Goal: Transaction & Acquisition: Purchase product/service

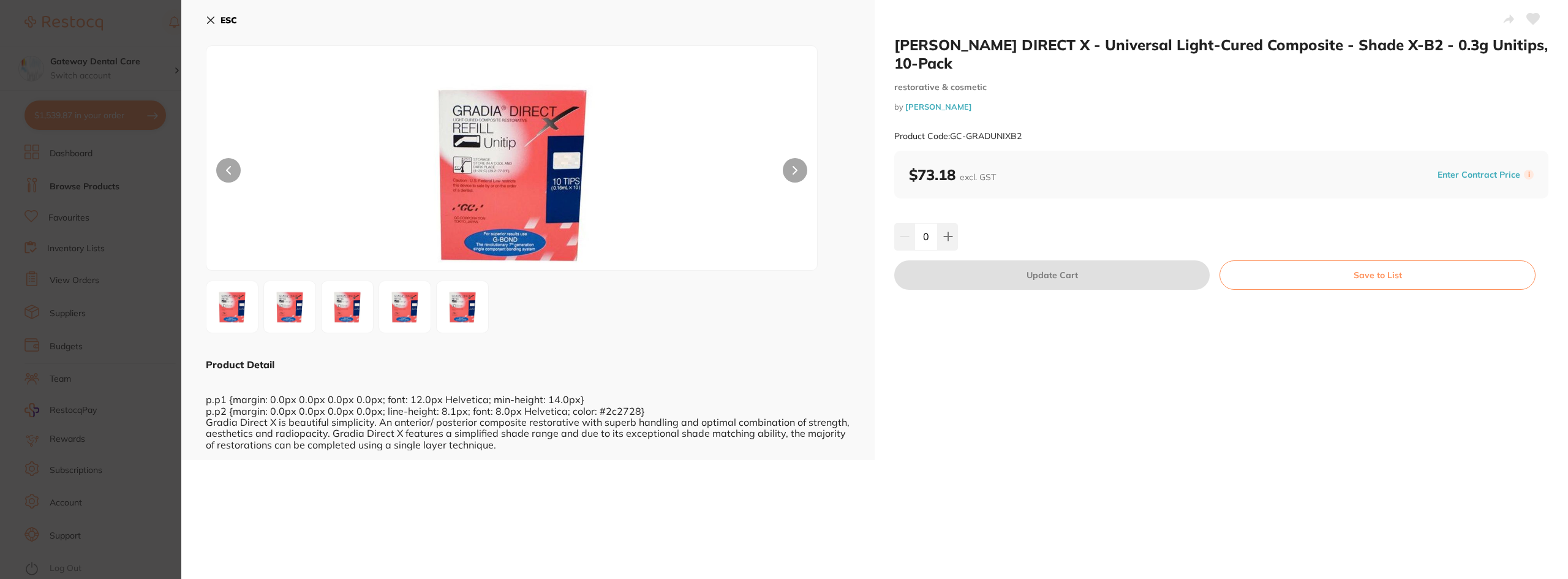
scroll to position [184, 0]
click at [32, 180] on section "[PERSON_NAME] DIRECT X - Universal Light-Cured Composite - Shade X-B2 - 0.3g Un…" at bounding box center [784, 290] width 1568 height 579
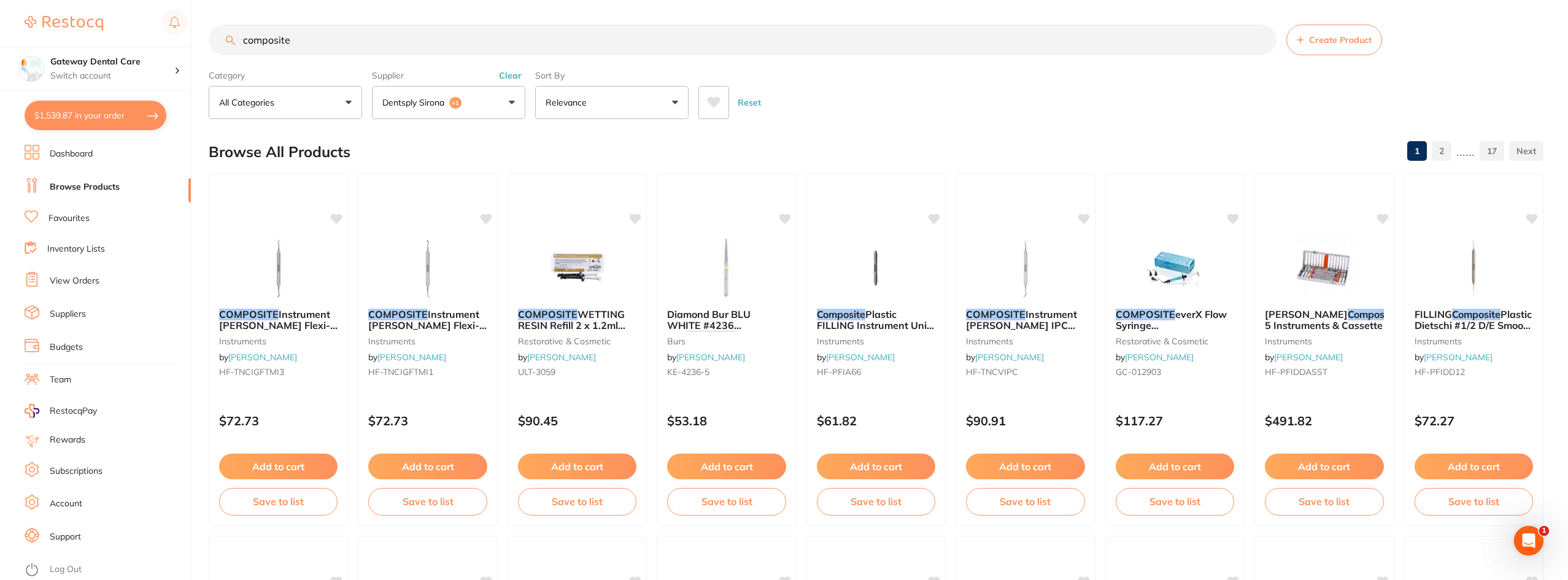
click at [1258, 35] on input "composite" at bounding box center [742, 40] width 1068 height 31
click at [1261, 42] on input "composite" at bounding box center [742, 40] width 1068 height 31
click at [1172, 49] on input "search" at bounding box center [742, 40] width 1068 height 31
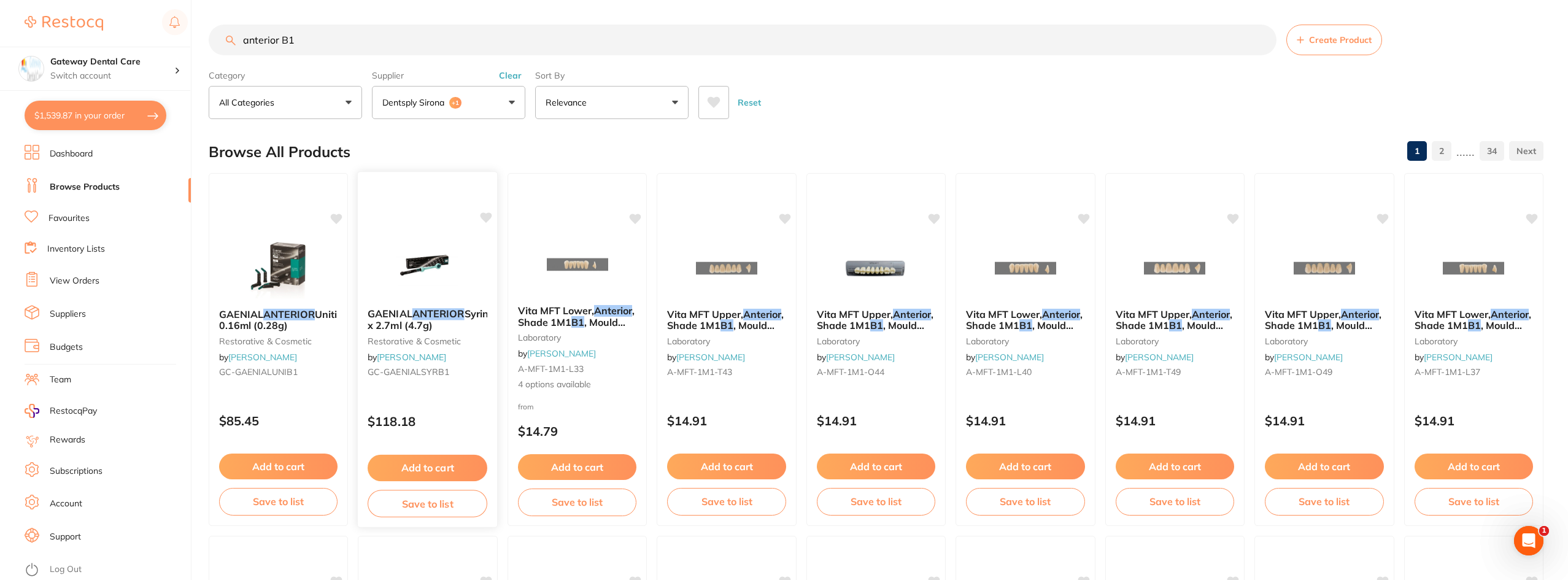
type input "anterior B1"
click at [454, 322] on span "1 x 2.7ml (4.7g)" at bounding box center [443, 319] width 150 height 23
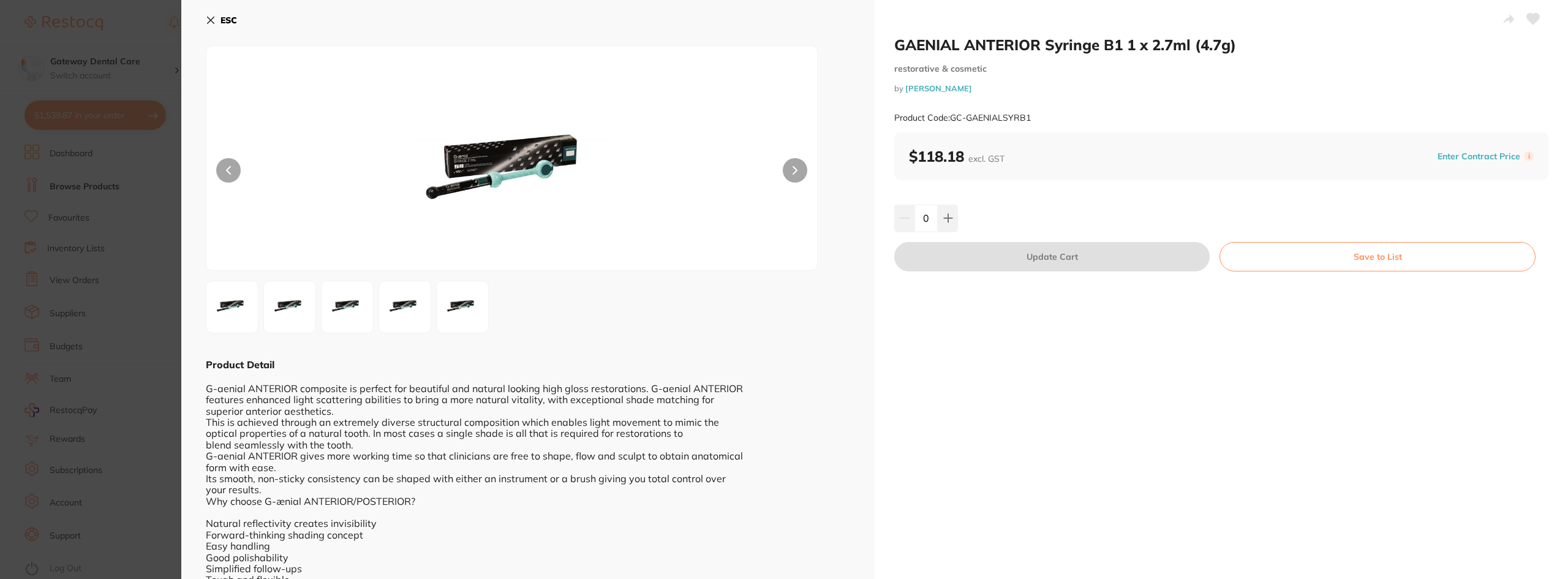
click at [797, 168] on button at bounding box center [795, 170] width 25 height 25
click at [955, 224] on button at bounding box center [947, 218] width 20 height 27
type input "1"
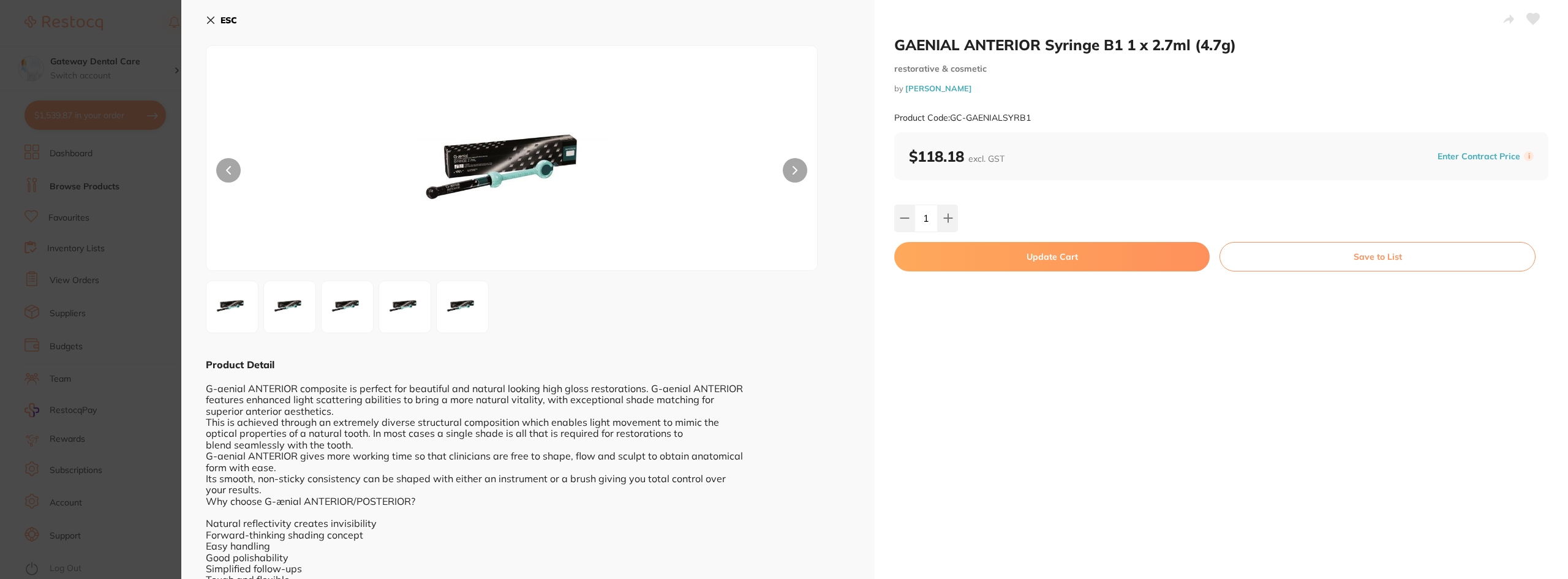
click at [1009, 249] on button "Update Cart" at bounding box center [1051, 257] width 315 height 29
checkbox input "false"
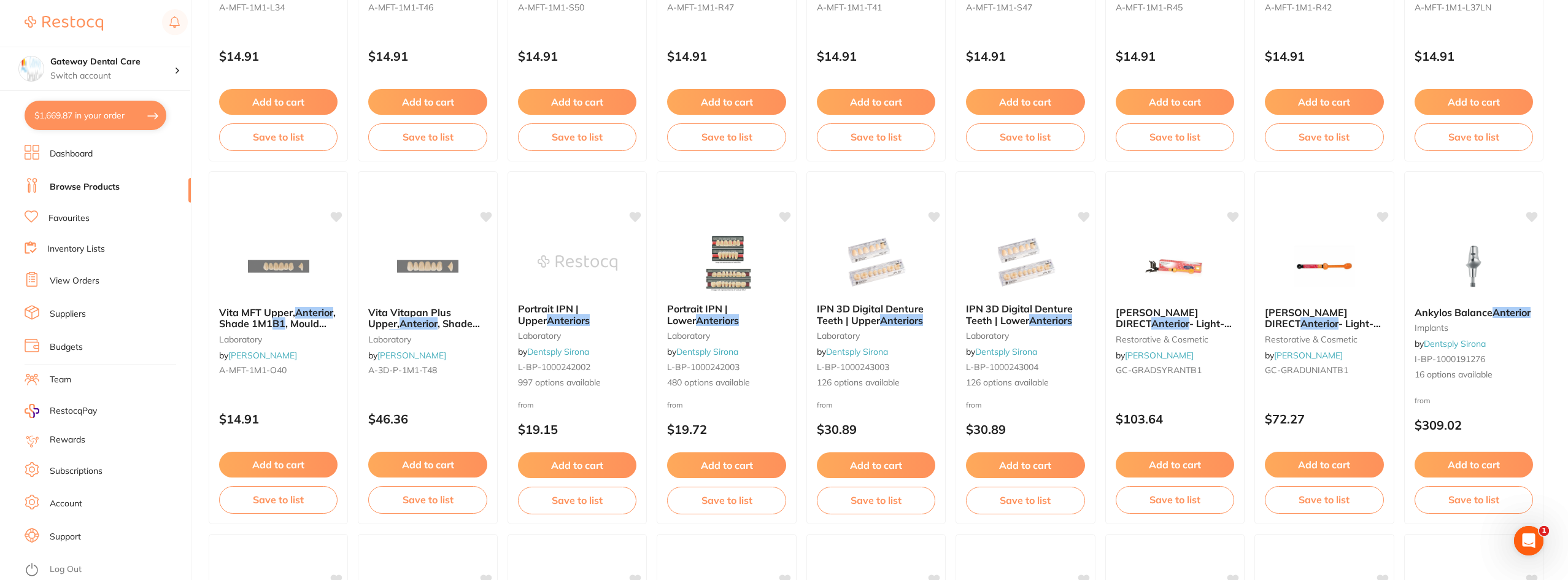
scroll to position [921, 0]
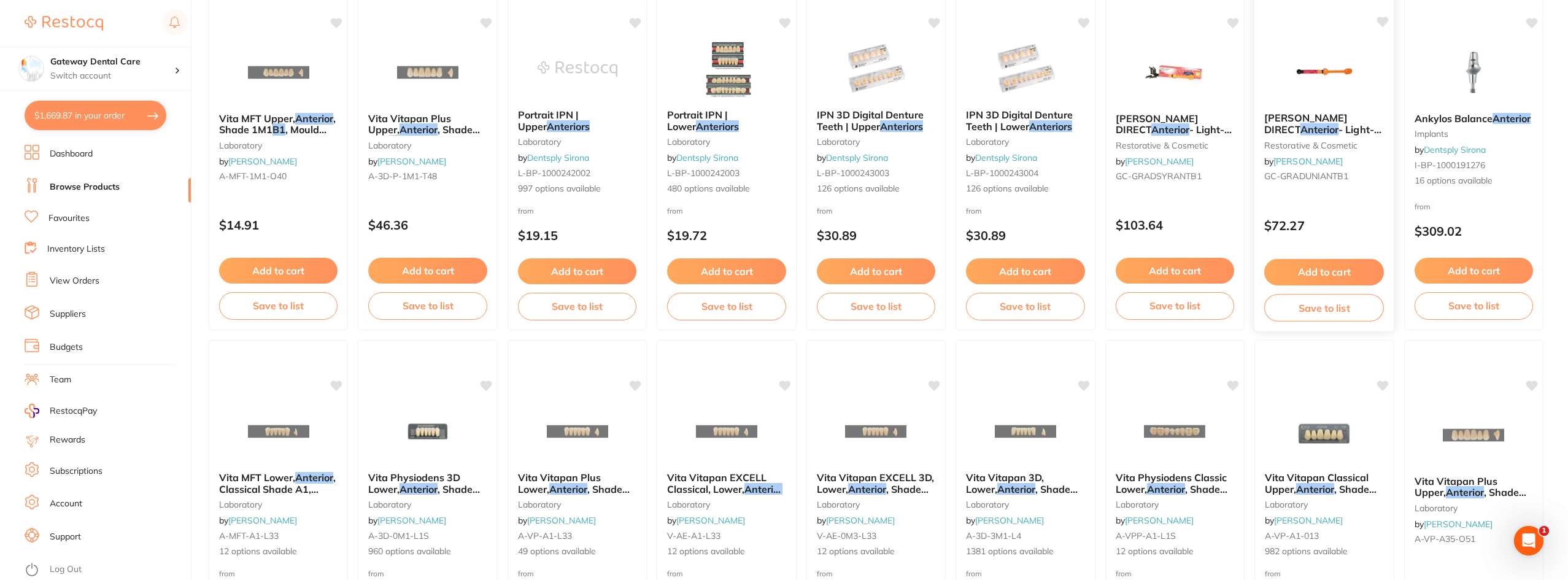
click at [1315, 126] on span "- Light-Cured Composite - Shade" at bounding box center [1322, 141] width 117 height 35
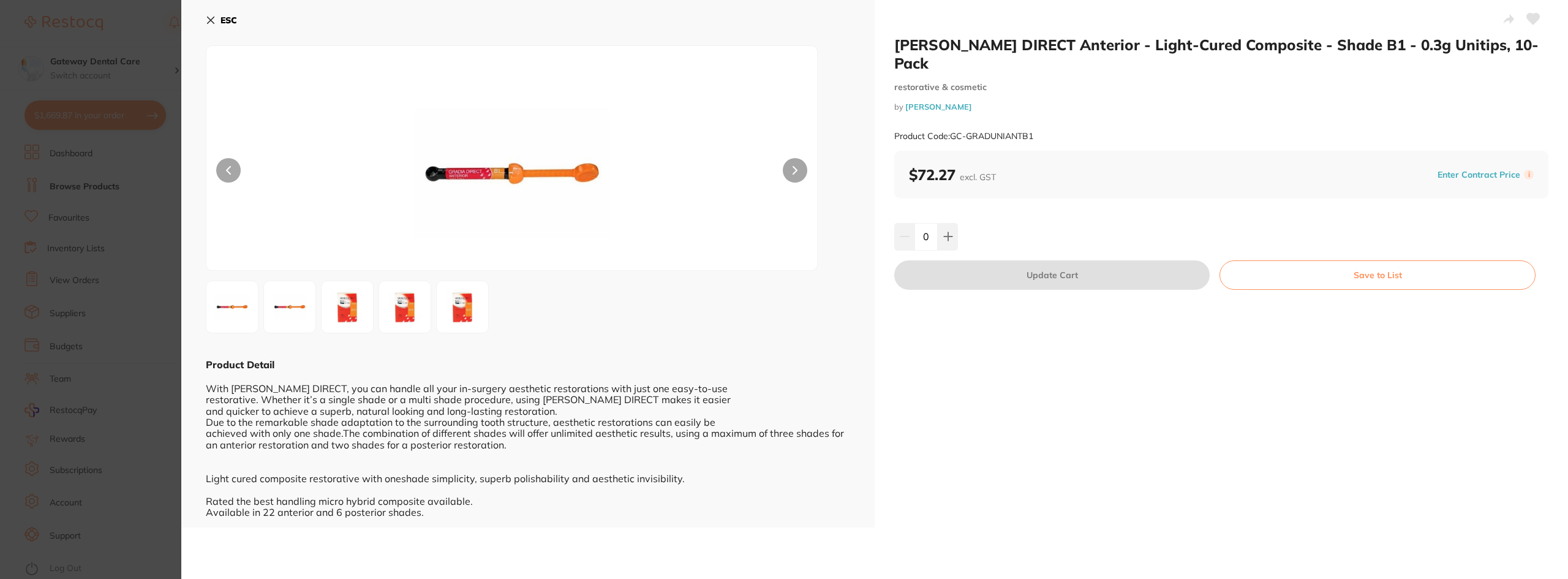
click at [799, 173] on button at bounding box center [795, 170] width 25 height 25
click at [797, 173] on button at bounding box center [795, 170] width 25 height 25
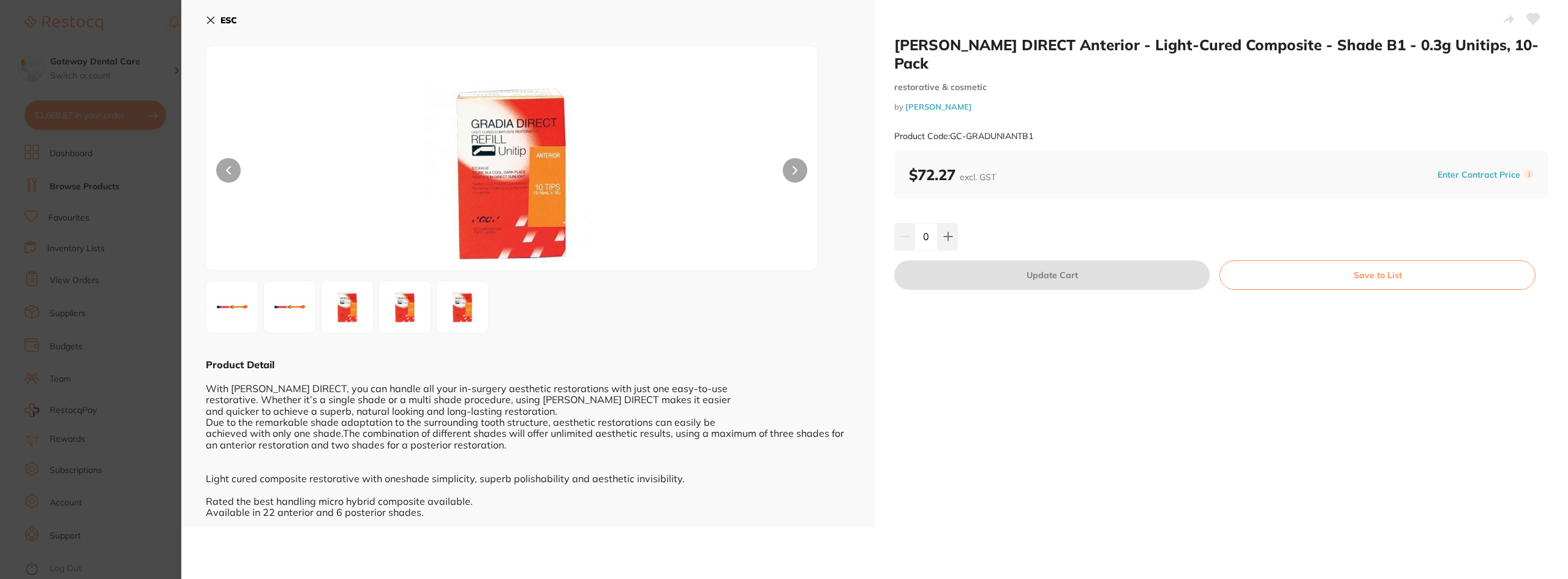
click at [233, 166] on button at bounding box center [228, 170] width 25 height 25
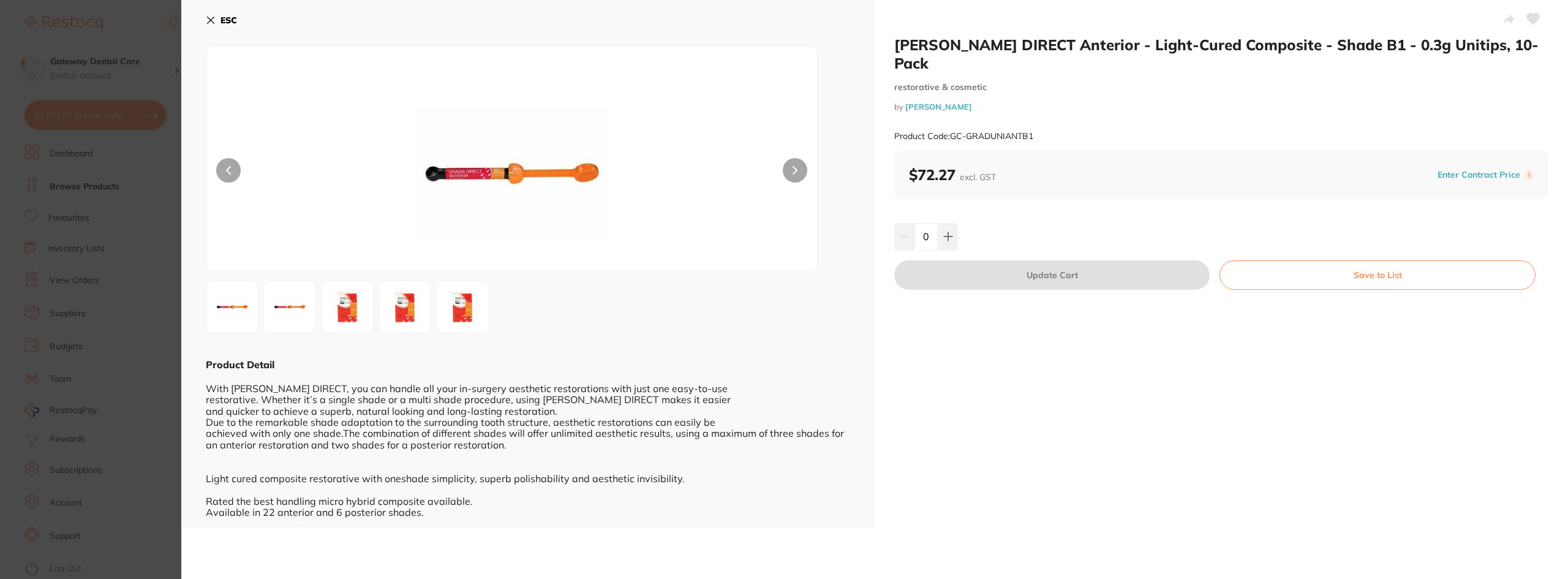
click at [241, 292] on img at bounding box center [232, 307] width 44 height 44
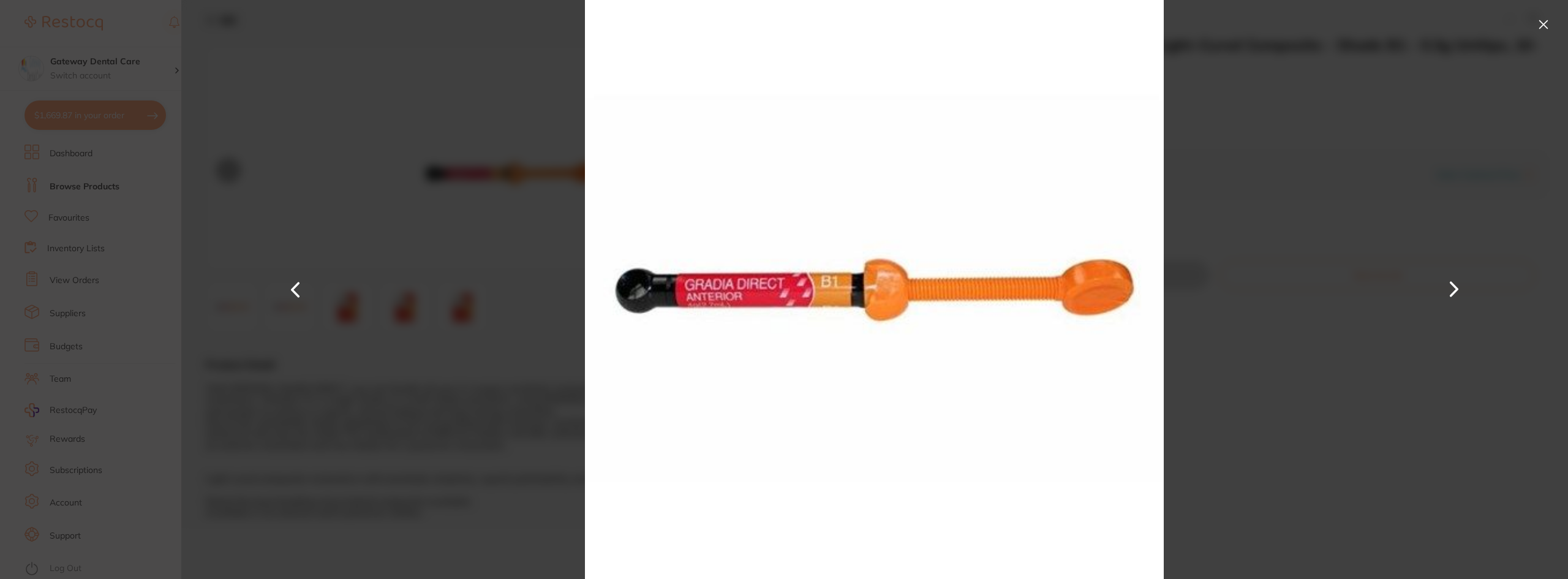
click at [381, 259] on div at bounding box center [875, 290] width 1387 height 579
click at [1536, 25] on button at bounding box center [1543, 24] width 19 height 19
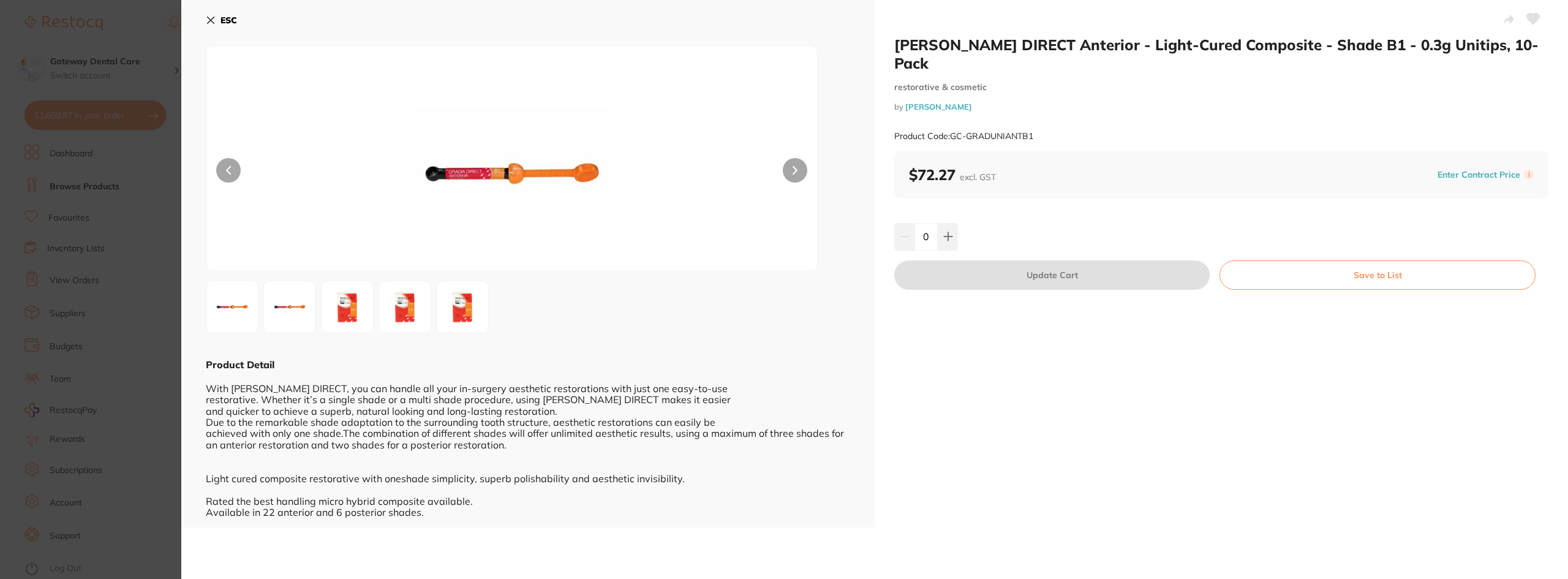
click at [457, 308] on img at bounding box center [462, 307] width 44 height 44
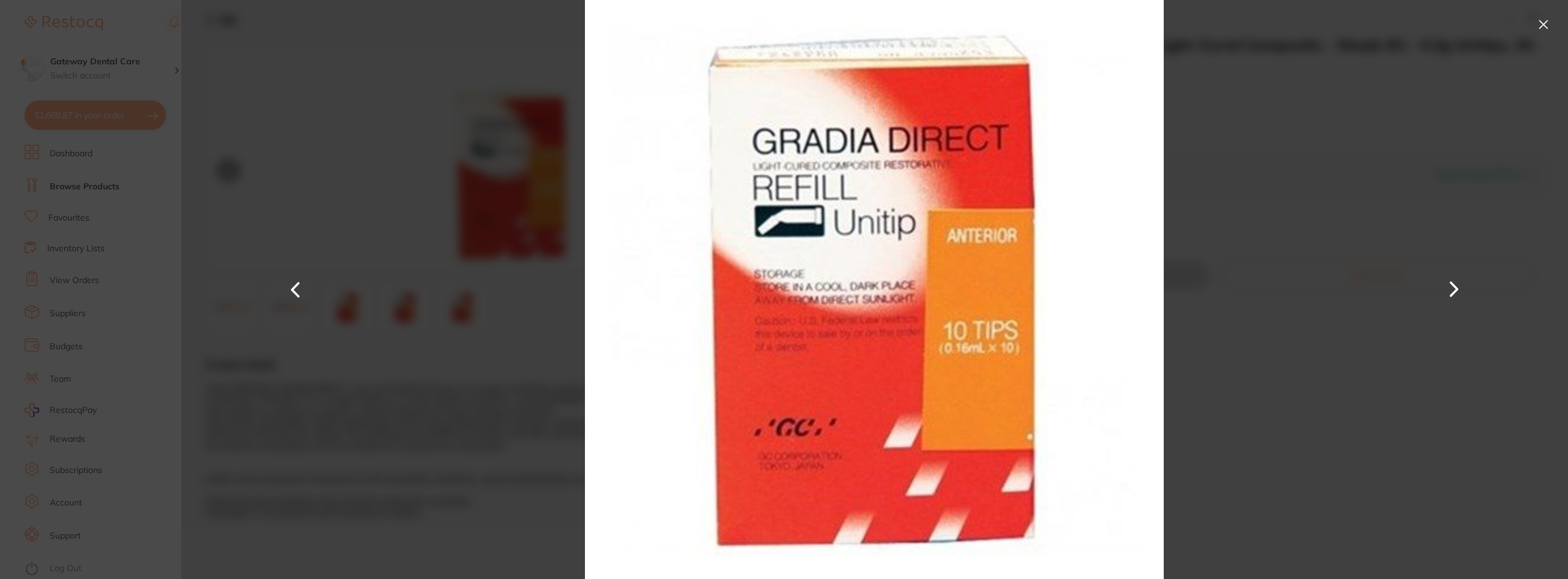
click at [1543, 21] on button at bounding box center [1543, 24] width 19 height 19
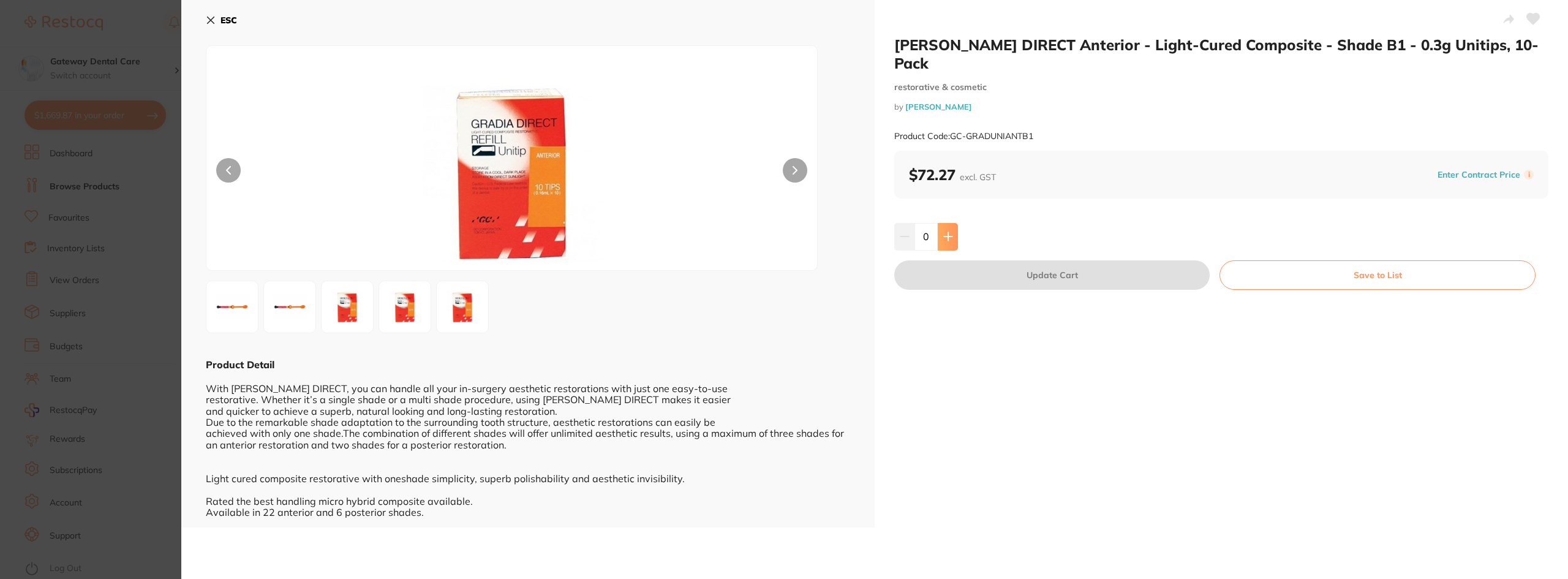
click at [944, 233] on icon at bounding box center [948, 237] width 8 height 8
type input "1"
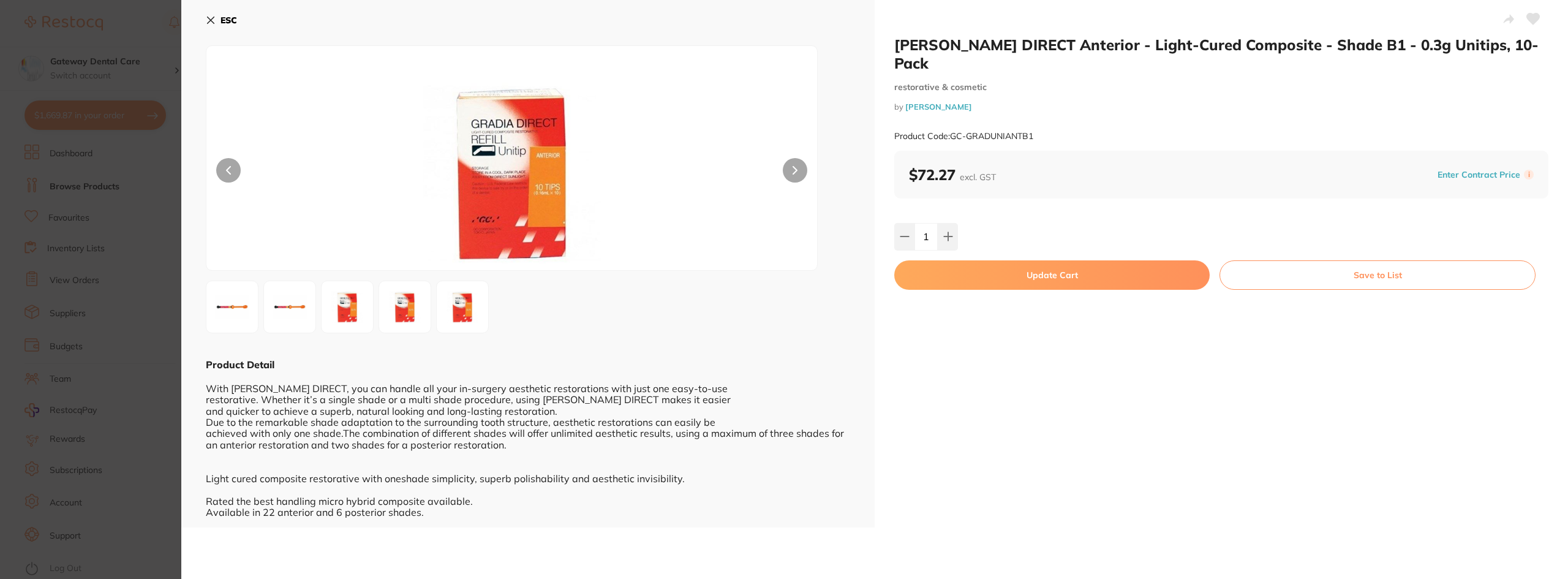
click at [987, 260] on button "Update Cart" at bounding box center [1051, 275] width 315 height 29
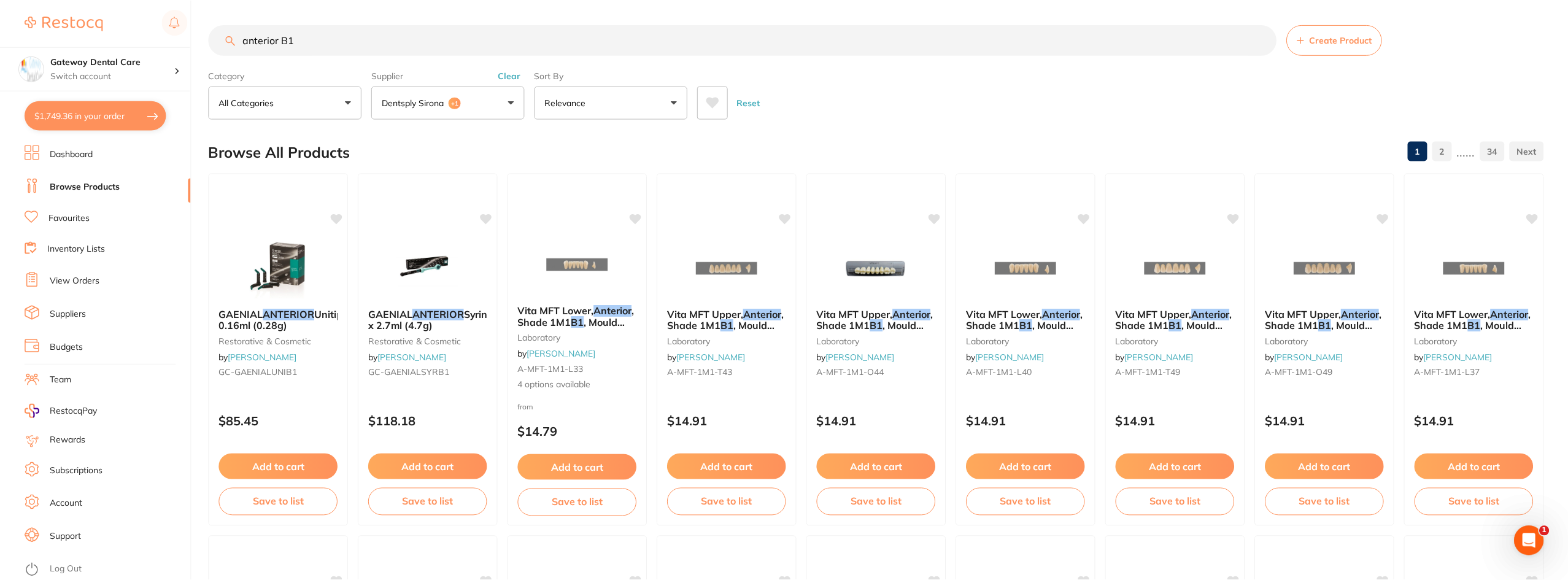
scroll to position [921, 0]
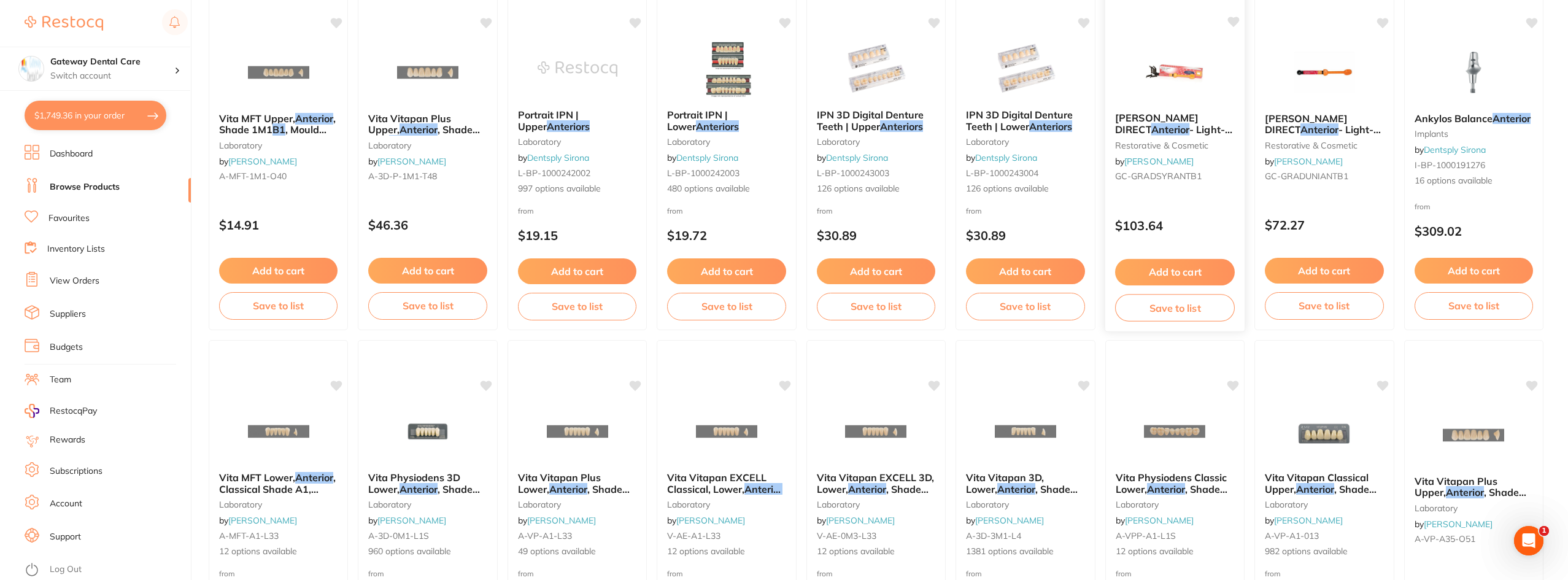
click at [1175, 124] on span "- Light-Cured Composite - Shade" at bounding box center [1173, 141] width 117 height 35
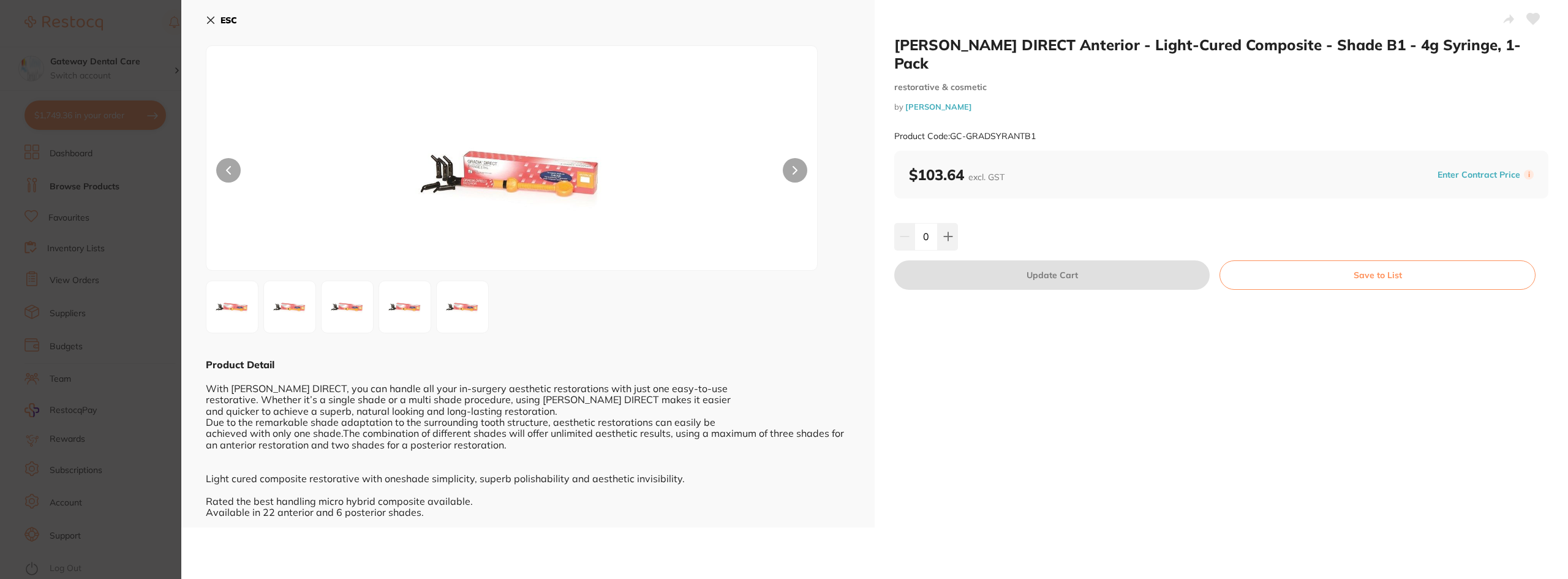
click at [791, 172] on button at bounding box center [795, 170] width 25 height 25
click at [953, 223] on button at bounding box center [947, 236] width 20 height 27
type input "1"
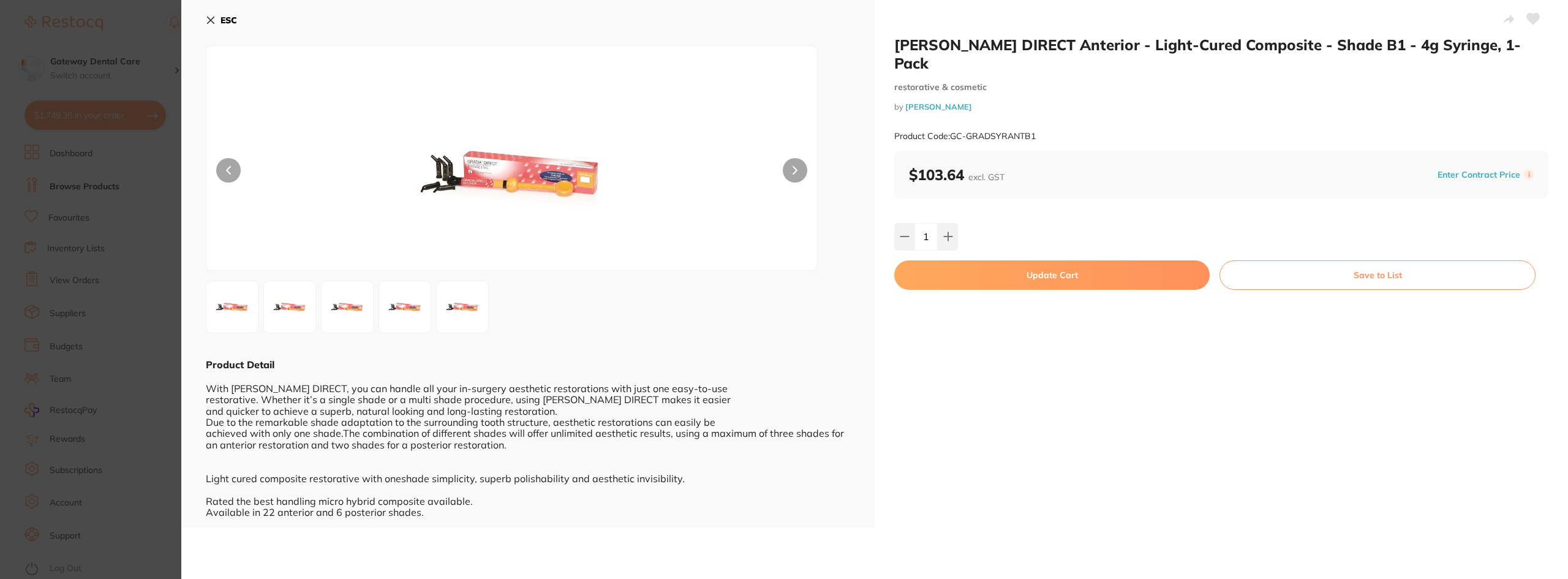
click at [994, 260] on button "Update Cart" at bounding box center [1051, 275] width 315 height 29
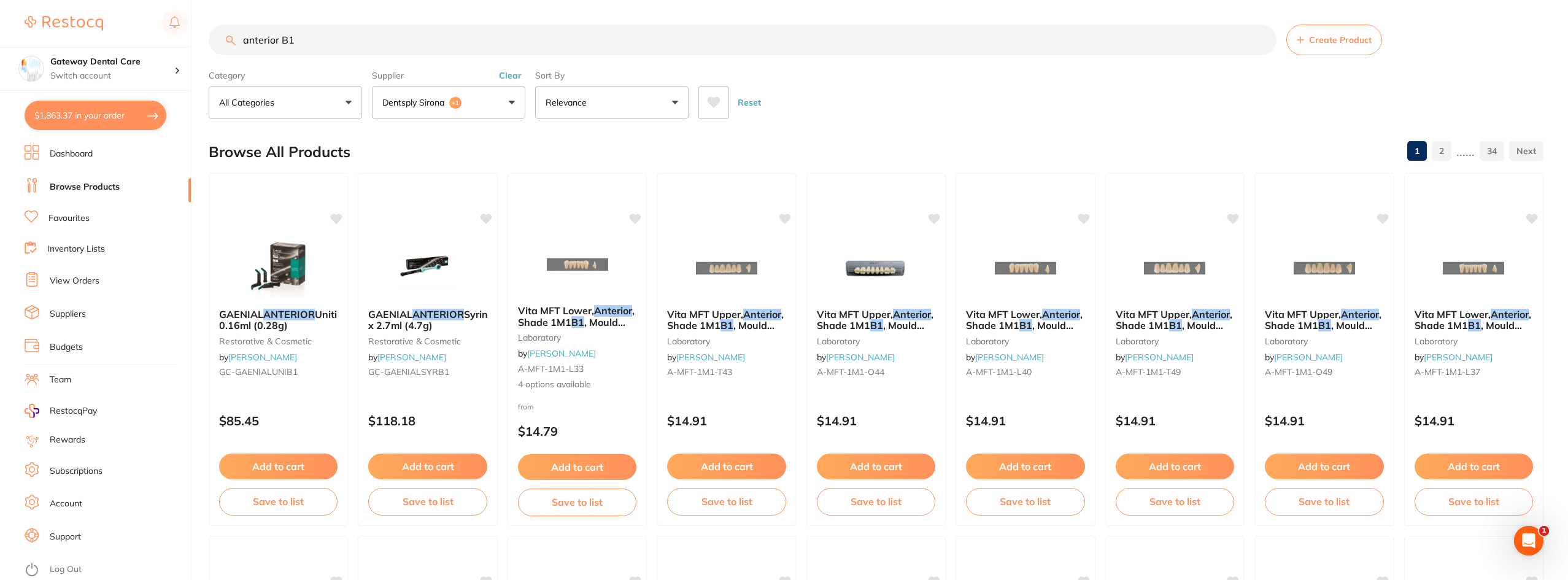
click at [1259, 39] on input "anterior B1" at bounding box center [742, 40] width 1068 height 31
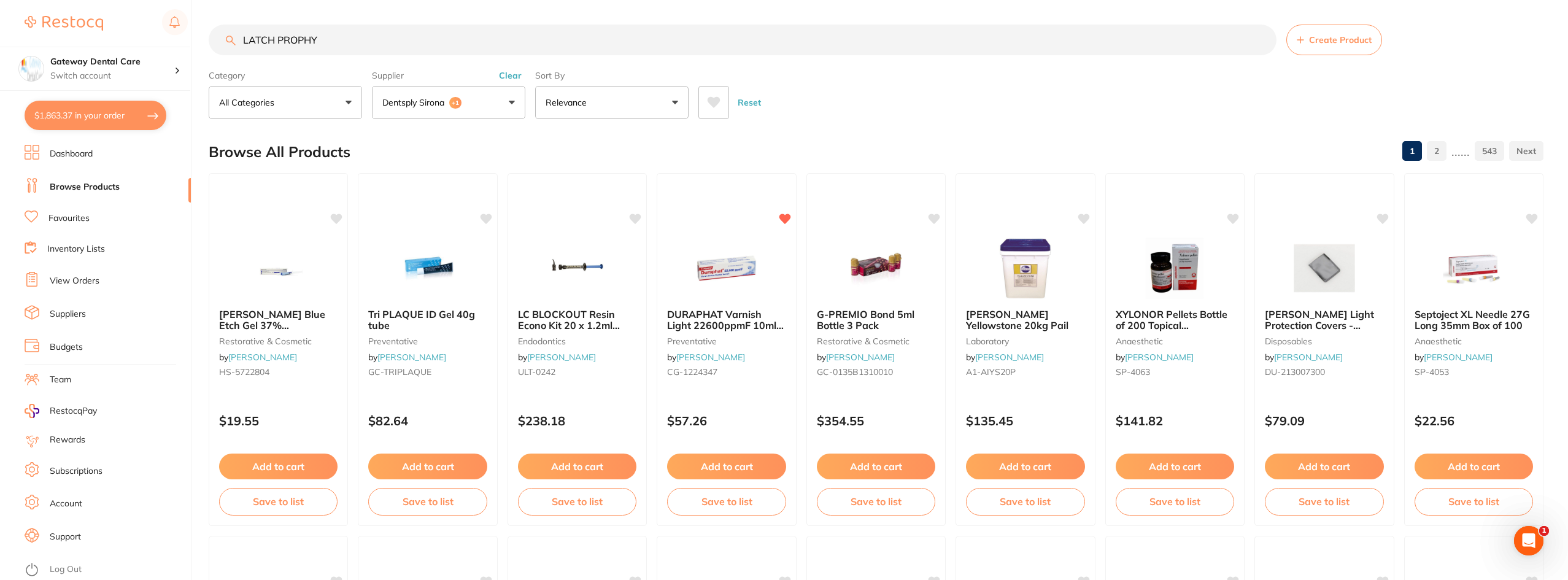
type input "LATCH PROPHY"
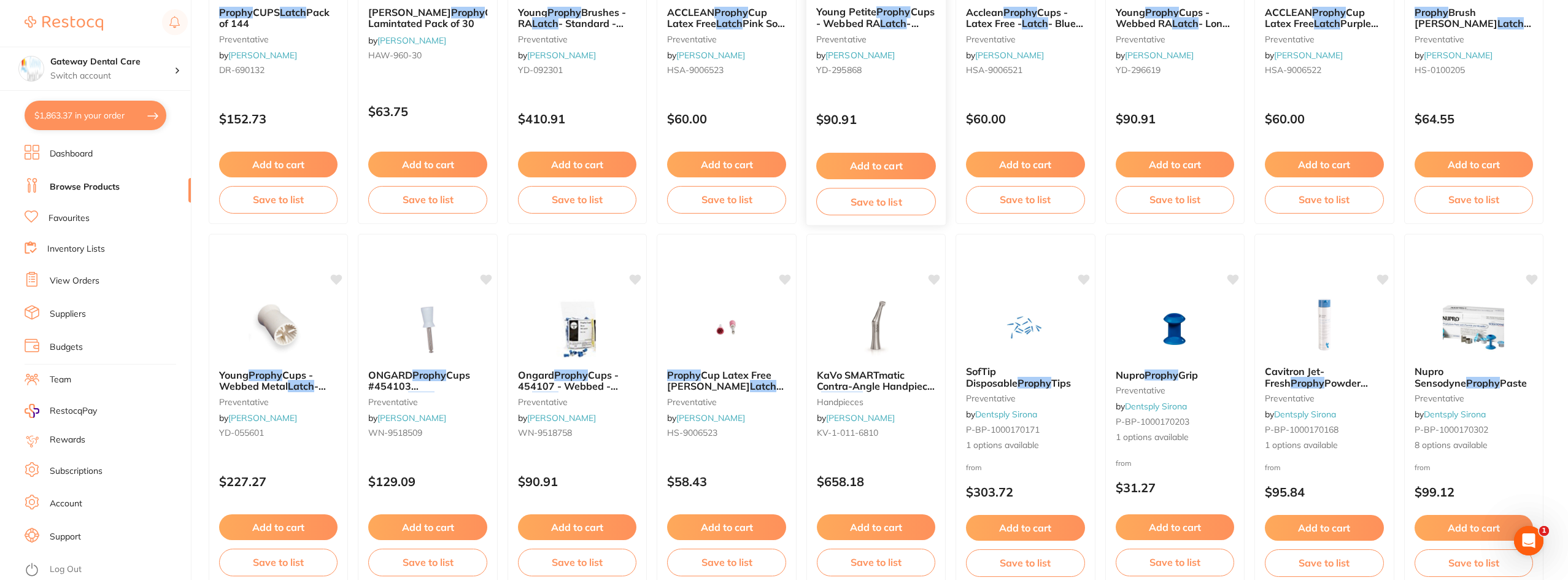
scroll to position [368, 0]
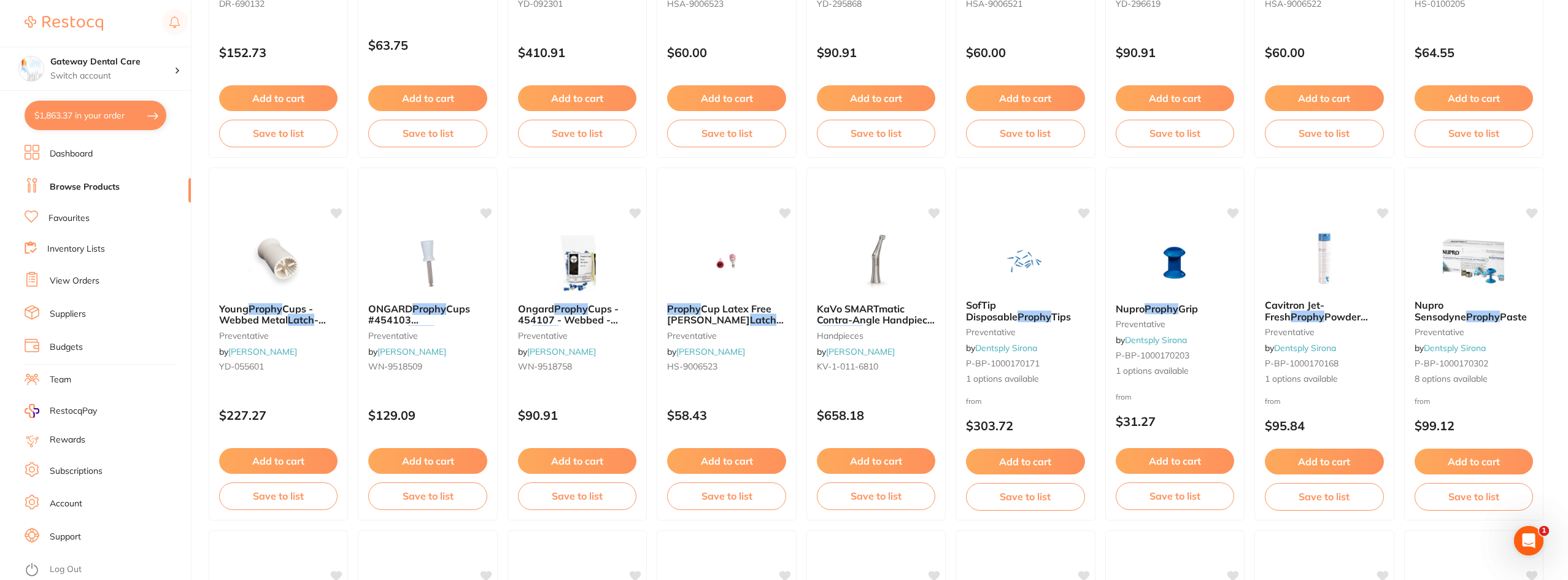
click at [77, 220] on link "Favourites" at bounding box center [69, 219] width 41 height 12
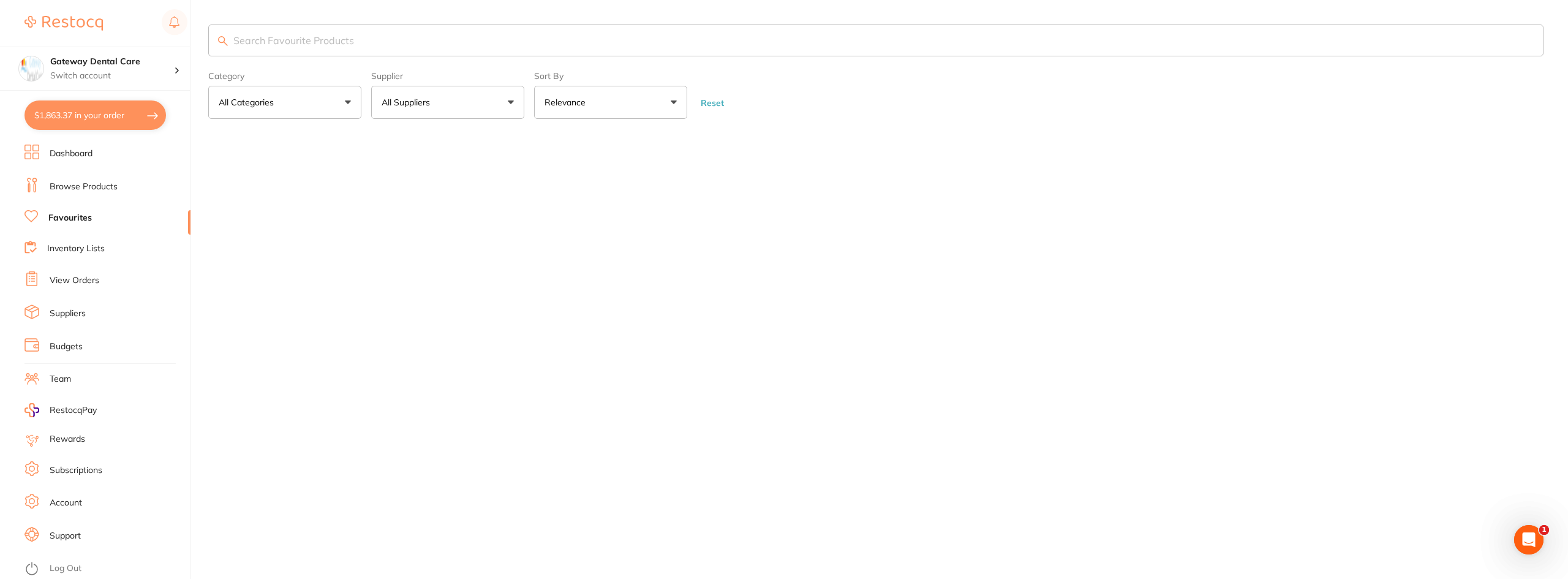
click at [401, 46] on input "search" at bounding box center [875, 41] width 1335 height 32
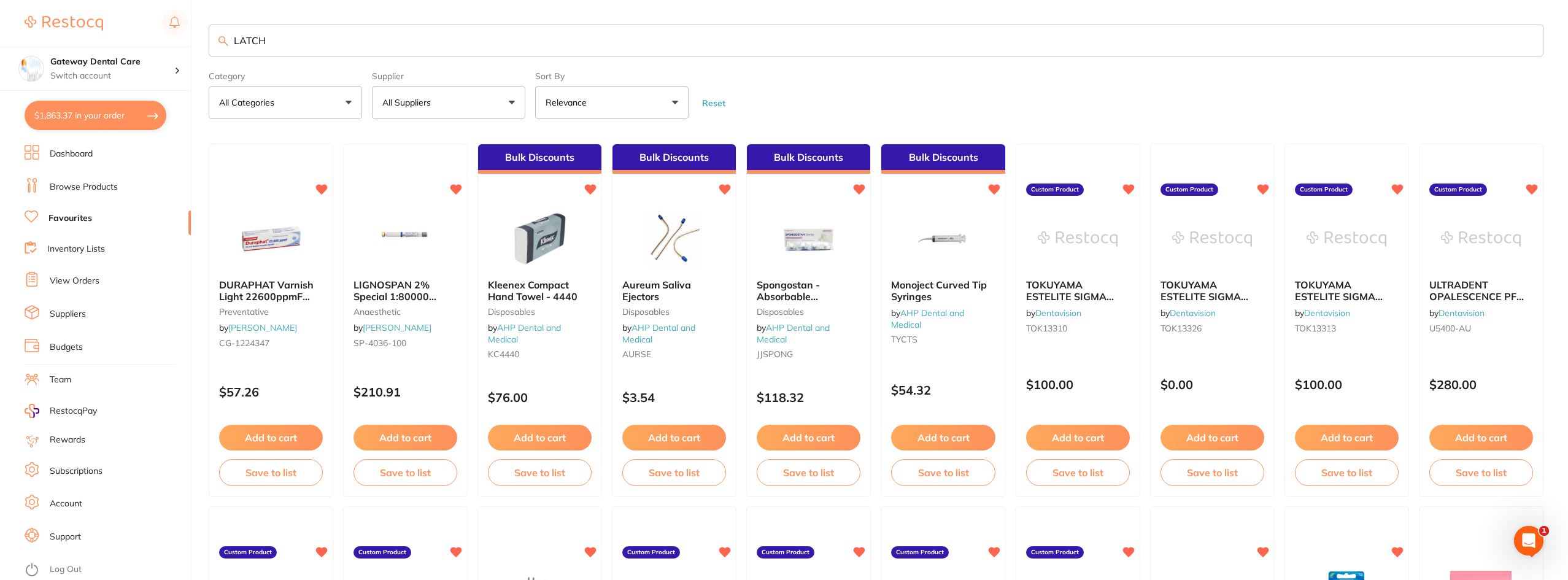
type input "LATCH"
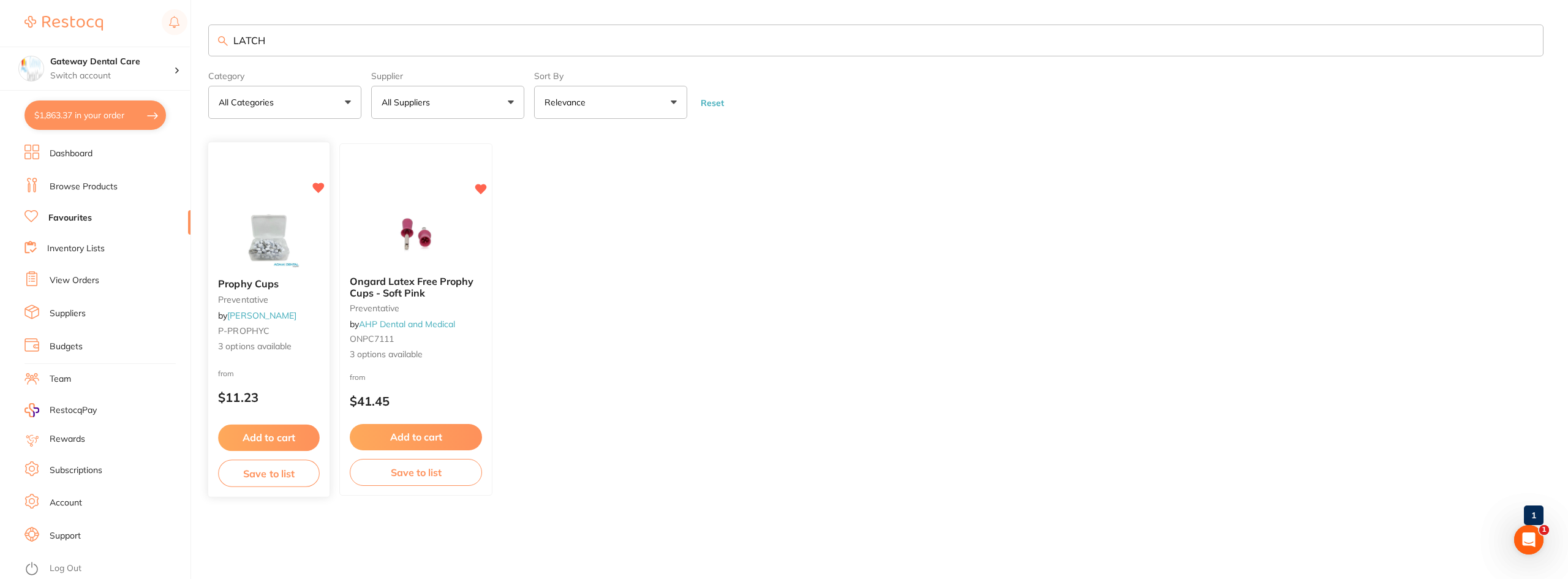
click at [250, 276] on div "Prophy Cups preventative by [PERSON_NAME] P-PROPHYC 3 options available" at bounding box center [269, 316] width 121 height 94
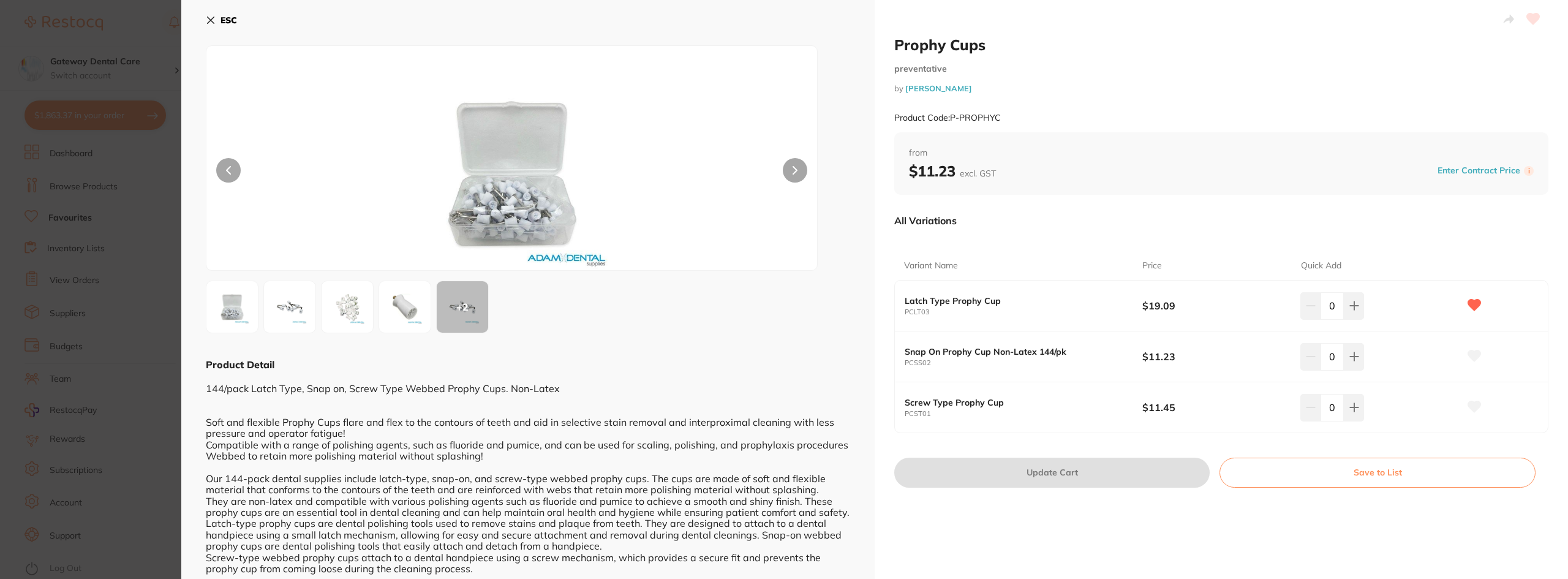
click at [63, 66] on section "Prophy Cups preventative by [PERSON_NAME] Product Code: P-PROPHYC ESC + 2 Produ…" at bounding box center [784, 290] width 1568 height 579
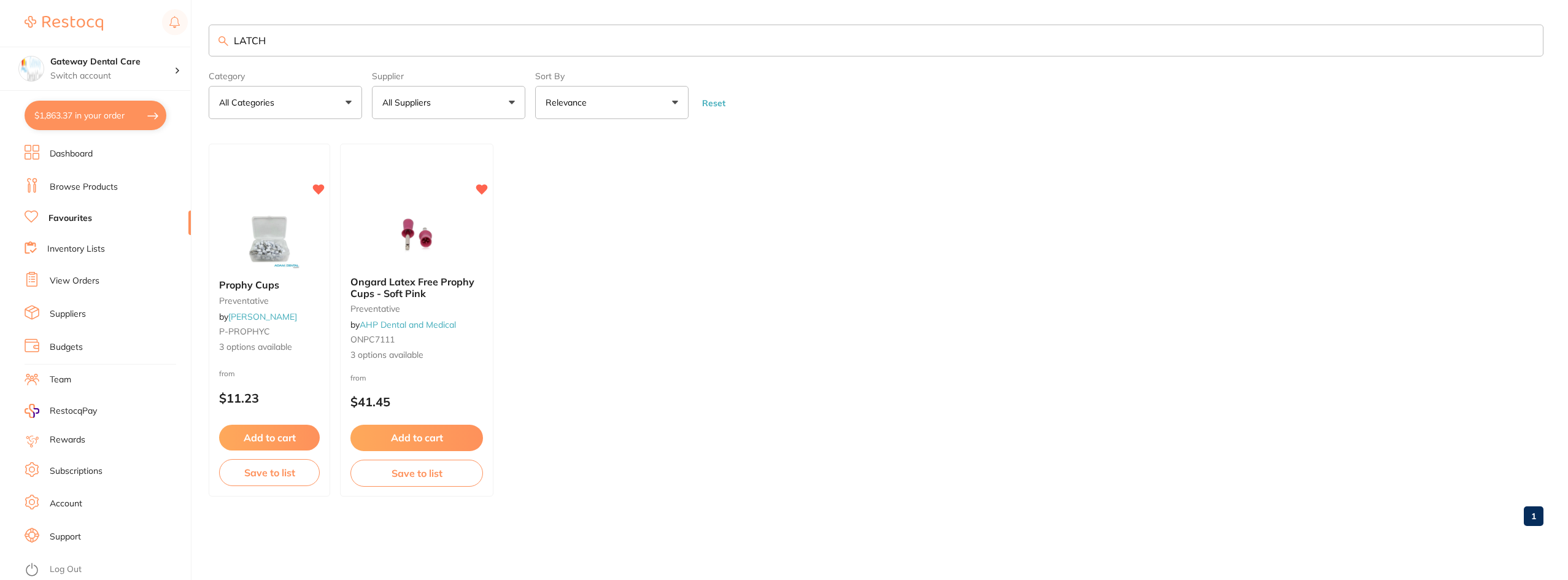
click at [82, 181] on link "Browse Products" at bounding box center [84, 187] width 68 height 12
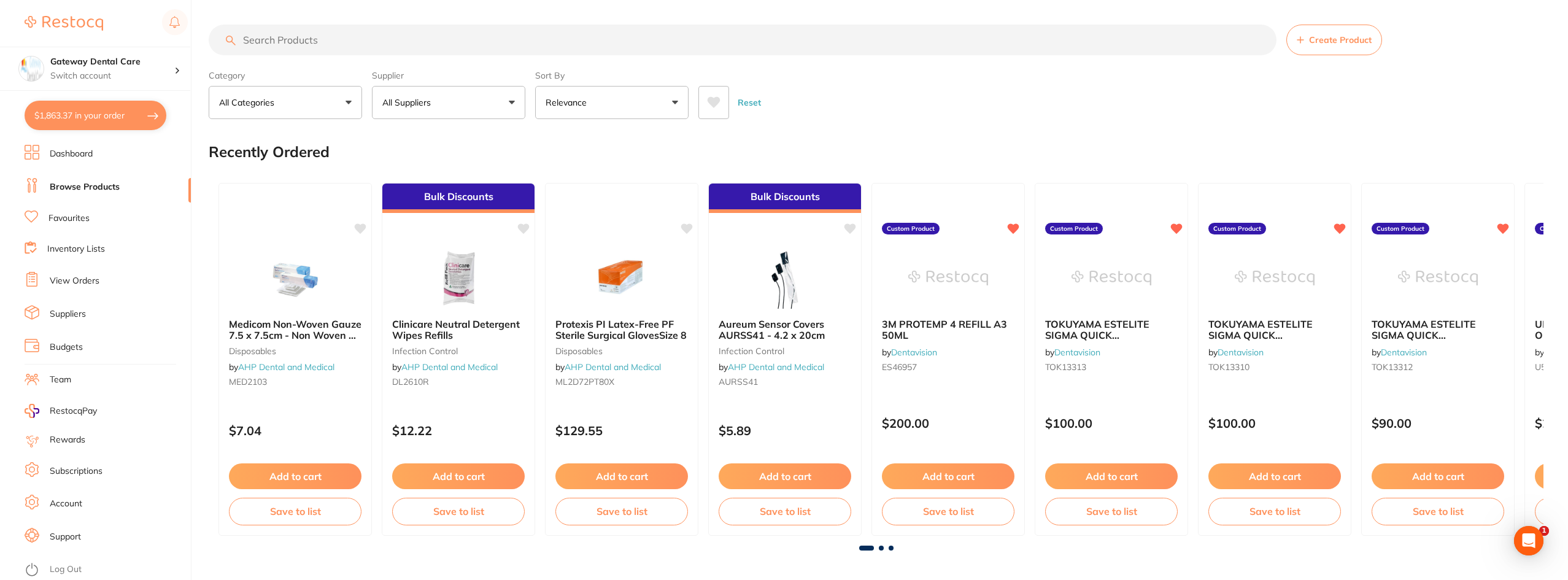
click at [404, 104] on p "All Suppliers" at bounding box center [409, 102] width 53 height 12
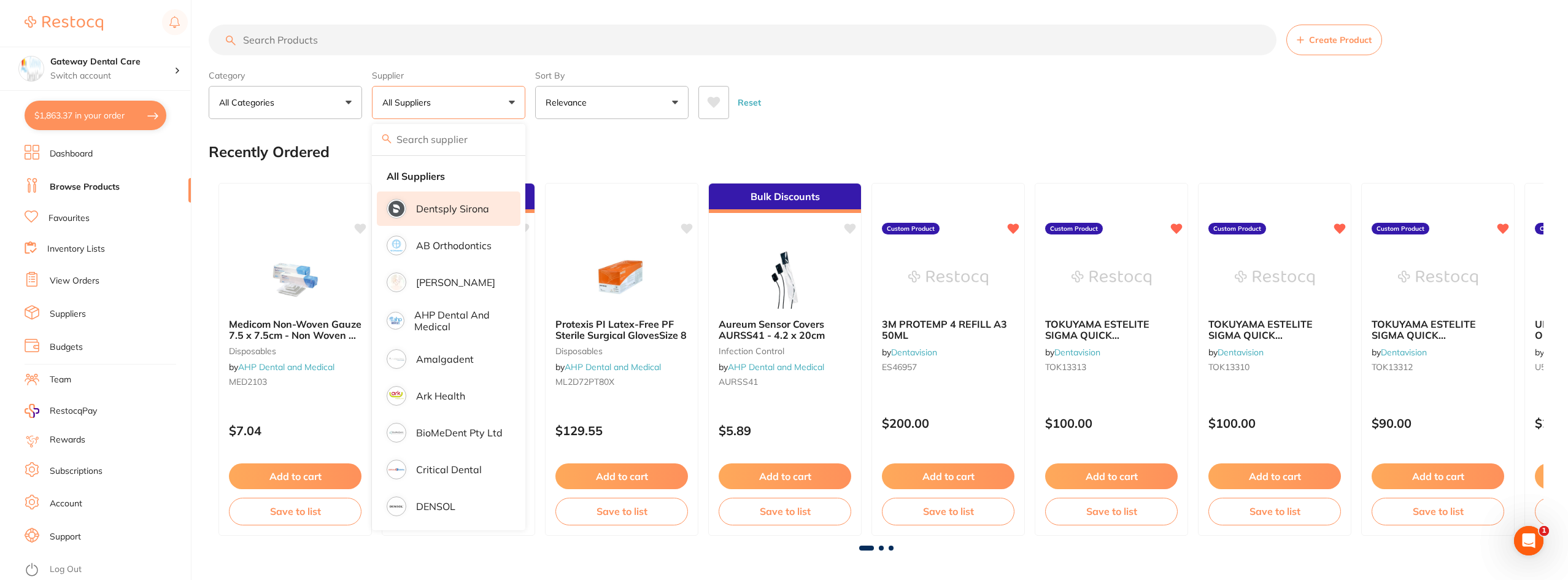
click at [427, 216] on li "Dentsply Sirona" at bounding box center [448, 208] width 144 height 34
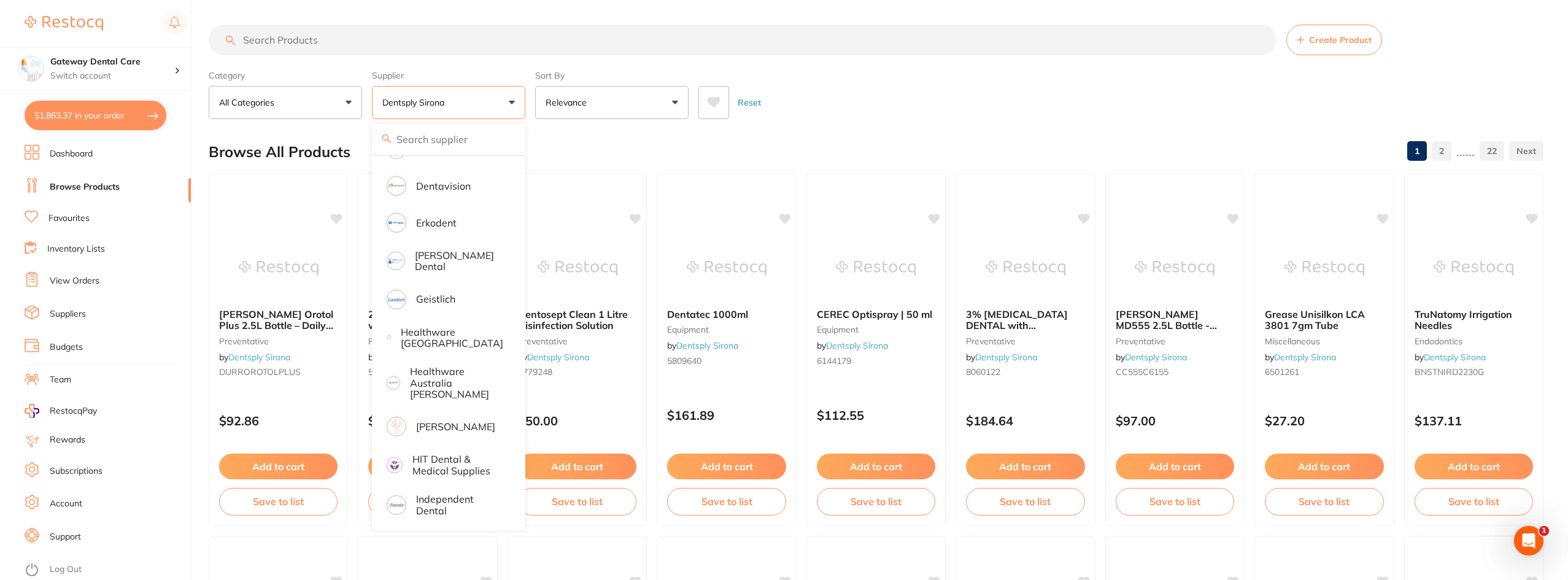
scroll to position [491, 0]
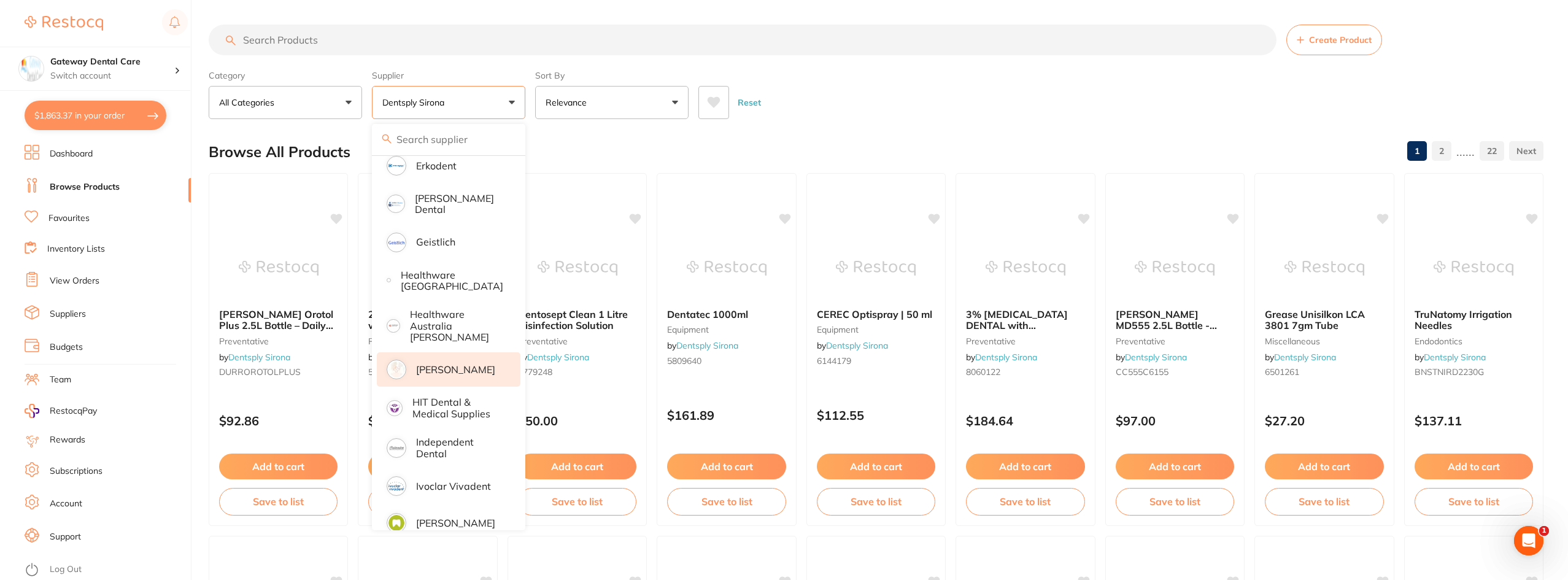
click at [471, 364] on p "[PERSON_NAME]" at bounding box center [456, 370] width 79 height 11
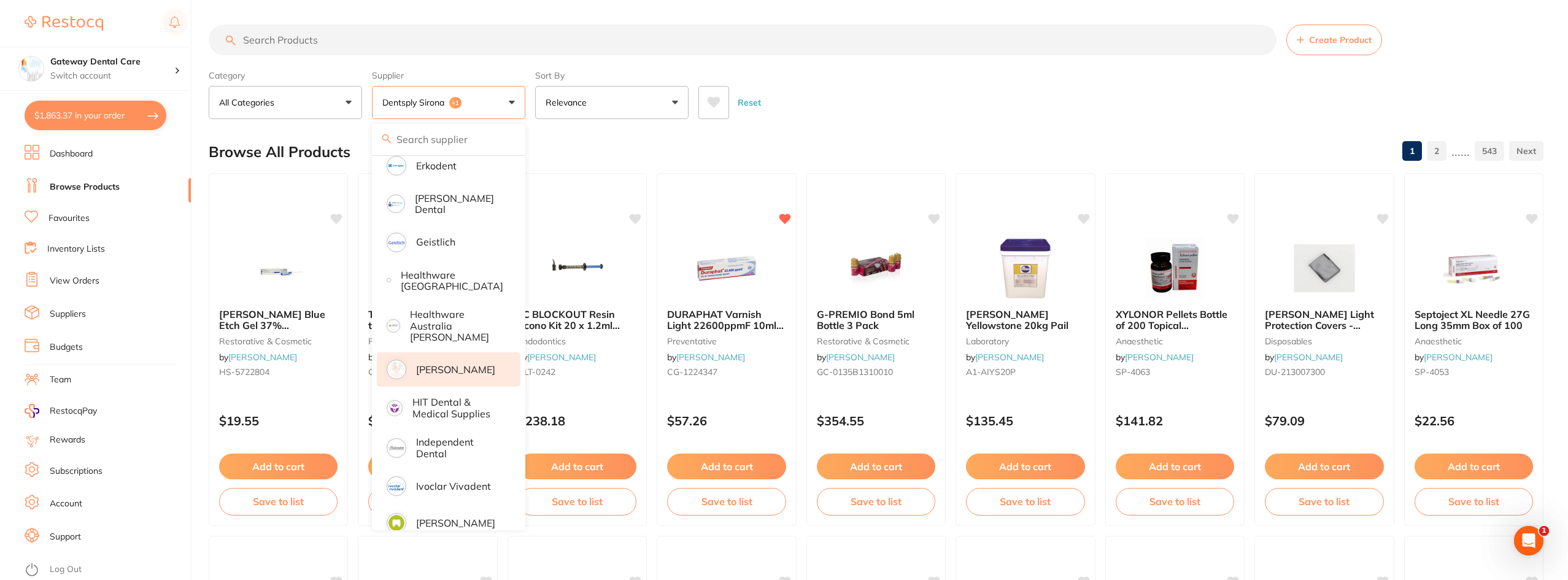
click at [394, 44] on input "search" at bounding box center [742, 40] width 1068 height 31
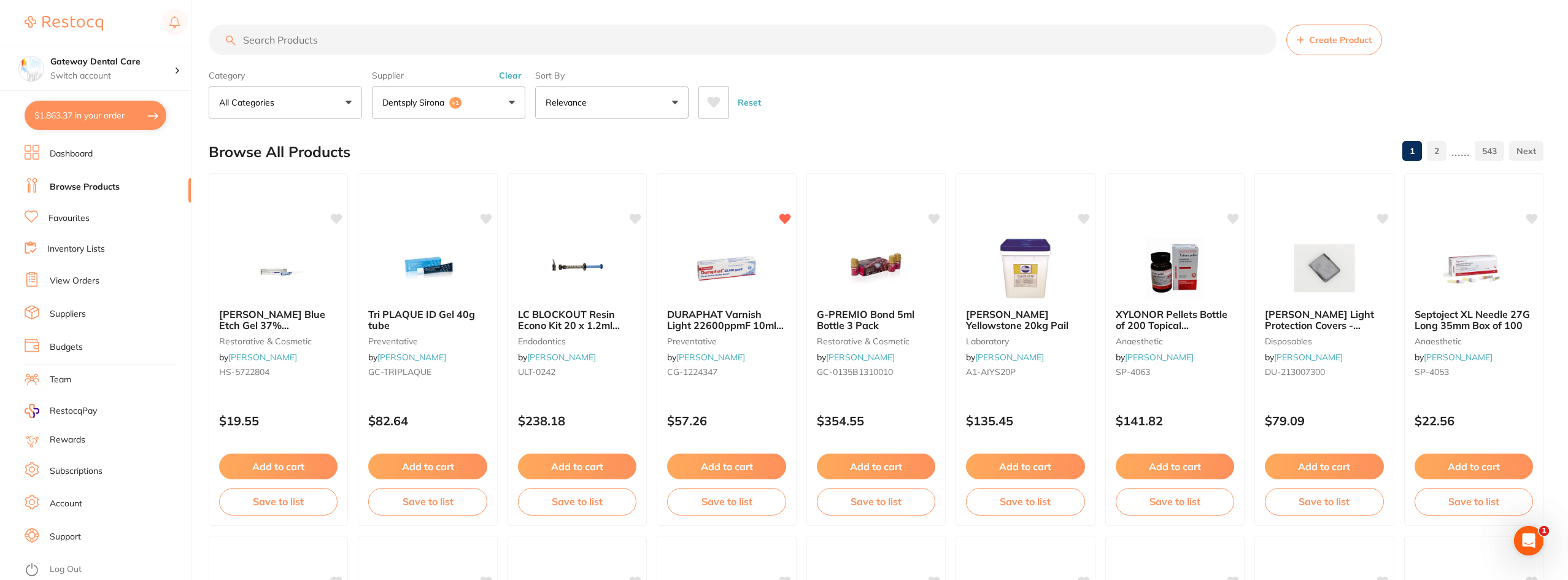
scroll to position [0, 0]
type input "LATCH CUP"
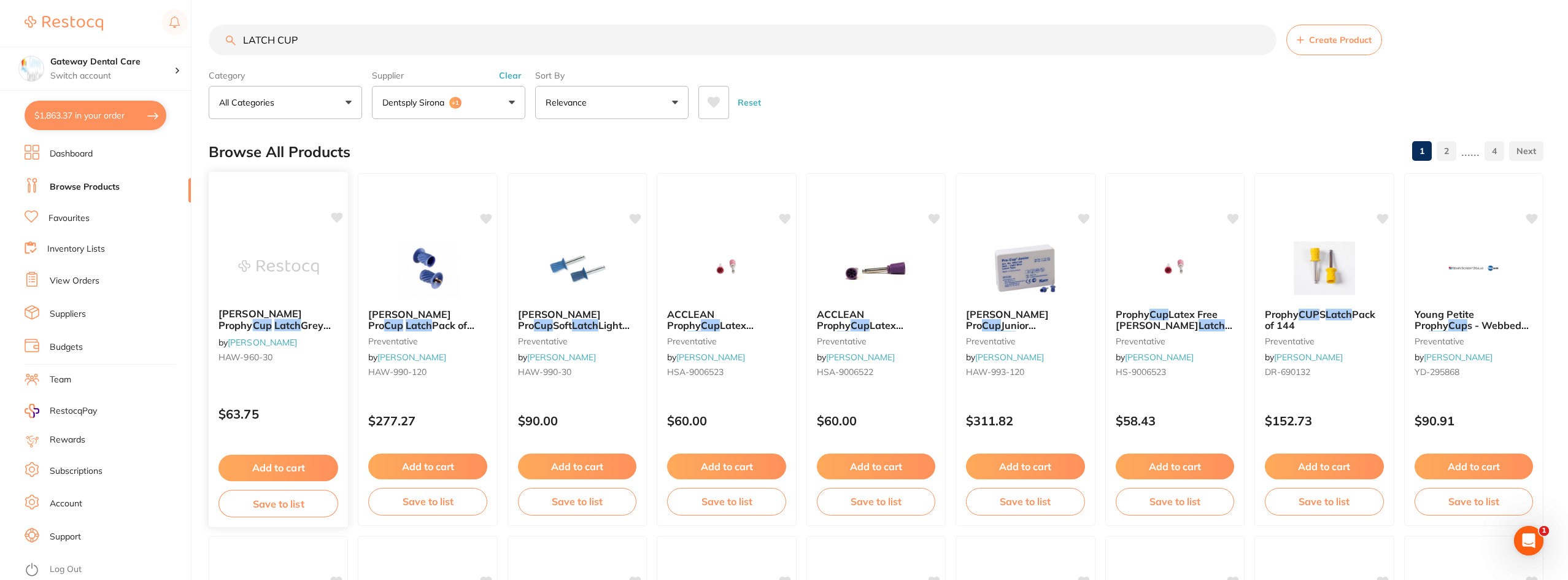
click at [303, 291] on img at bounding box center [278, 267] width 80 height 62
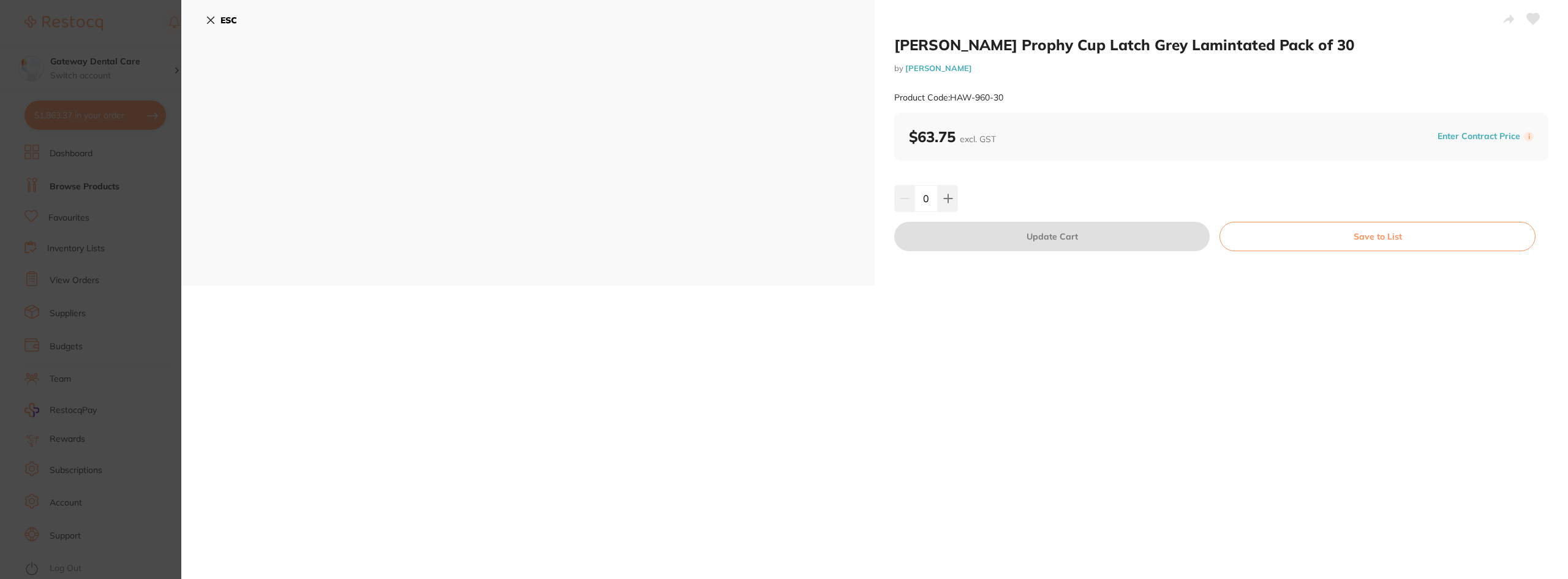
click at [154, 305] on section "[PERSON_NAME] Prophy Cup Latch Grey Lamintated Pack of 30 by [PERSON_NAME] Prod…" at bounding box center [784, 290] width 1568 height 579
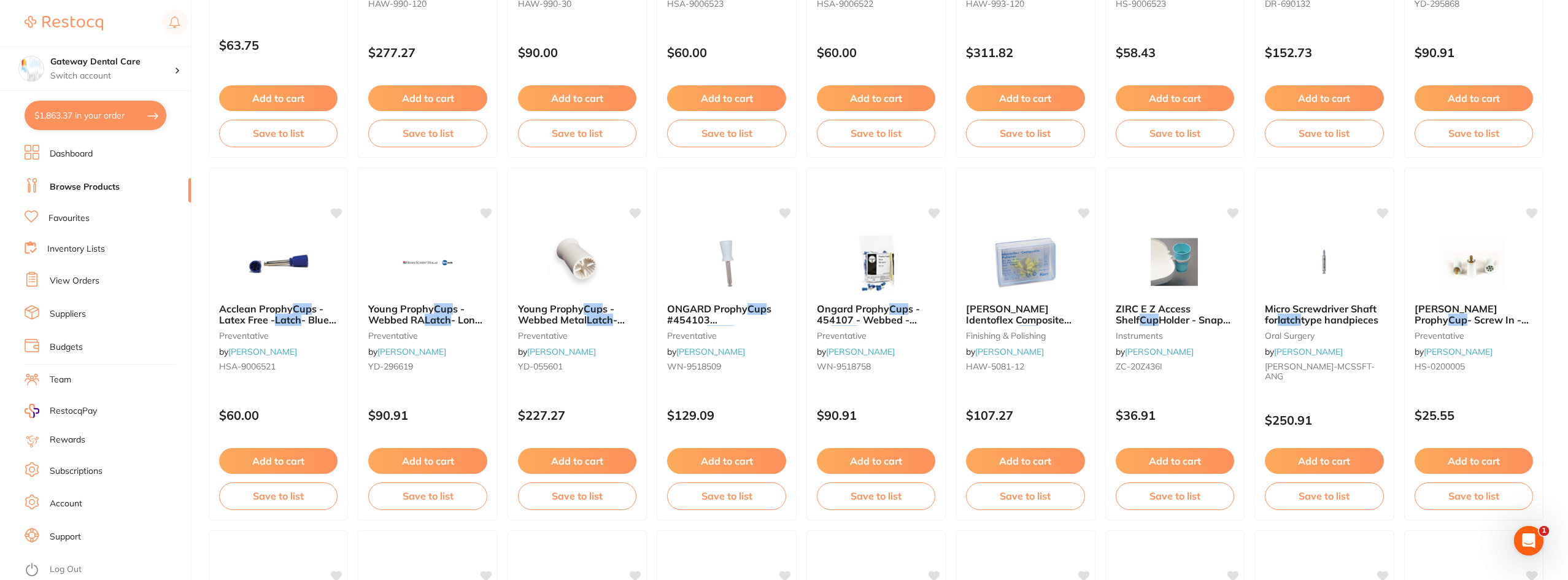
click at [741, 321] on span "s #454103 Webbed" at bounding box center [719, 320] width 104 height 35
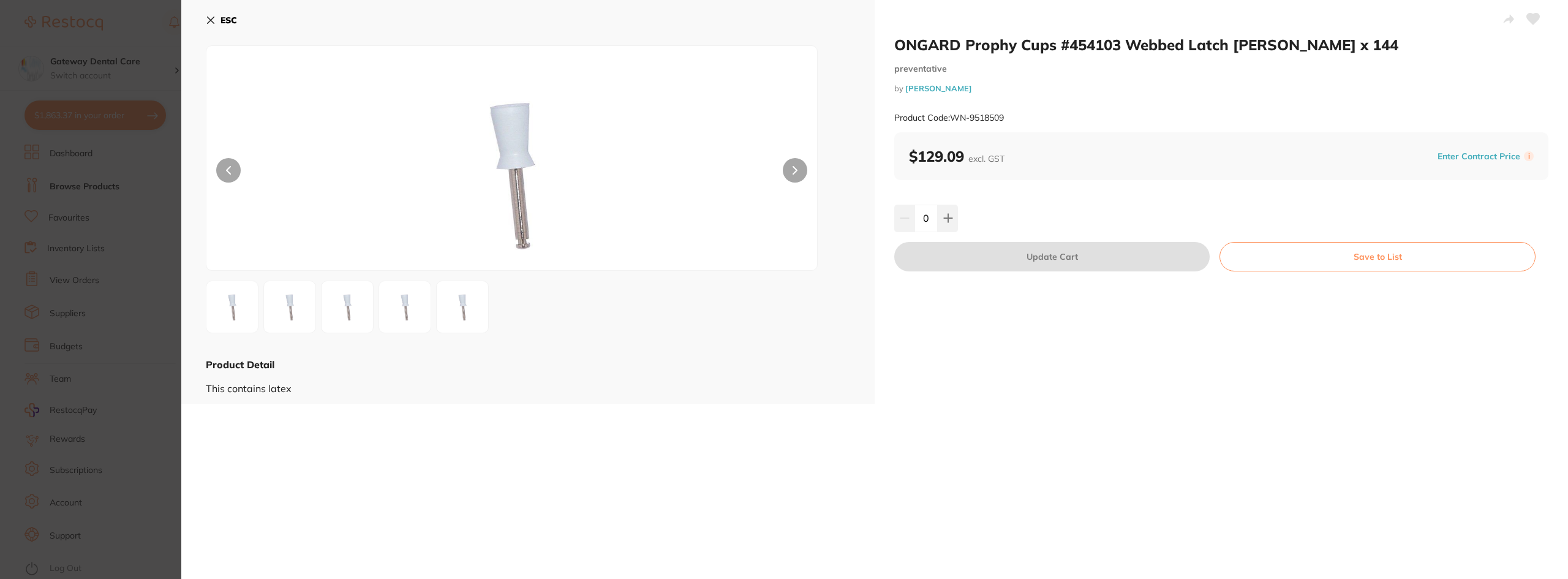
click at [404, 311] on img at bounding box center [405, 307] width 44 height 44
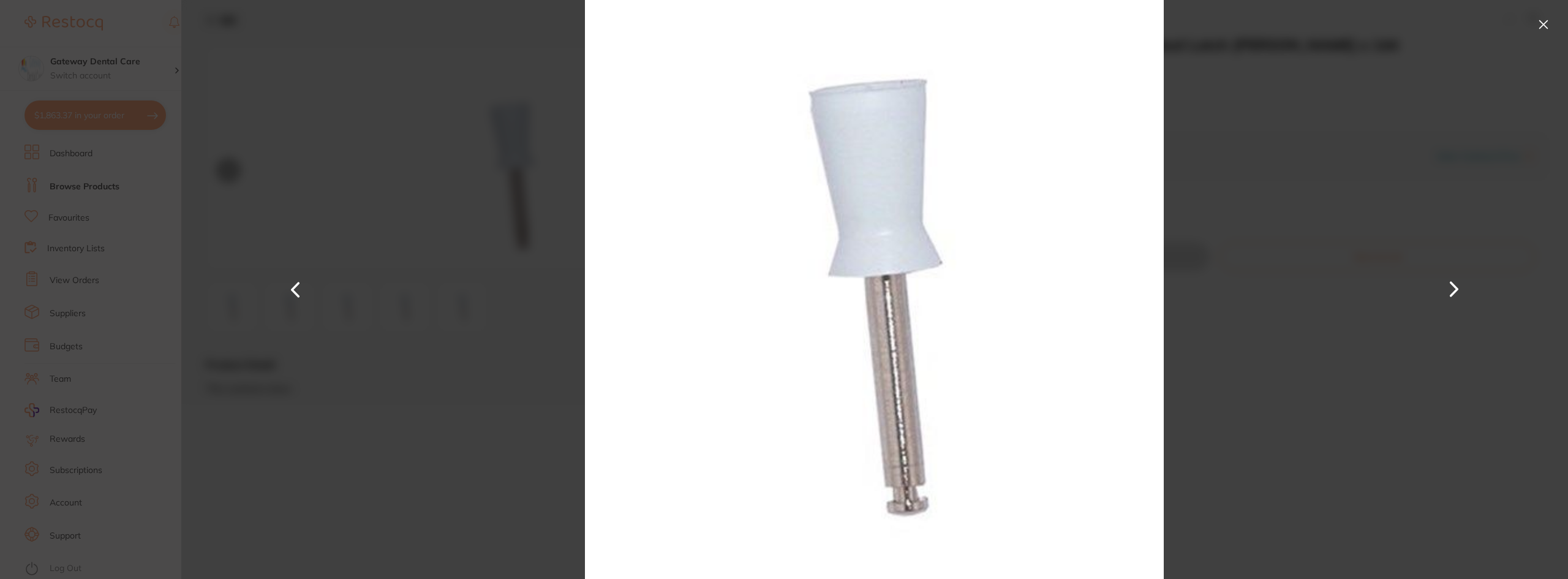
click at [133, 302] on section "ONGARD Prophy Cups #454103 Webbed Latch [PERSON_NAME] x 144 preventative by [PE…" at bounding box center [784, 290] width 1568 height 579
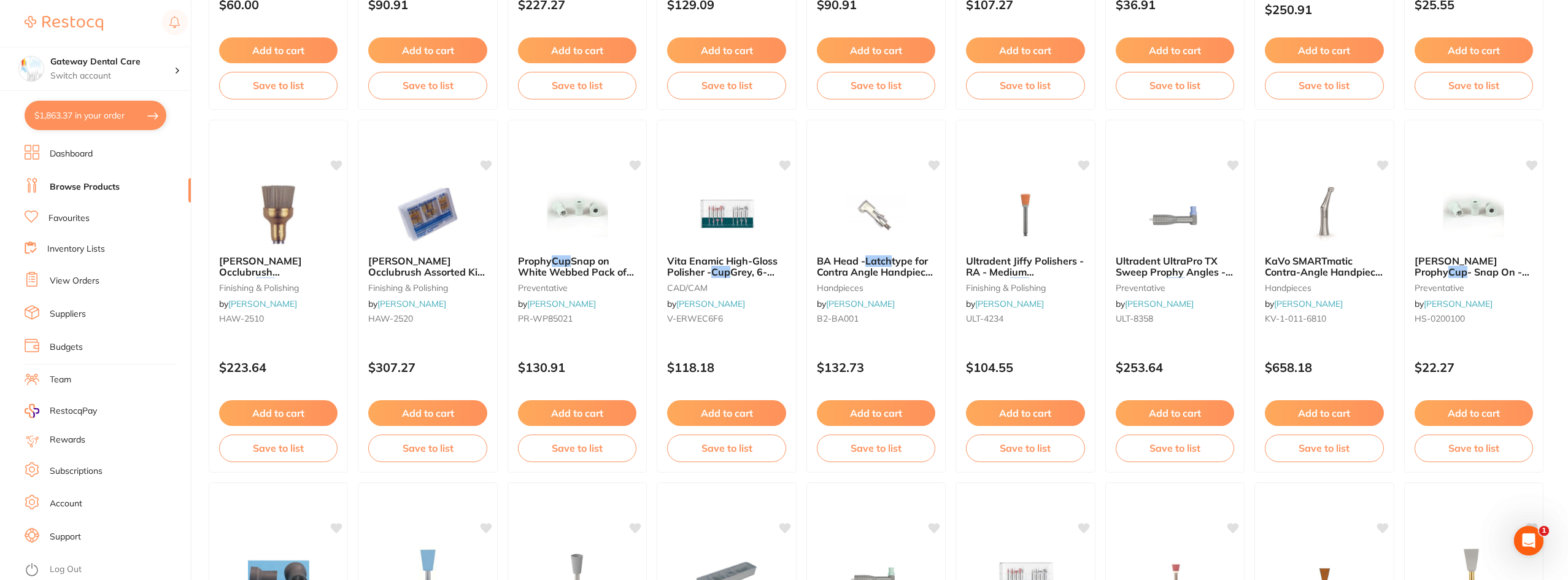
scroll to position [719, 0]
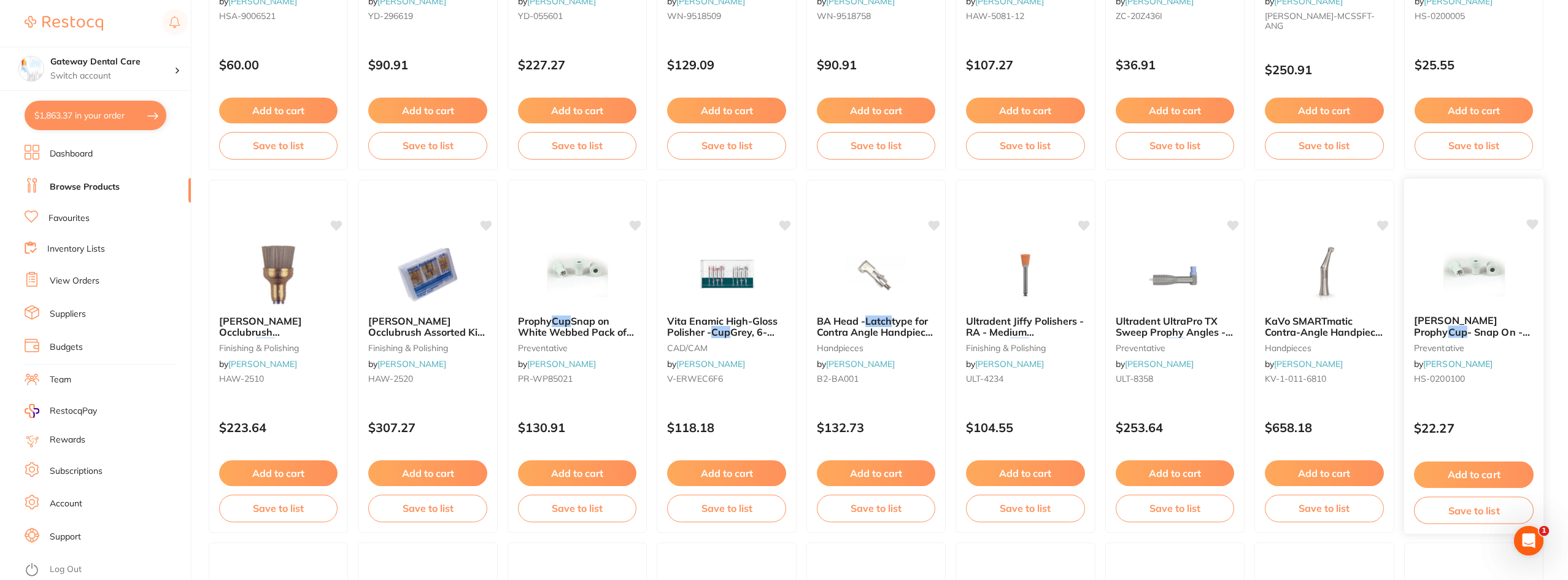
click at [1435, 318] on span "[PERSON_NAME] Prophy" at bounding box center [1455, 326] width 84 height 24
click at [1461, 313] on section at bounding box center [784, 290] width 1568 height 580
click at [1551, 380] on main "LATCH CUP Create Product Category All Categories All Categories burs CAD/CAM di…" at bounding box center [888, 482] width 1360 height 2404
click at [1452, 327] on span "- Snap On - Webbed, 50-Pack" at bounding box center [1472, 337] width 115 height 23
click at [1452, 327] on section at bounding box center [784, 290] width 1568 height 580
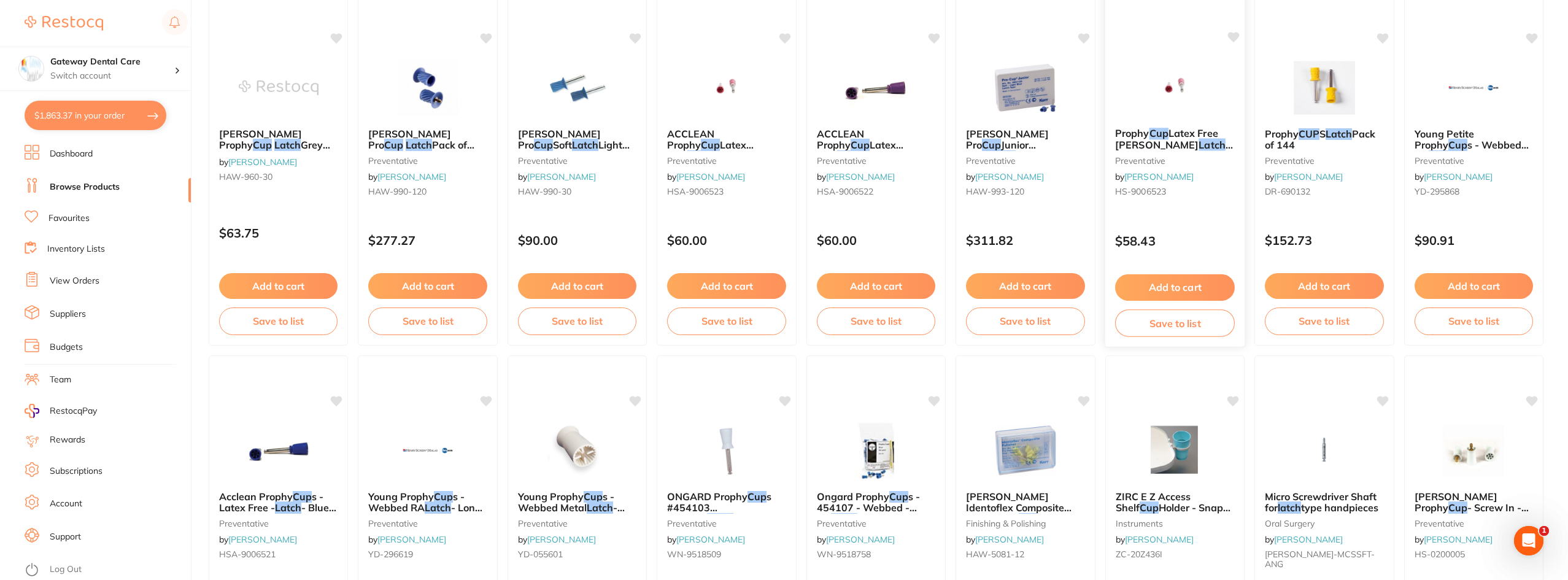
scroll to position [307, 0]
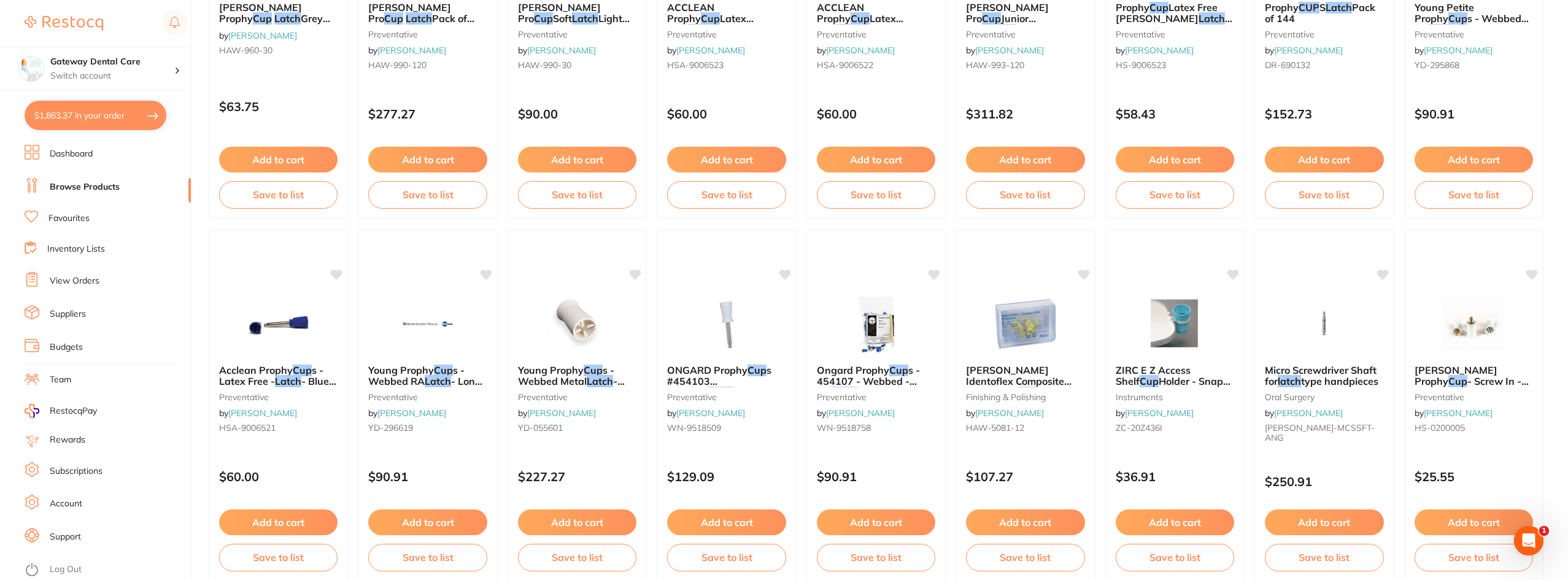
click at [1484, 364] on span "[PERSON_NAME] Prophy" at bounding box center [1456, 376] width 83 height 23
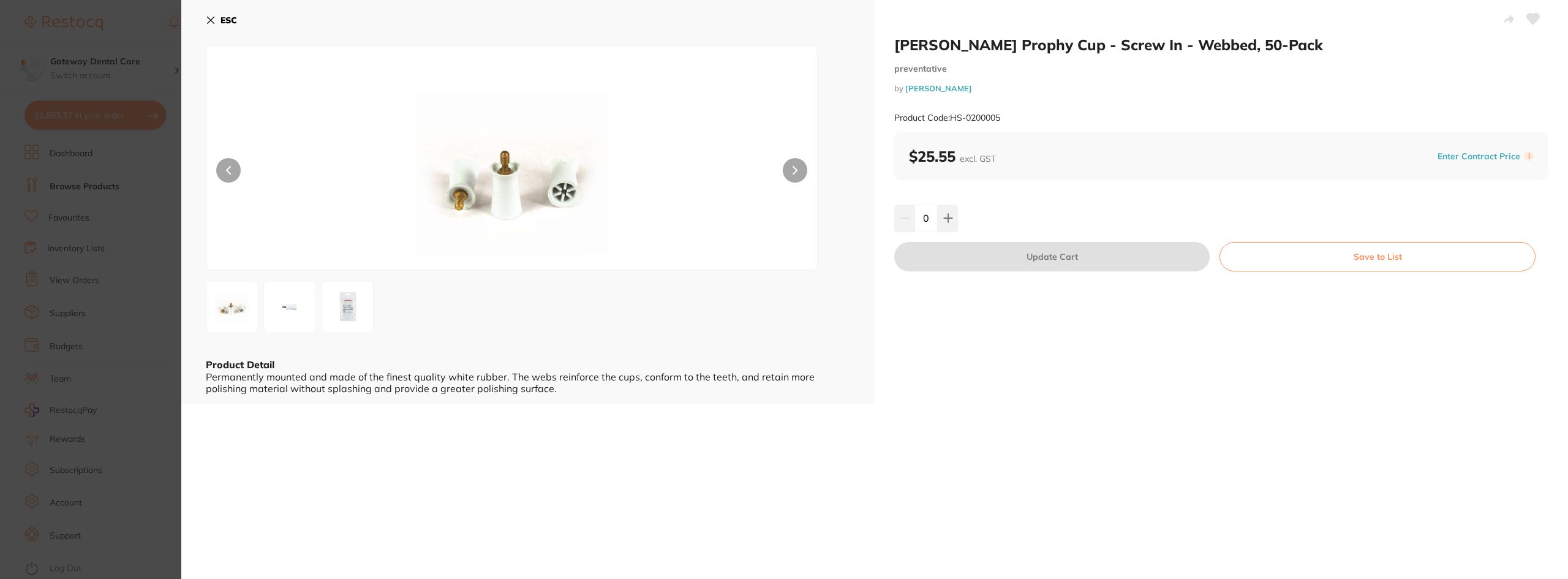
click at [350, 306] on img at bounding box center [347, 307] width 44 height 44
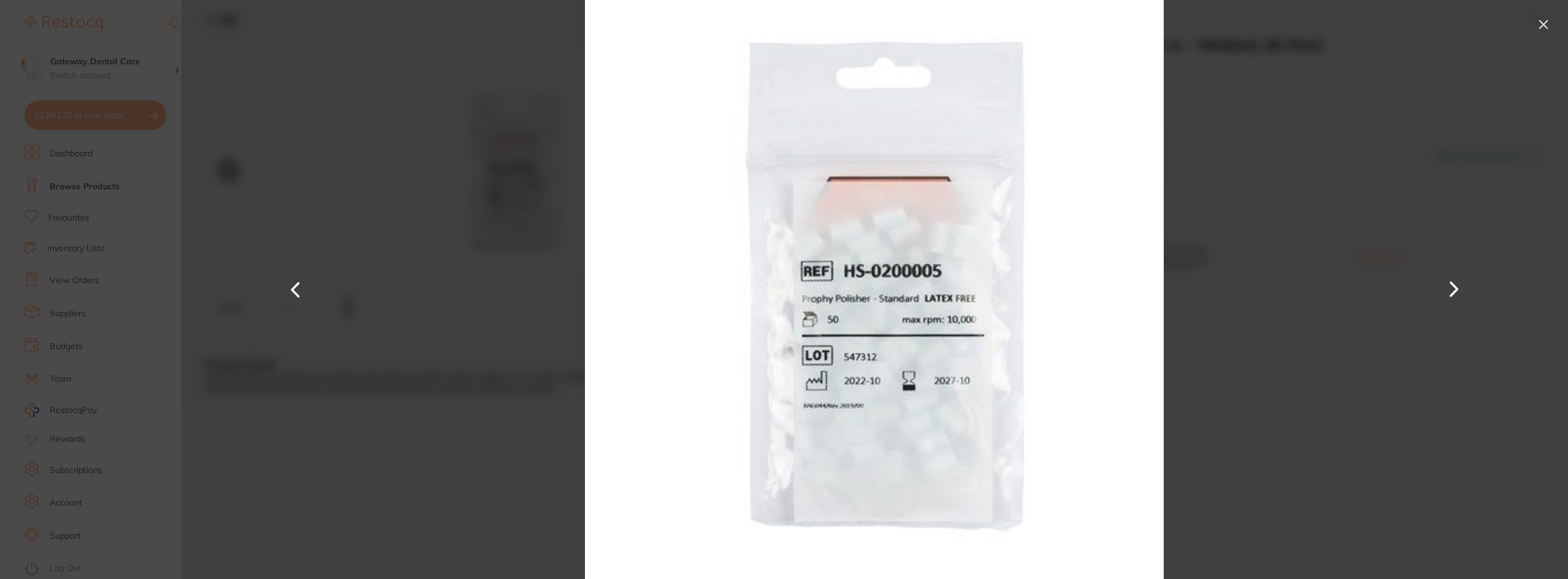
click at [1539, 21] on button at bounding box center [1543, 24] width 19 height 19
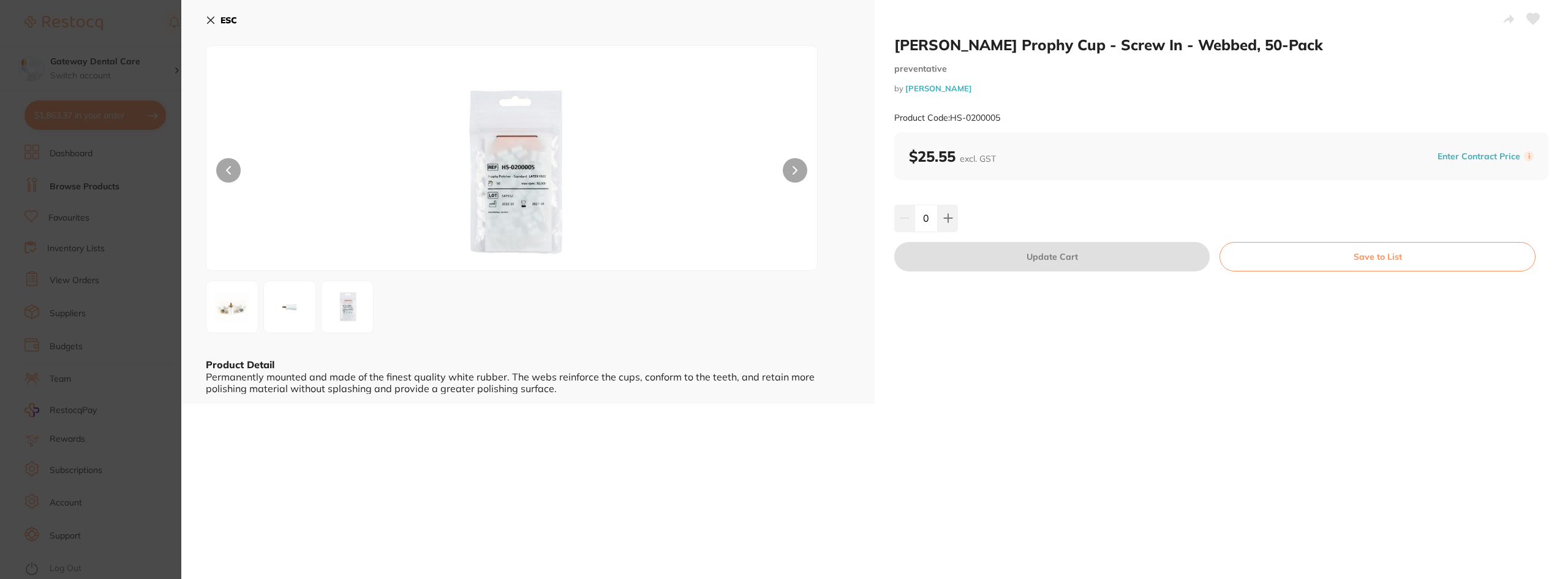
click at [147, 251] on section "Henry Schein Prophy Cup - Screw In - Webbed, 50-Pack preventative by Henry Sche…" at bounding box center [784, 290] width 1568 height 579
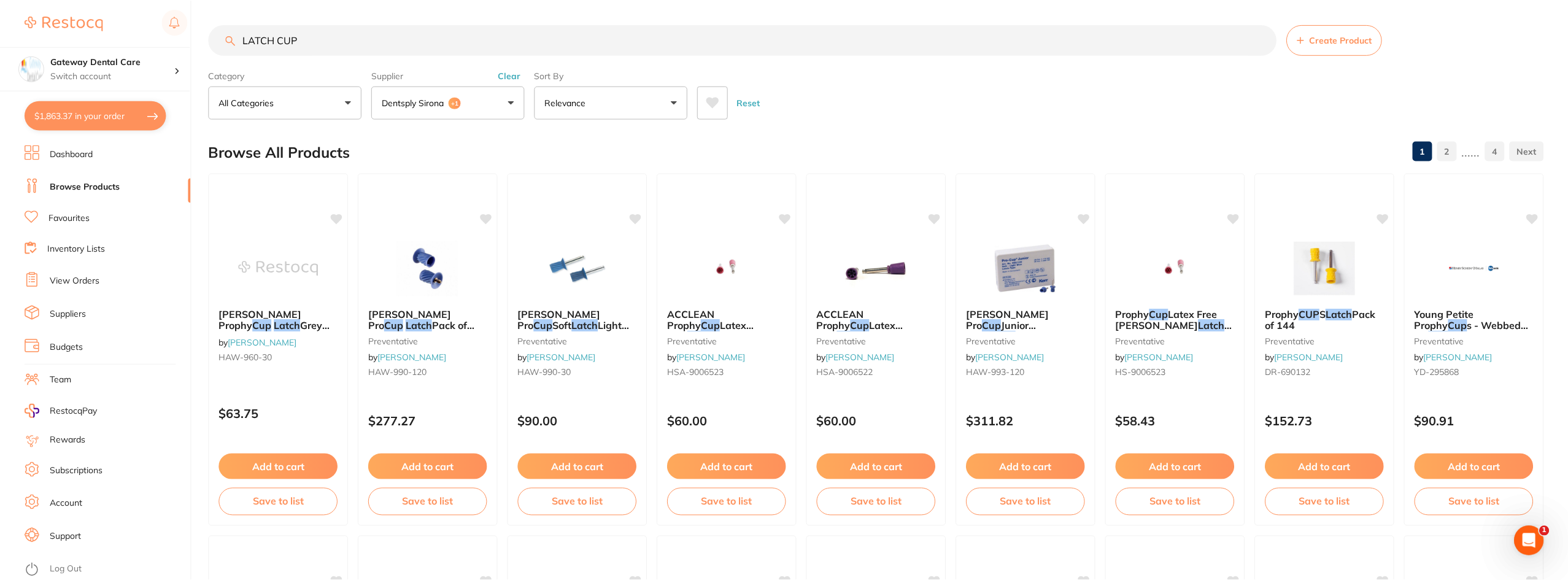
scroll to position [53, 0]
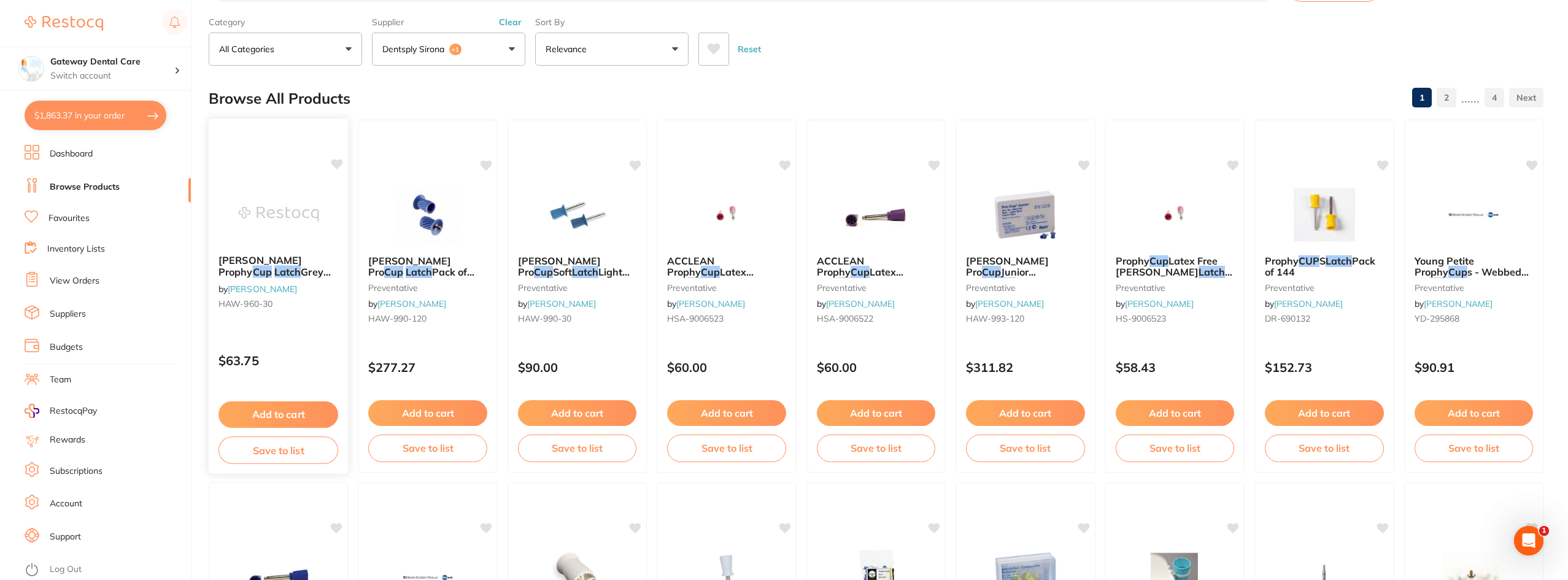
click at [241, 281] on div "HAWE Prophy Cup Latch Grey Lamintated Pack of 30 by Henry Schein Halas HAW-960-…" at bounding box center [278, 285] width 140 height 79
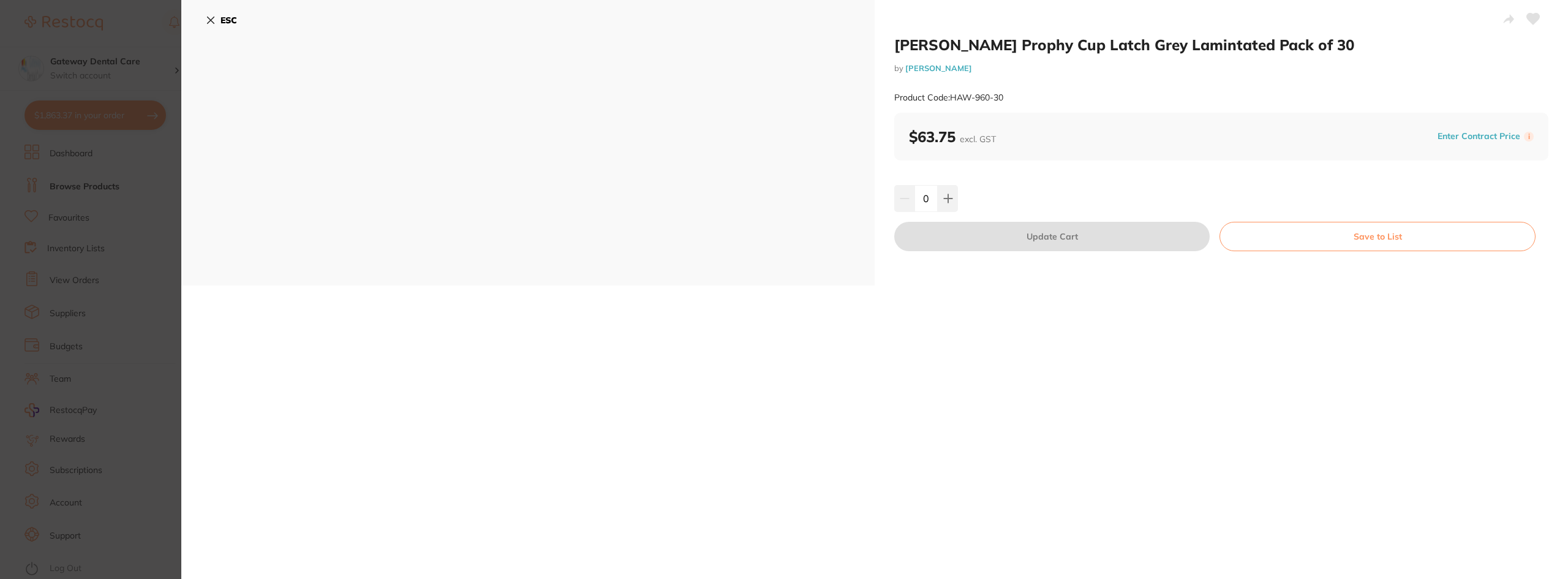
click at [124, 291] on section "[PERSON_NAME] Prophy Cup Latch Grey Lamintated Pack of 30 by [PERSON_NAME] Prod…" at bounding box center [784, 290] width 1568 height 579
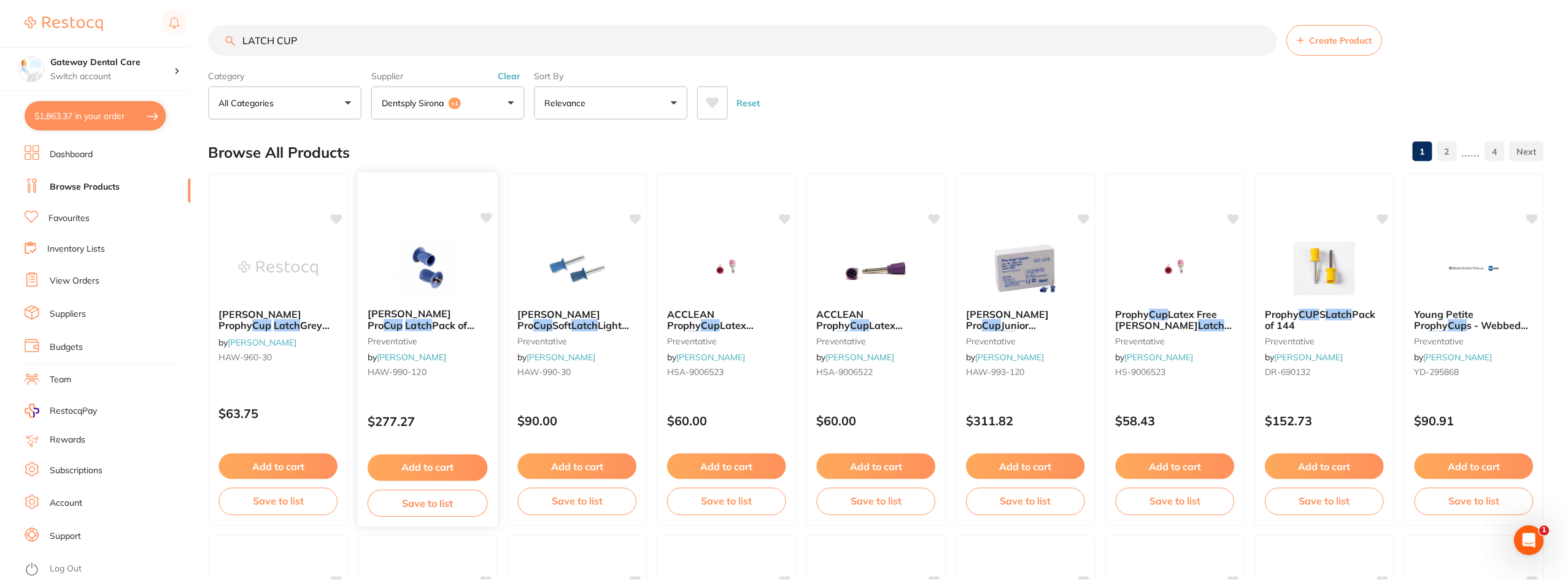
scroll to position [53, 0]
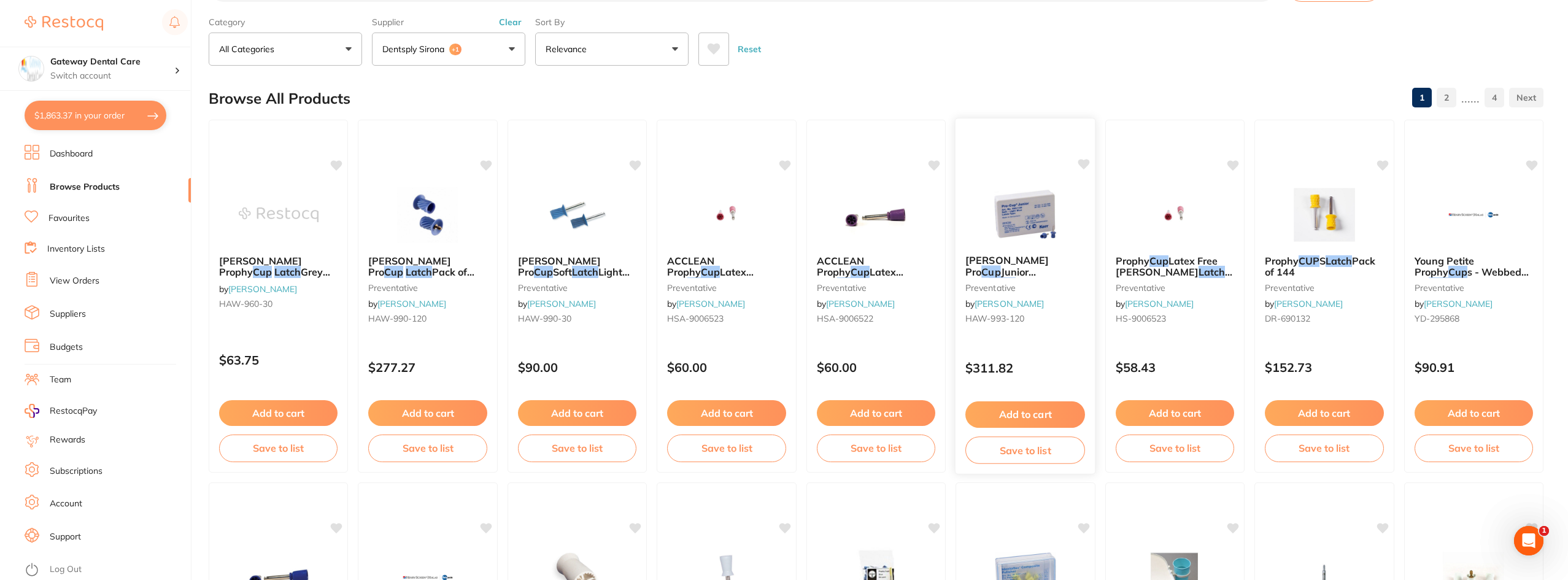
click at [1050, 277] on span "Dark Blue Pack of 120" at bounding box center [1013, 289] width 97 height 24
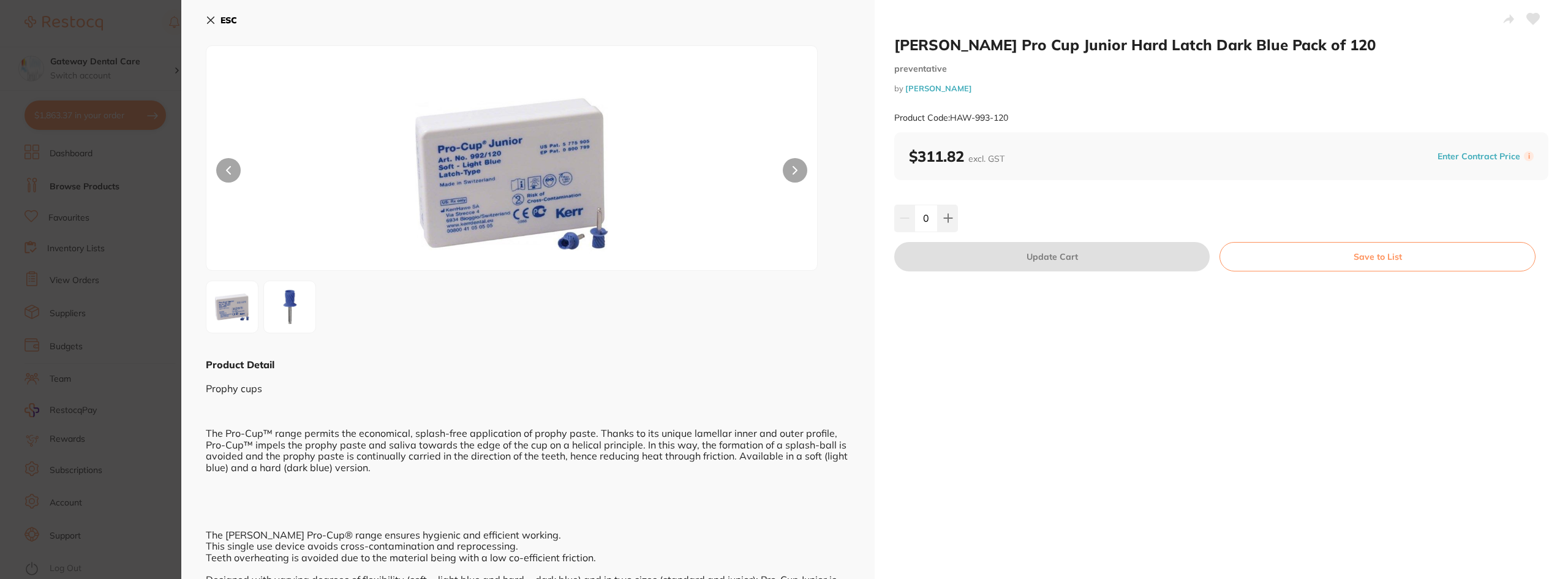
click at [797, 171] on button at bounding box center [795, 170] width 25 height 25
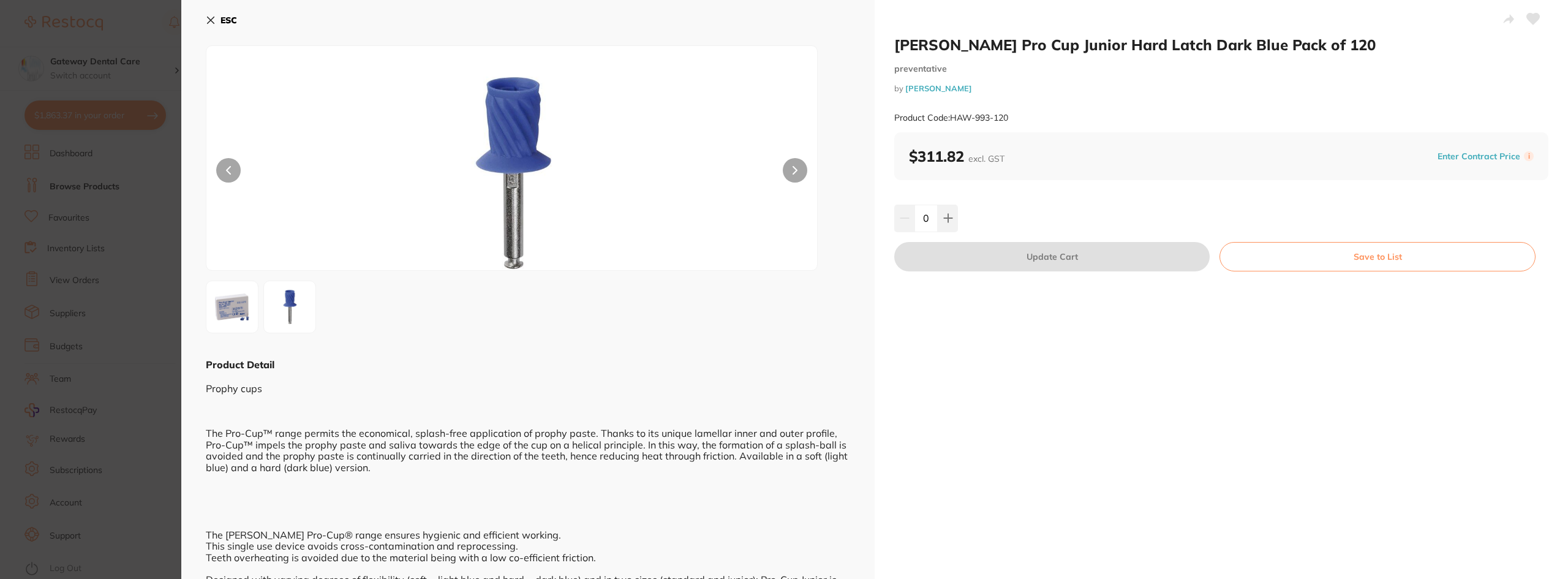
click at [73, 336] on section "HAWE Pro Cup Junior Hard Latch Dark Blue Pack of 120 preventative by Henry Sche…" at bounding box center [784, 290] width 1568 height 579
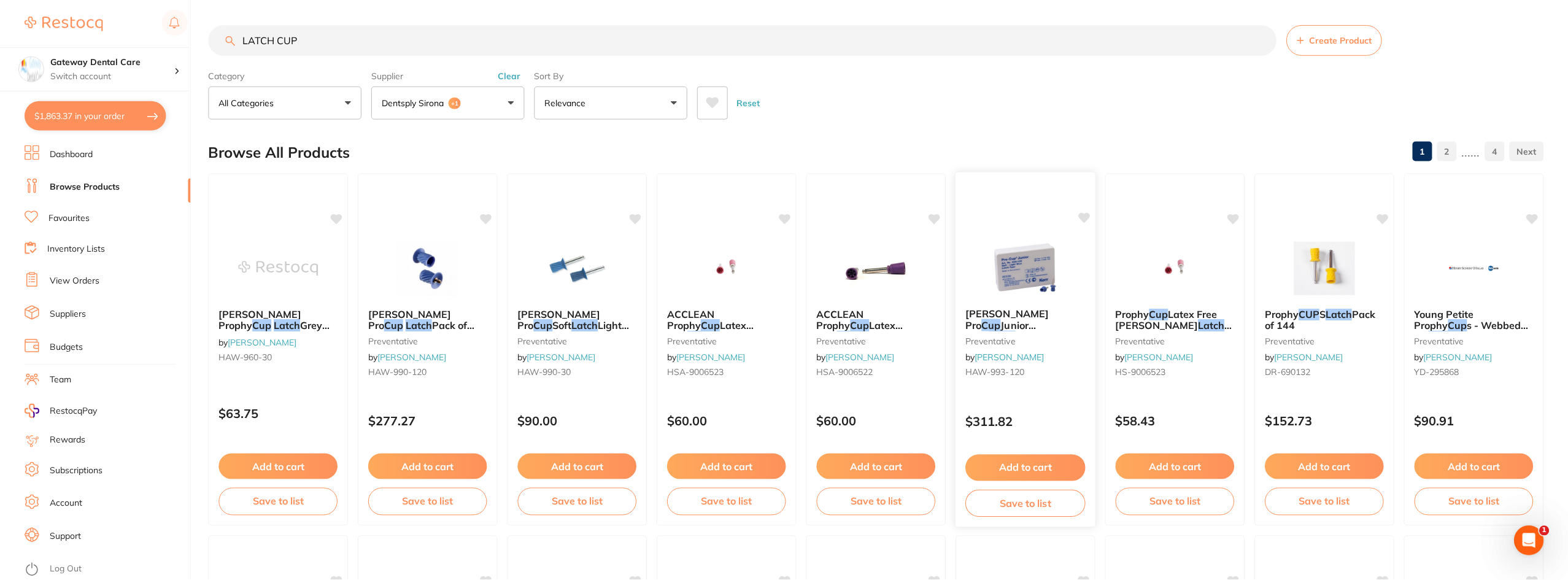
scroll to position [53, 0]
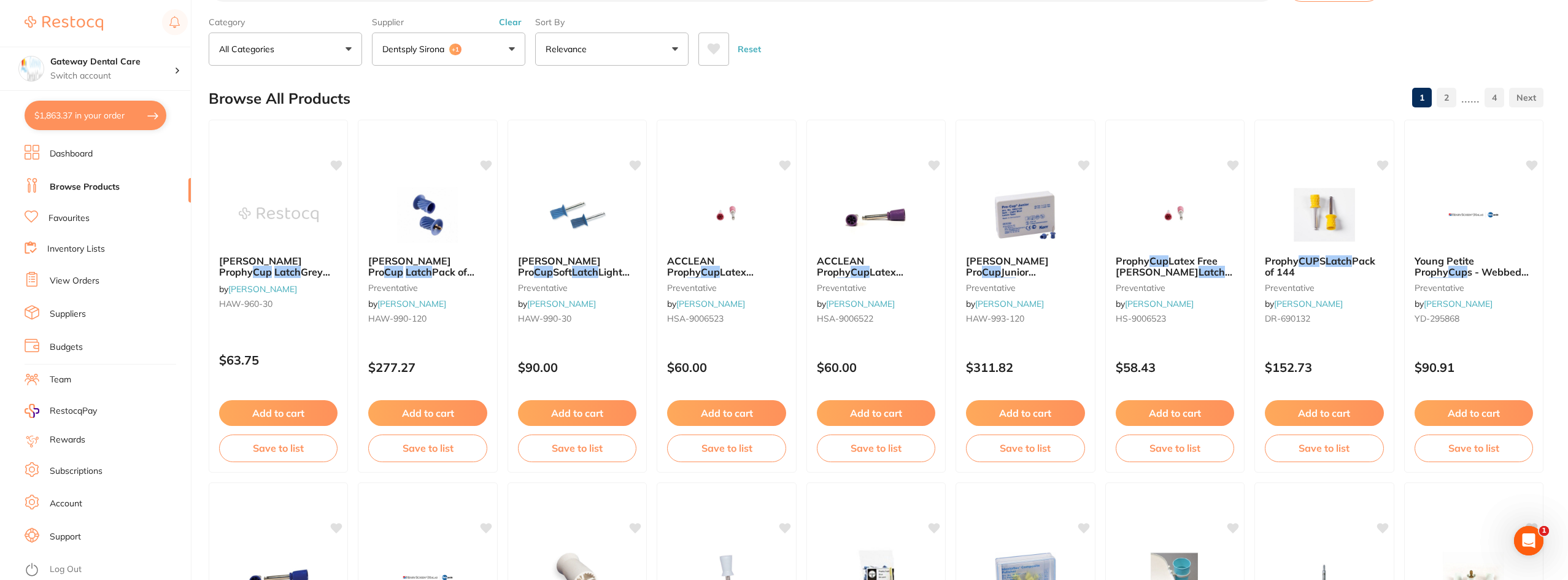
click at [88, 120] on button "$1,863.37 in your order" at bounding box center [96, 116] width 142 height 29
checkbox input "true"
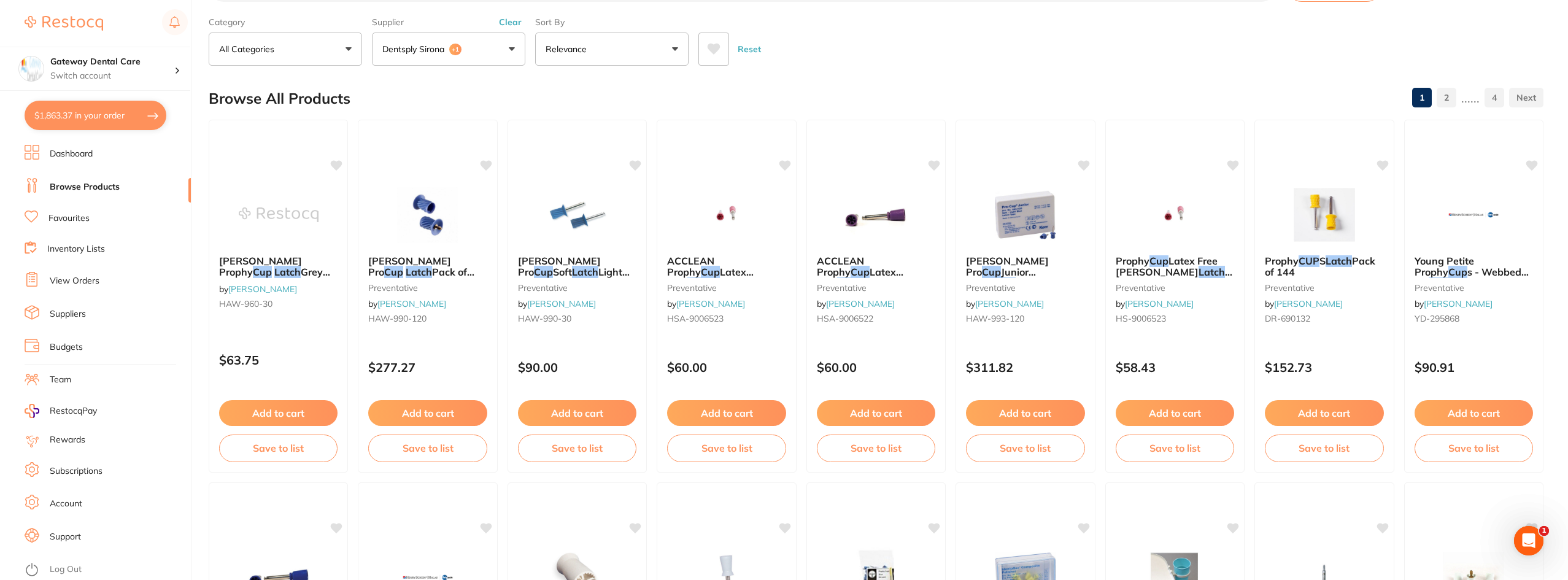
checkbox input "true"
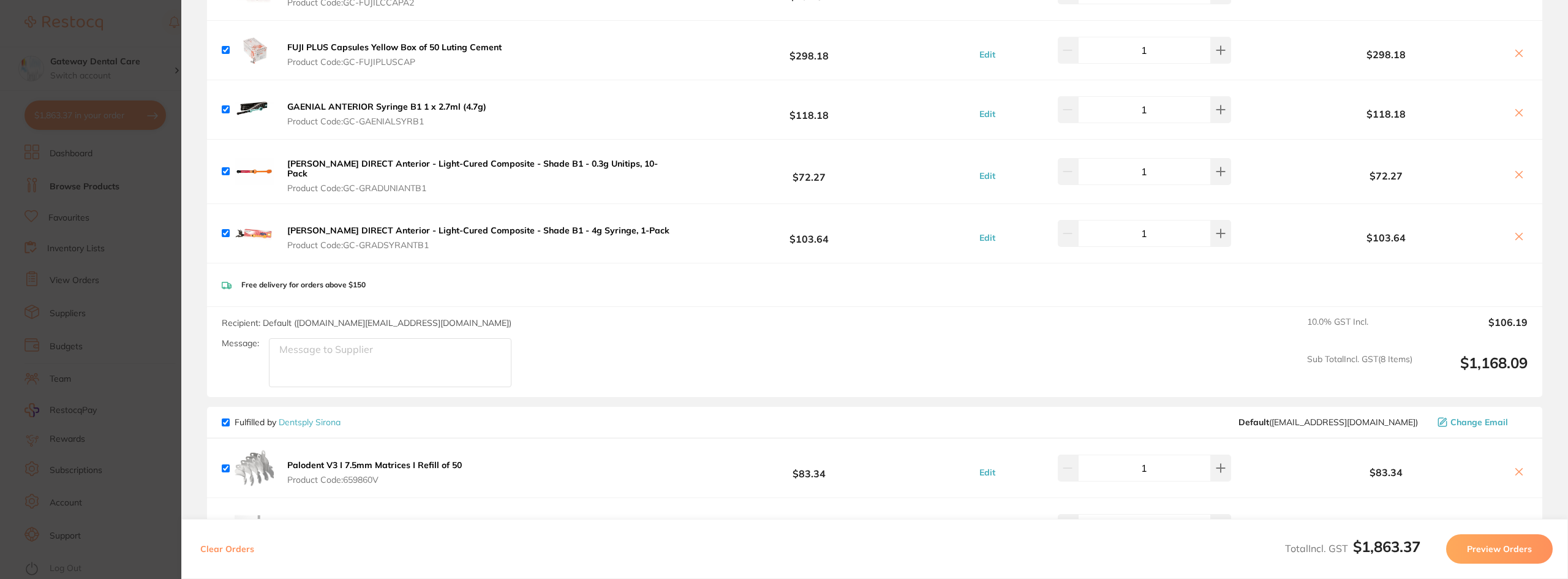
scroll to position [184, 0]
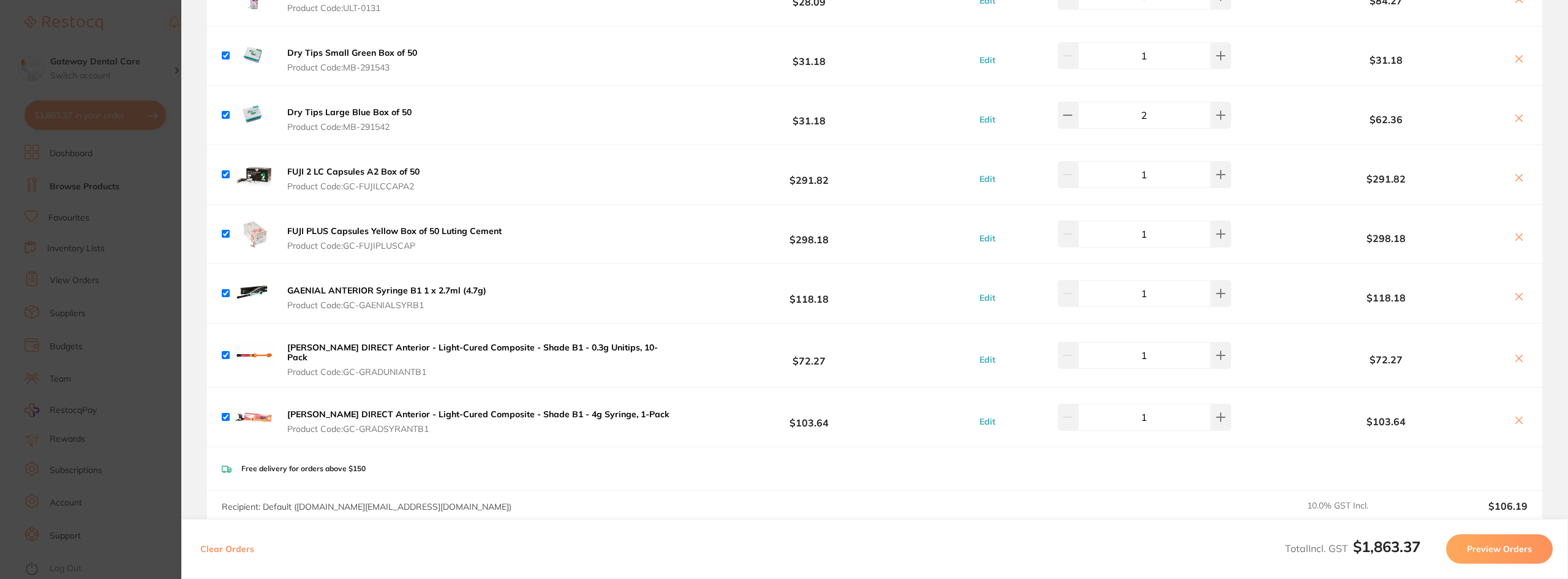
click at [61, 238] on section "Update RRP Set your pre negotiated price for this item. Item Agreed RRP (excl. …" at bounding box center [784, 290] width 1568 height 579
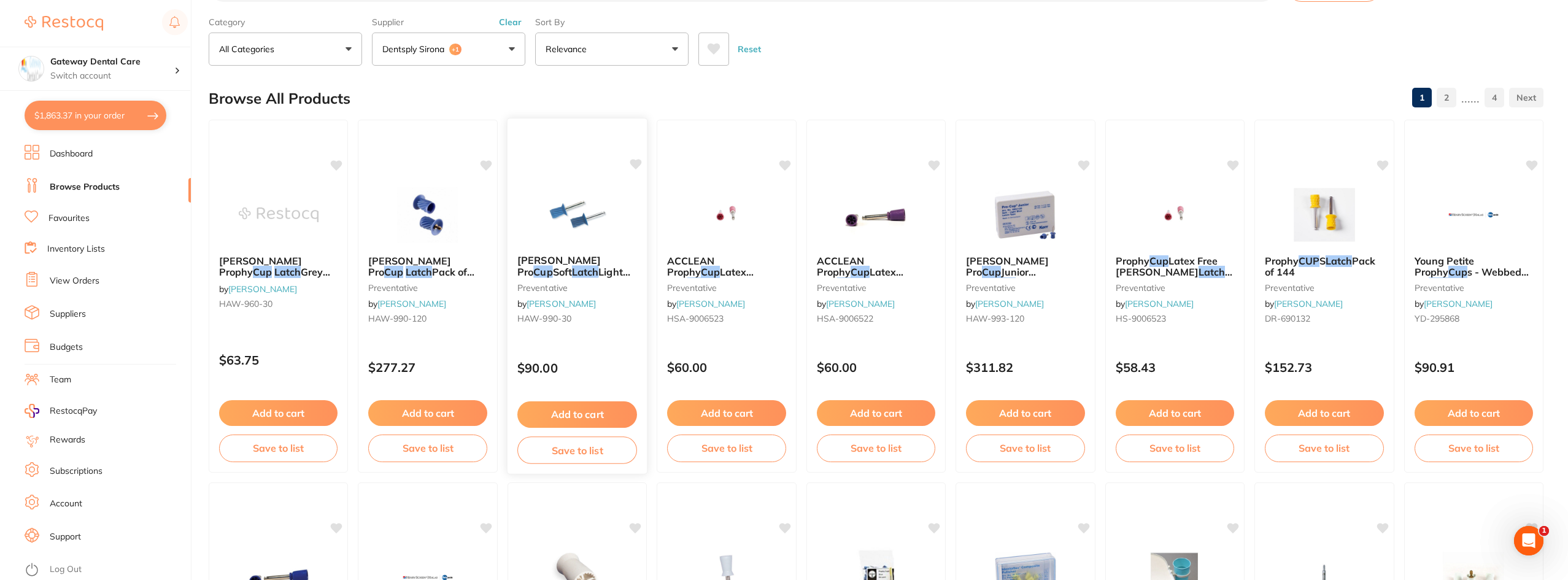
scroll to position [0, 0]
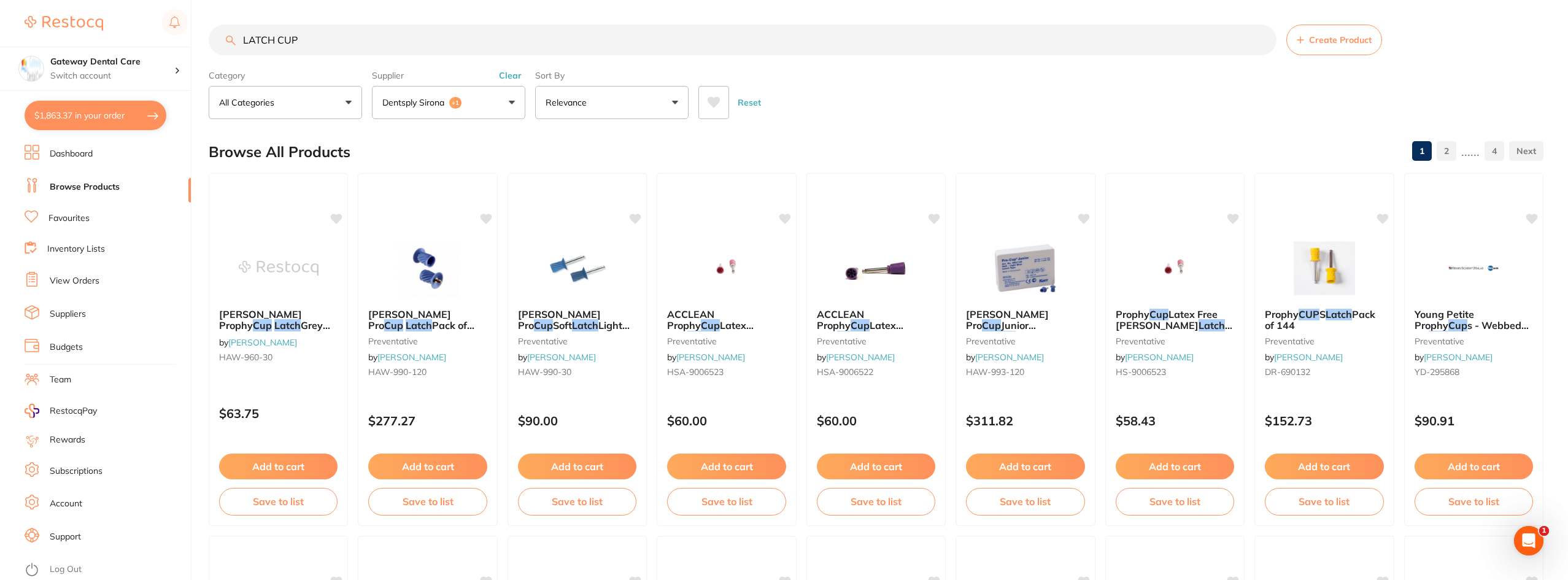
click at [1260, 39] on input "LATCH CUP" at bounding box center [742, 40] width 1068 height 31
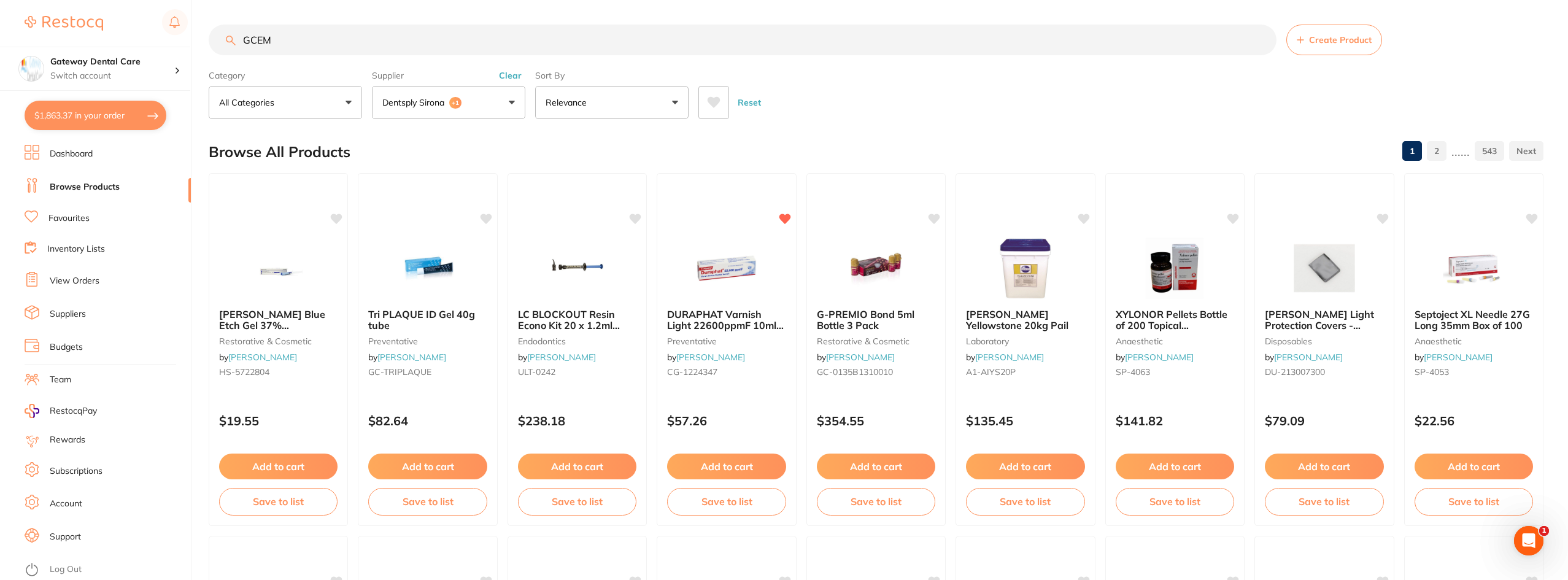
type input "GCEM"
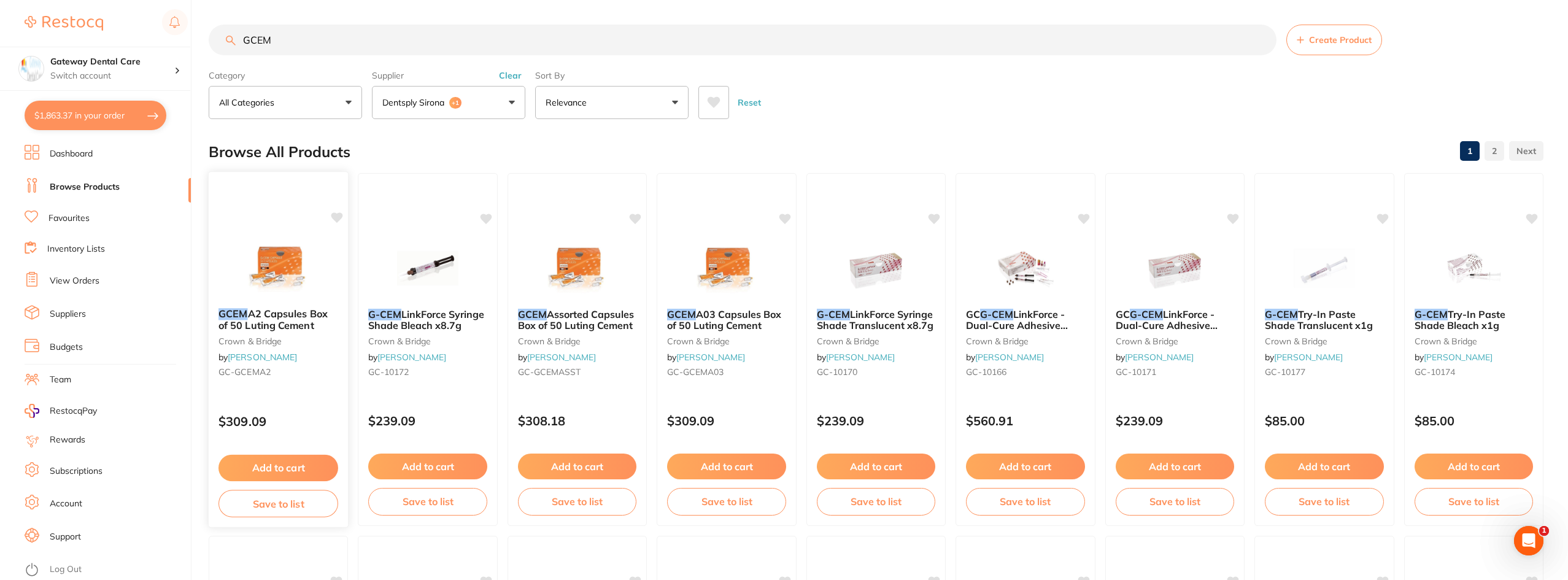
click at [309, 329] on span "A2 Capsules Box of 50 Luting Cement" at bounding box center [273, 319] width 110 height 24
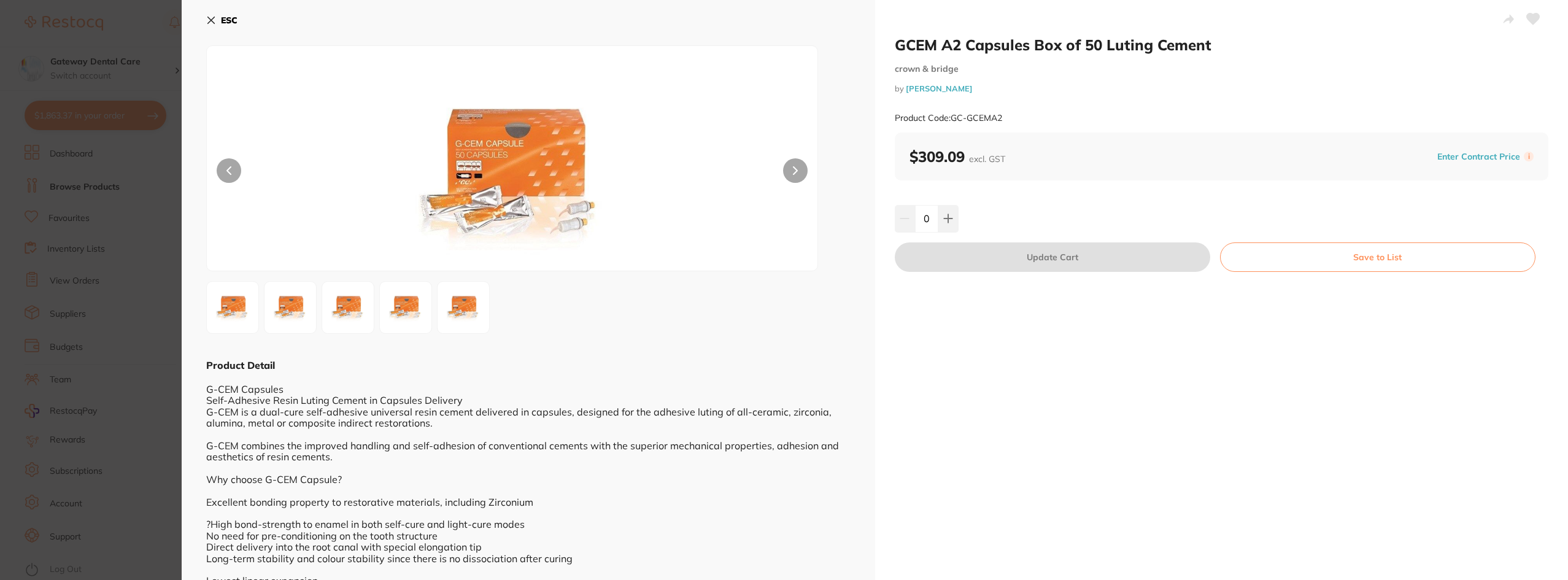
drag, startPoint x: 138, startPoint y: 264, endPoint x: 222, endPoint y: 275, distance: 84.7
click at [138, 264] on section "GCEM A2 Capsules Box of 50 Luting Cement crown & bridge by Henry Schein Halas P…" at bounding box center [784, 290] width 1568 height 580
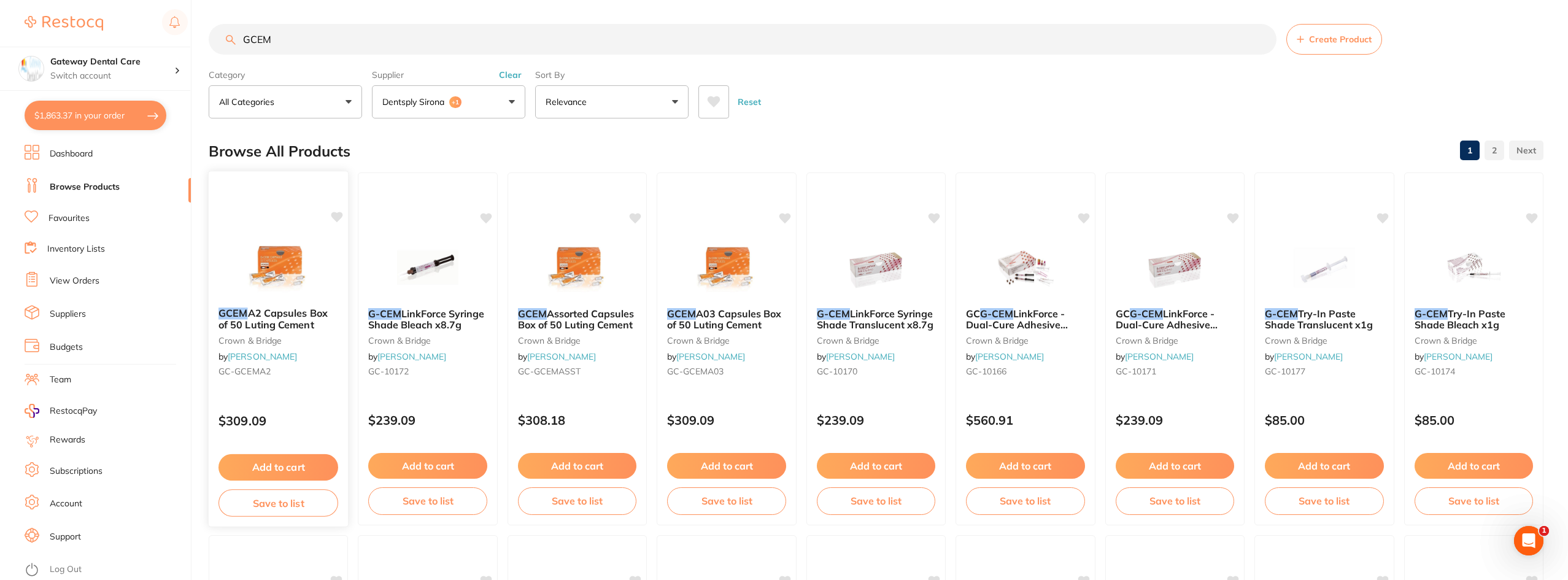
click at [279, 303] on div "GCEM A2 Capsules Box of 50 Luting Cement crown & bridge by Henry Schein Halas G…" at bounding box center [278, 345] width 140 height 94
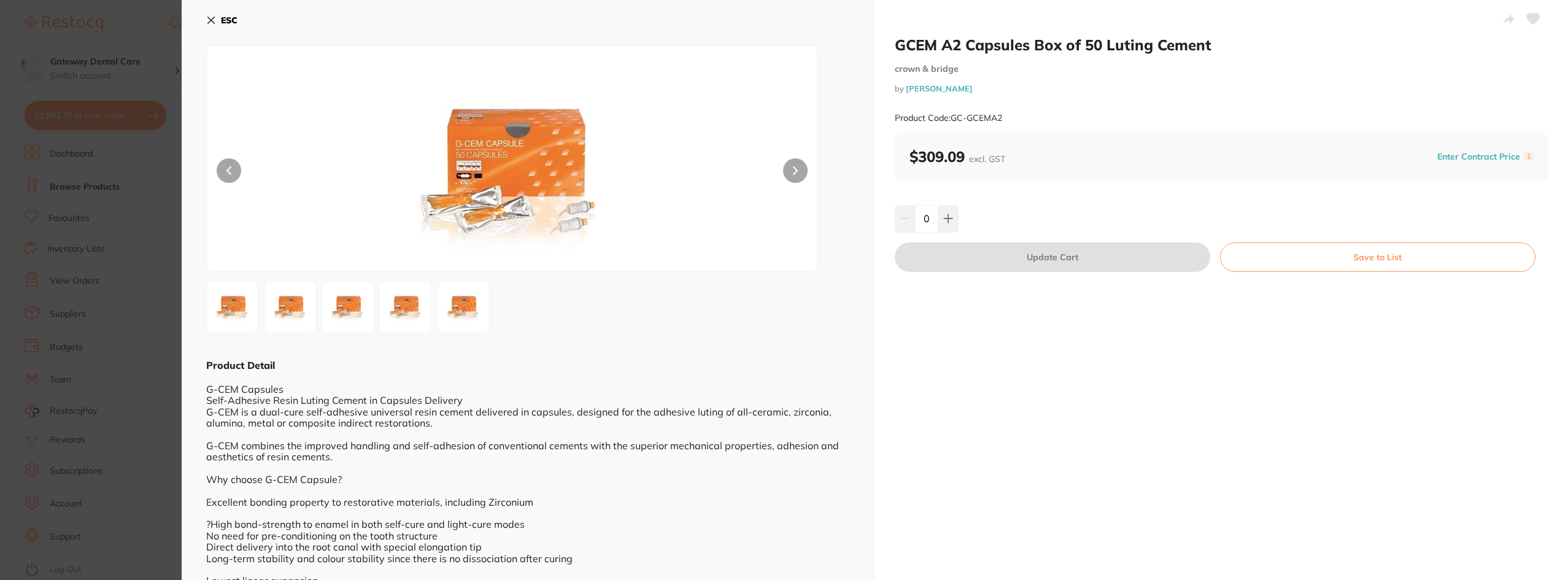
click at [803, 168] on button at bounding box center [795, 170] width 25 height 25
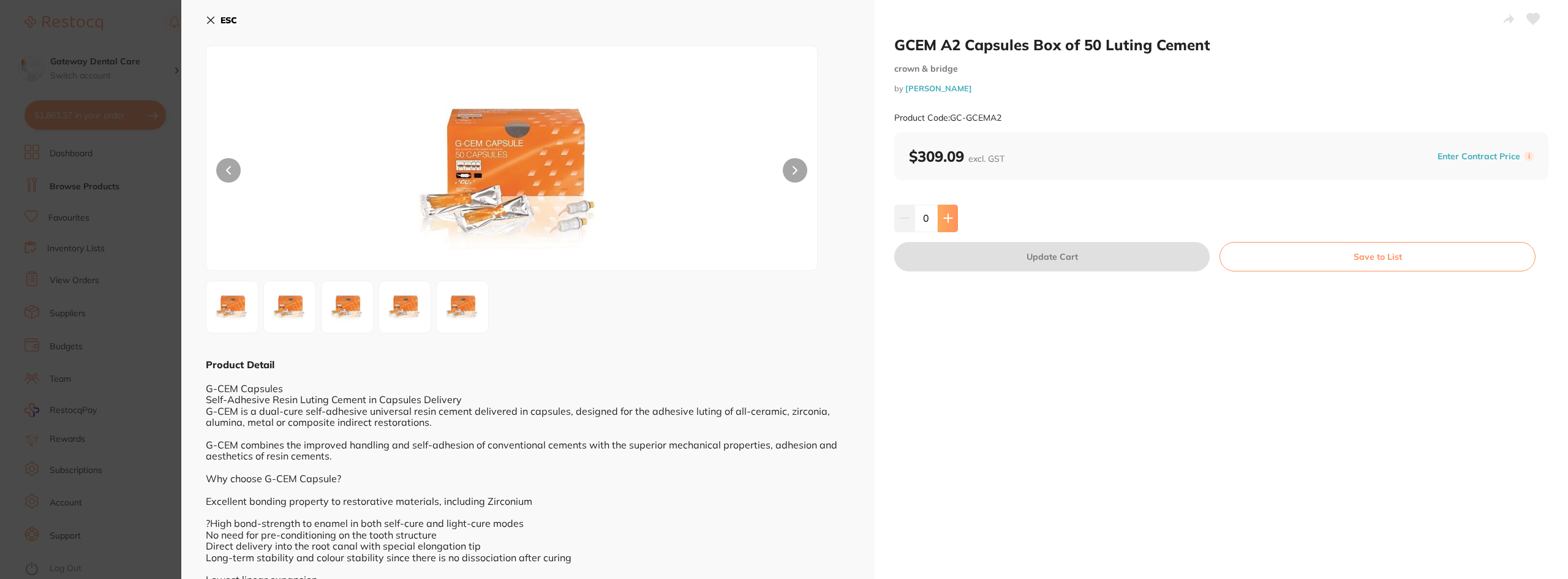
click at [951, 223] on icon at bounding box center [948, 218] width 10 height 10
type input "1"
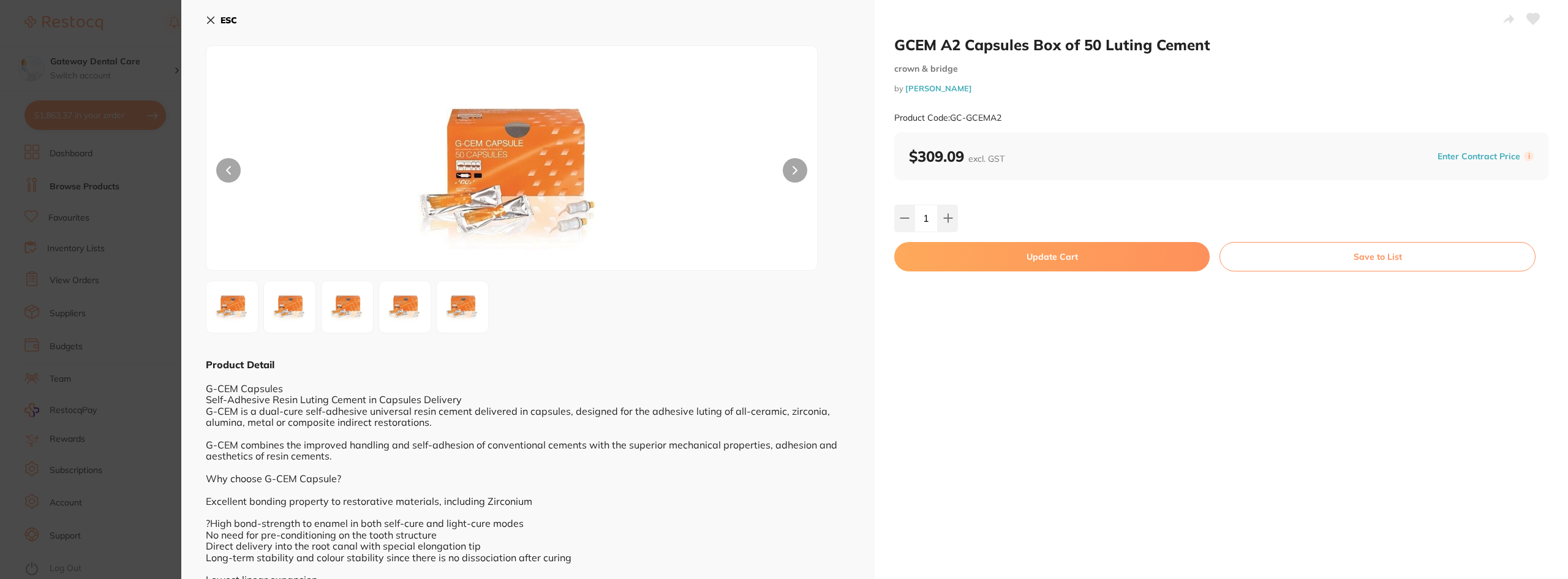
click at [993, 255] on button "Update Cart" at bounding box center [1051, 257] width 315 height 29
checkbox input "false"
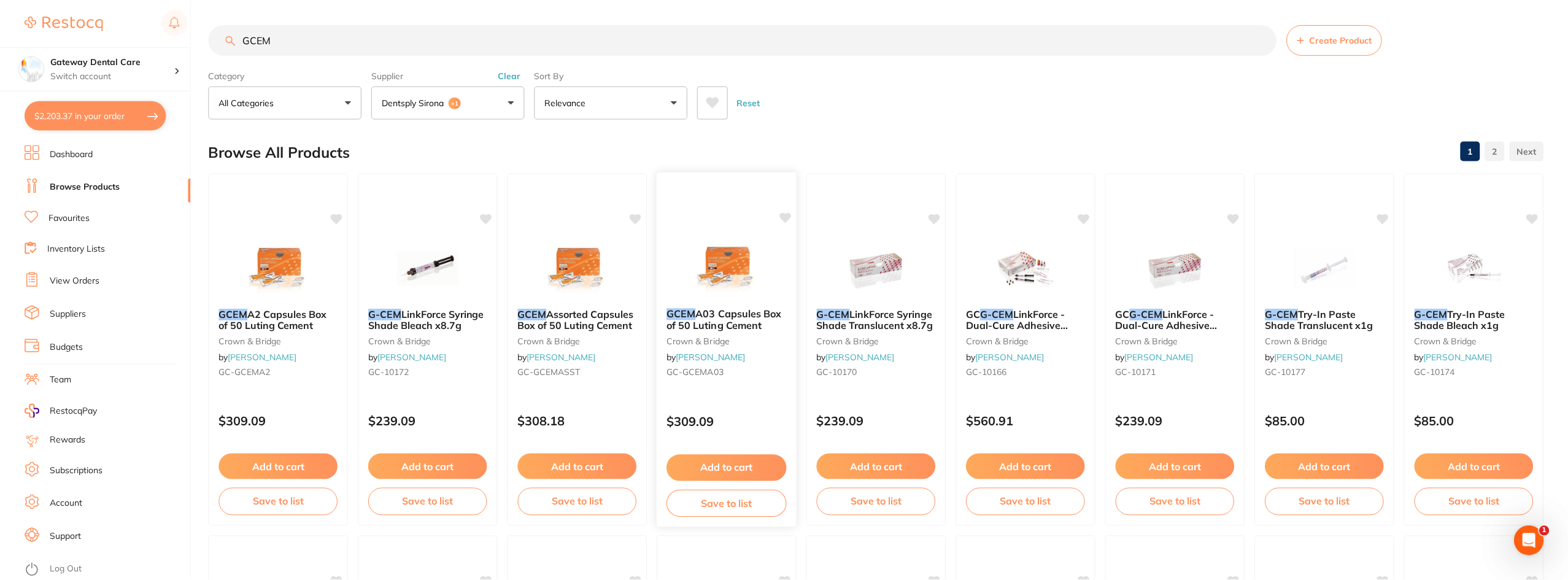
scroll to position [1, 0]
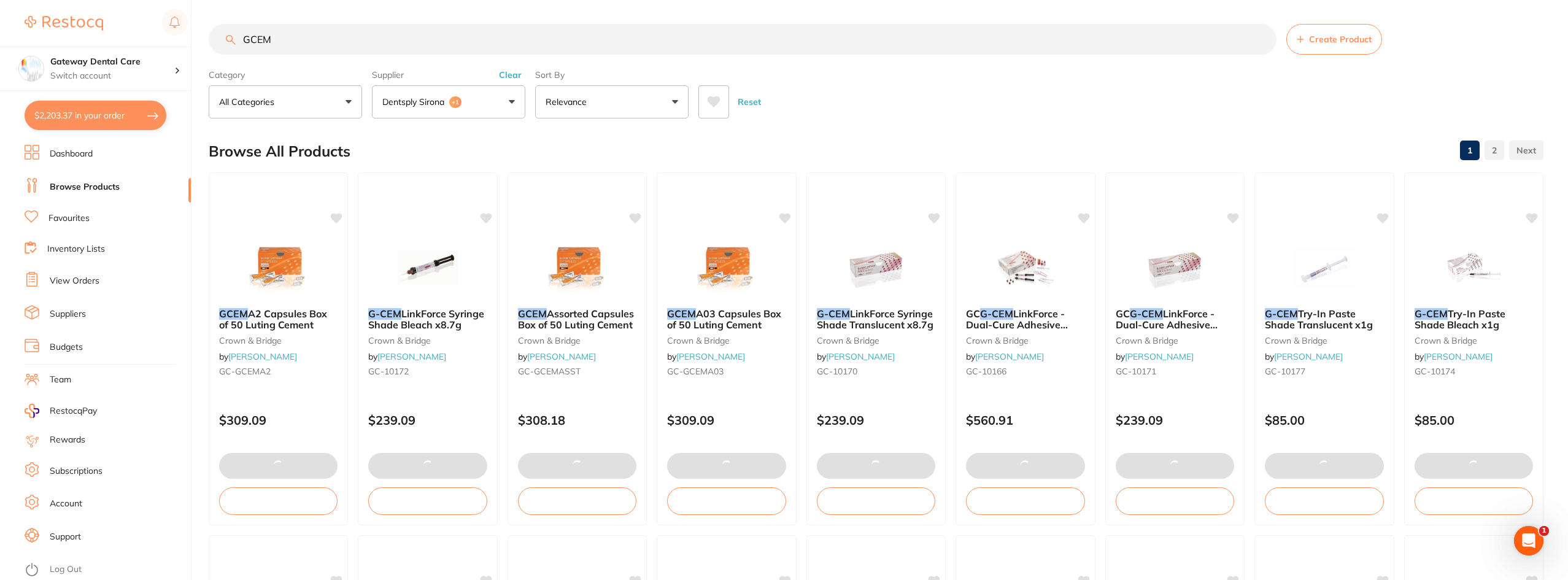
click at [71, 112] on button "$2,203.37 in your order" at bounding box center [96, 116] width 142 height 29
checkbox input "true"
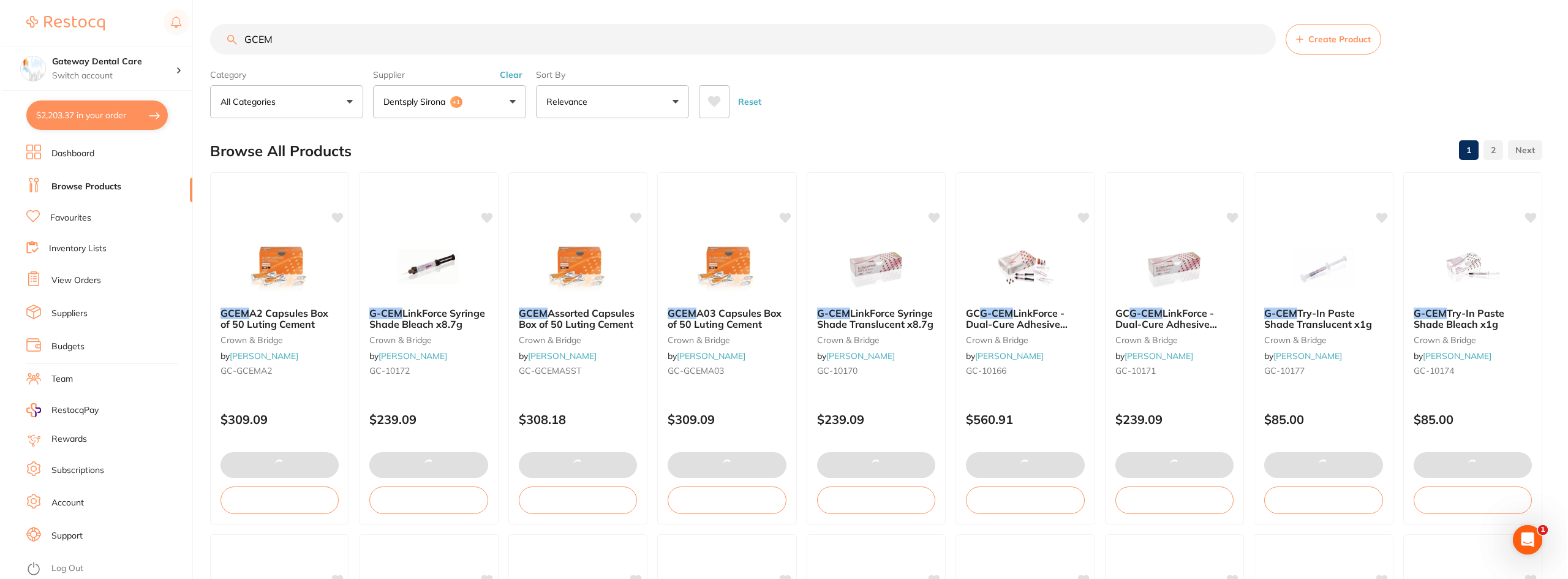
scroll to position [0, 0]
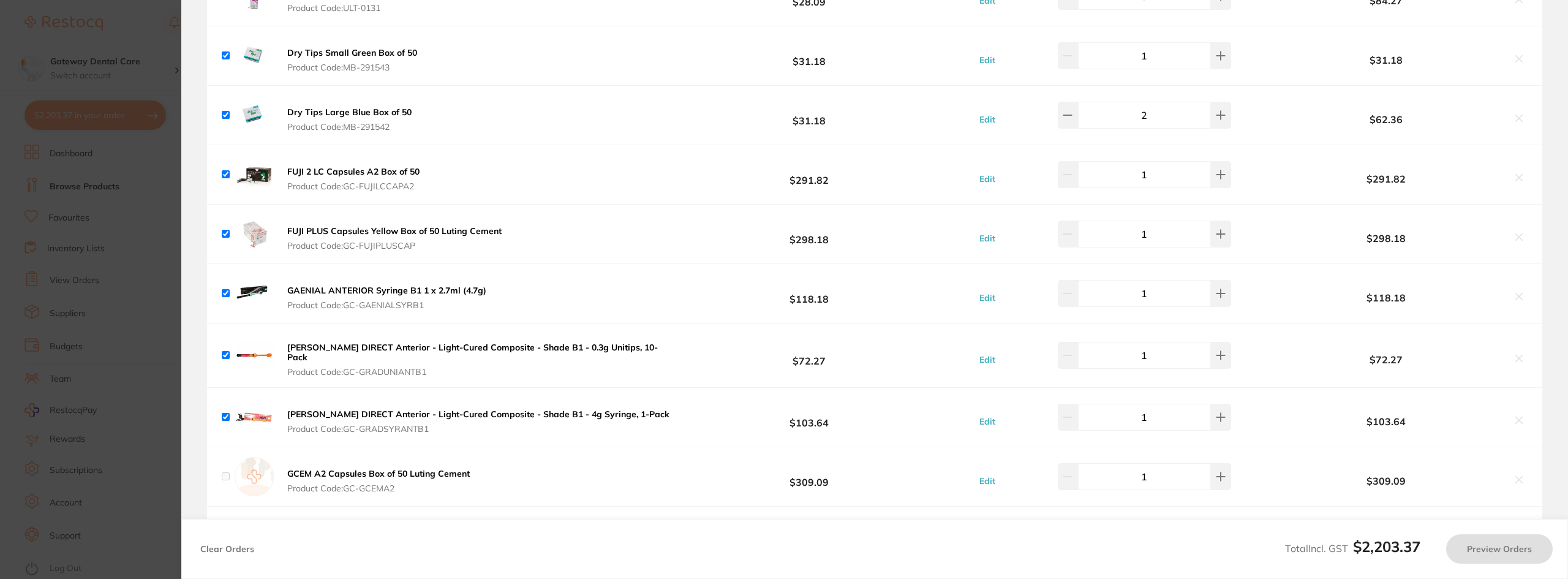
checkbox input "false"
checkbox input "true"
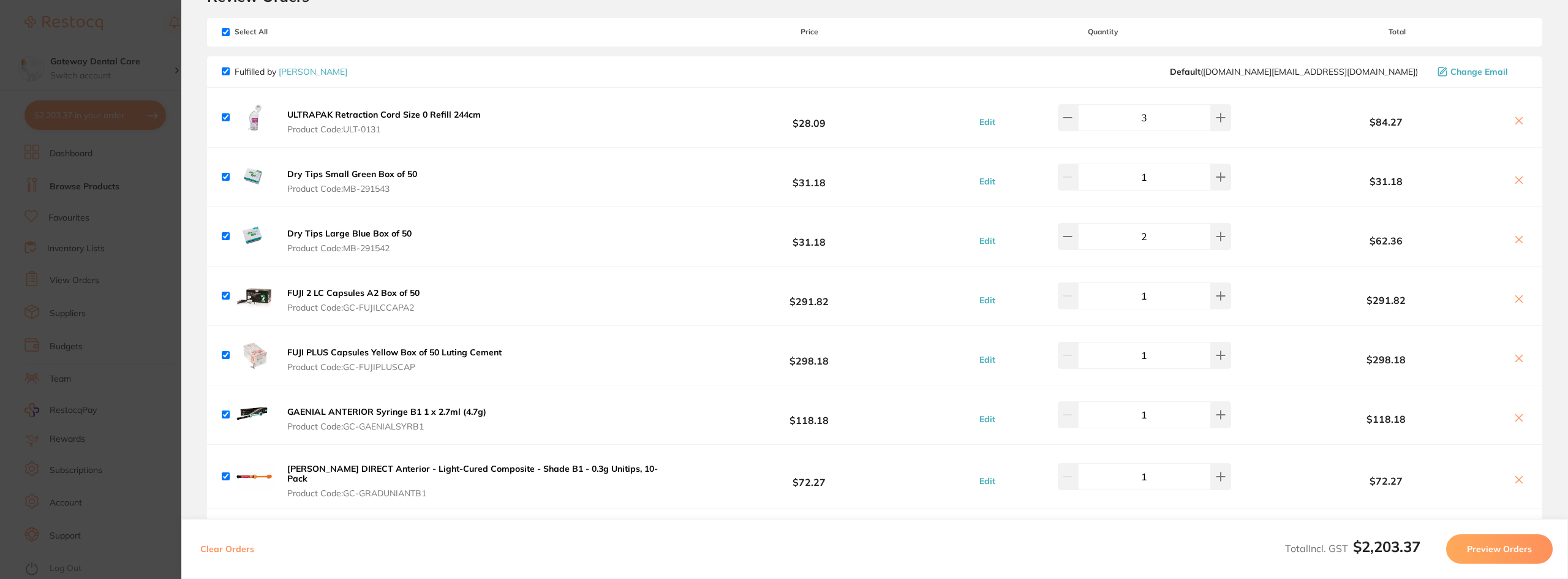
scroll to position [61, 0]
click at [1515, 358] on icon at bounding box center [1519, 360] width 7 height 7
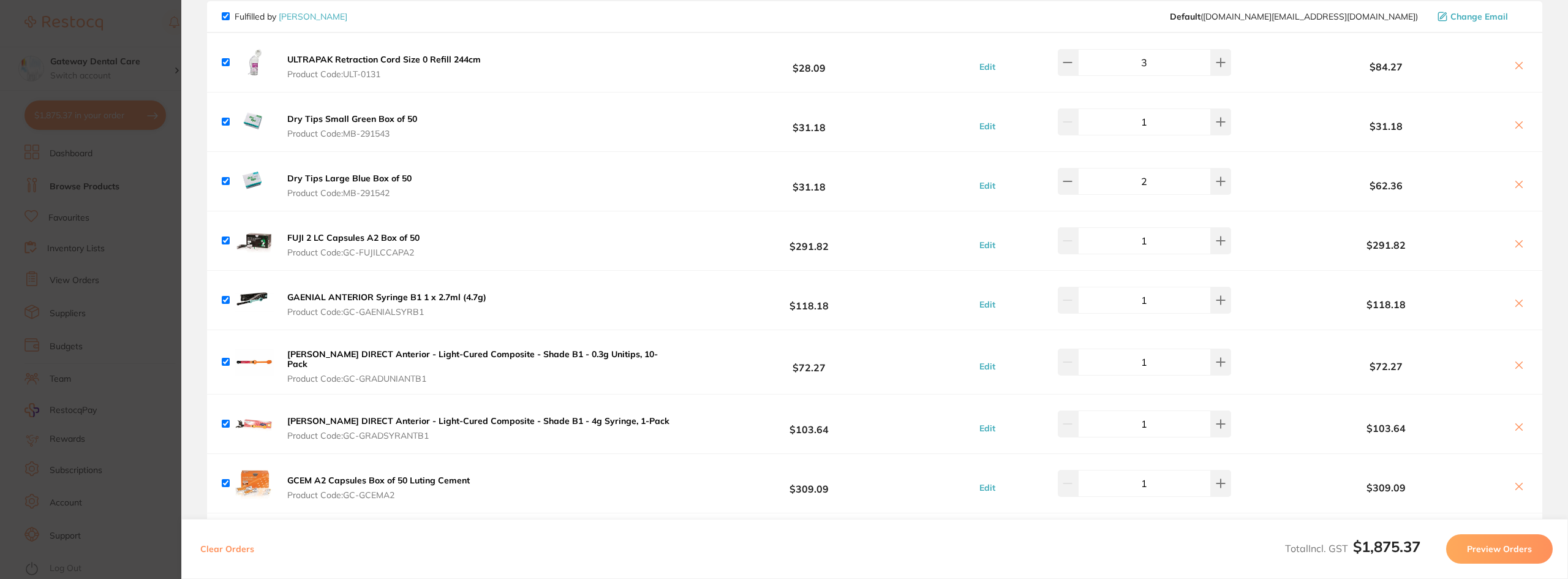
scroll to position [123, 0]
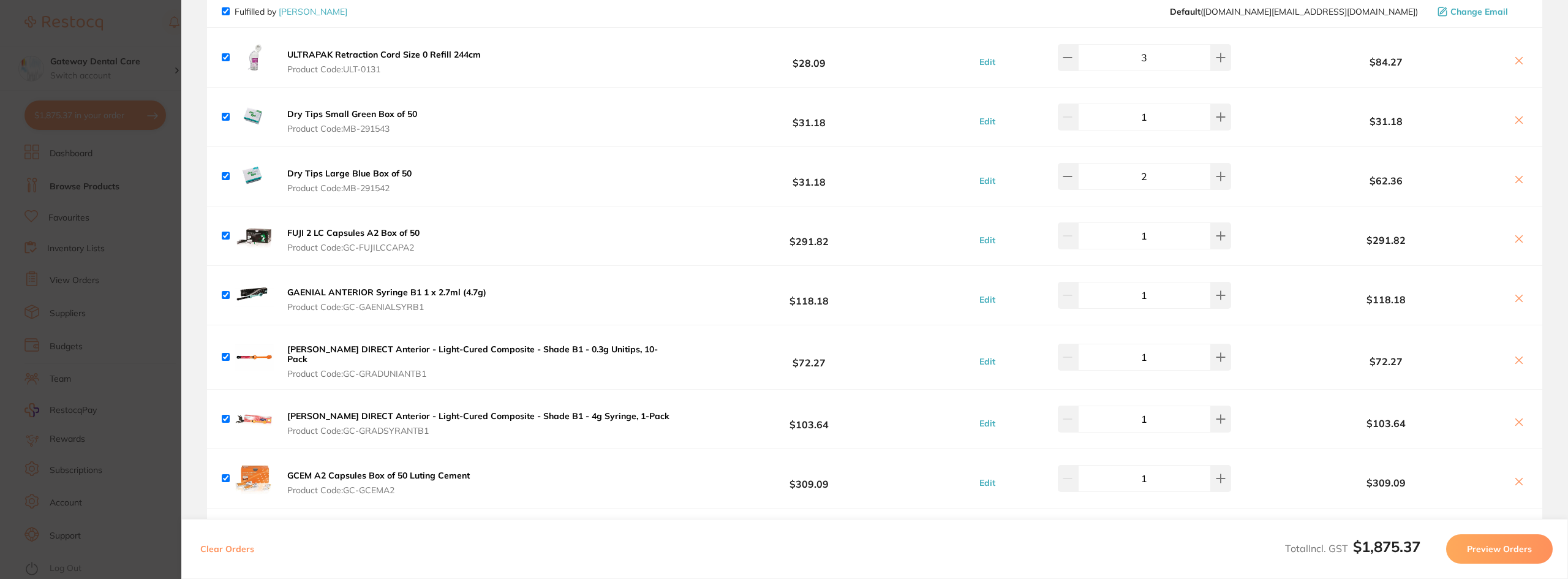
click at [337, 352] on b "[PERSON_NAME] DIRECT Anterior - Light-Cured Composite - Shade B1 - 0.3g Unitips…" at bounding box center [473, 354] width 371 height 21
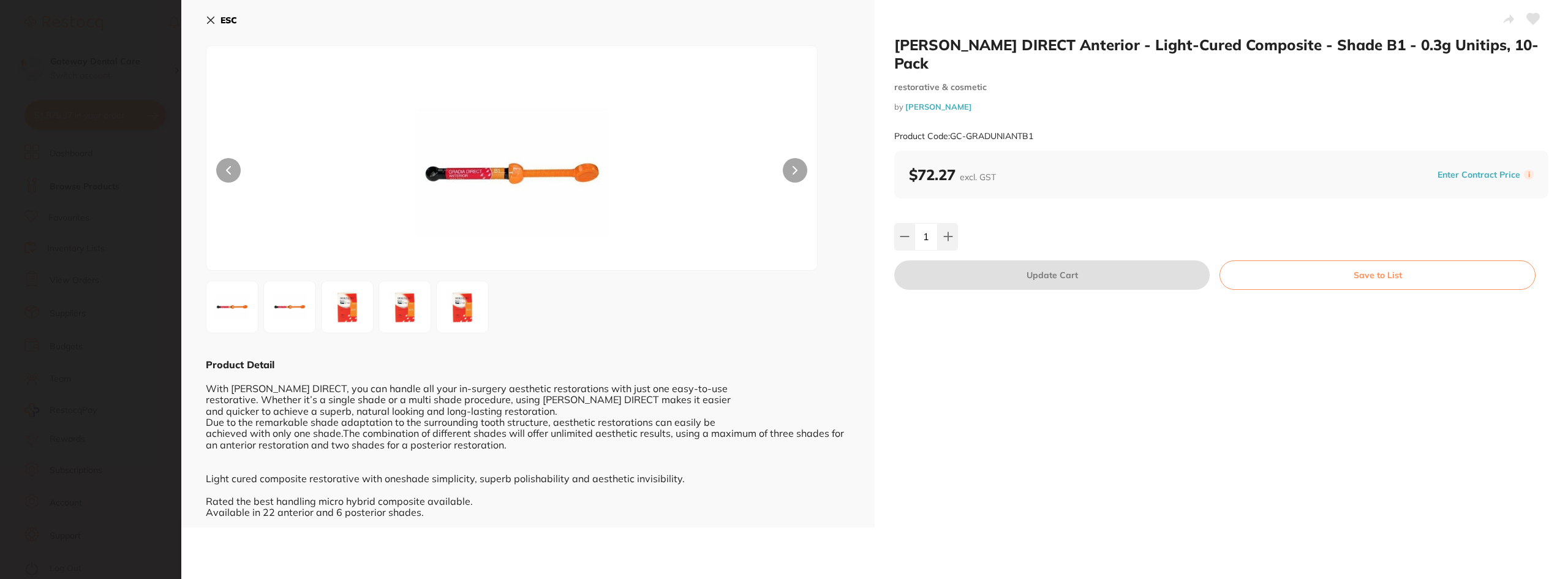
scroll to position [0, 0]
click at [91, 366] on section "[PERSON_NAME] DIRECT Anterior - Light-Cured Composite - Shade B1 - 0.3g Unitips…" at bounding box center [784, 290] width 1568 height 579
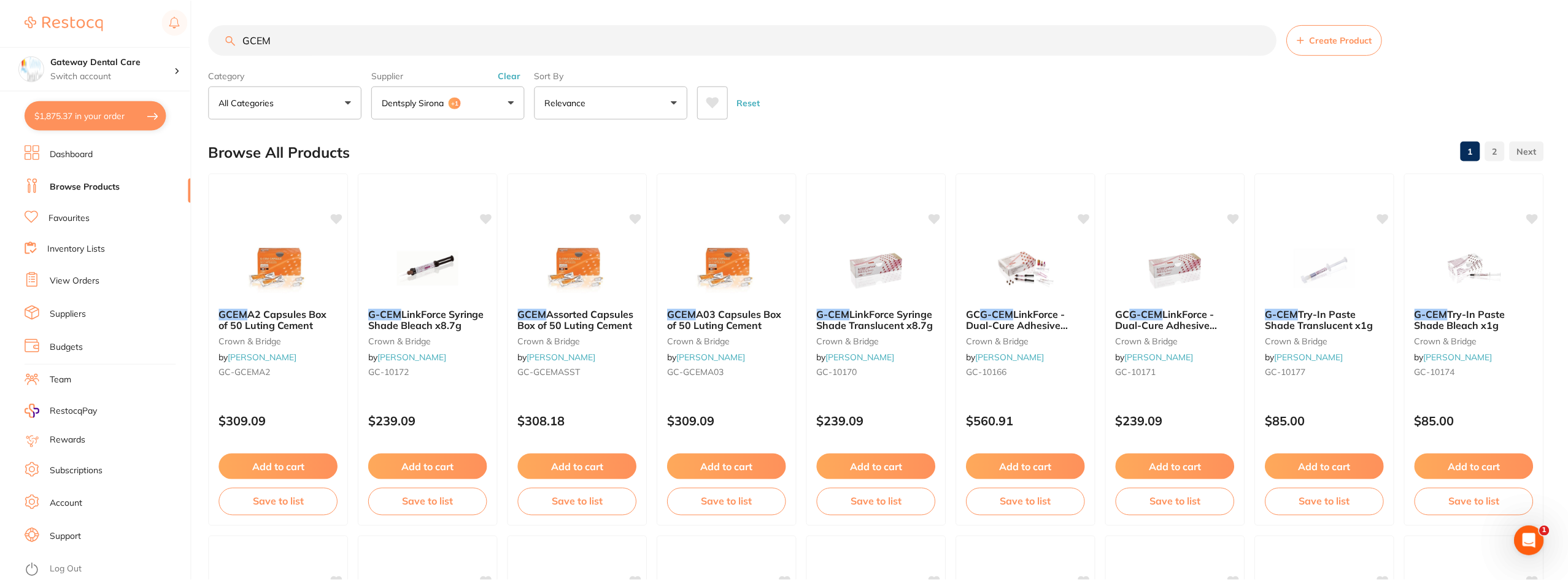
scroll to position [1, 0]
drag, startPoint x: 101, startPoint y: 107, endPoint x: 107, endPoint y: 119, distance: 13.4
click at [101, 107] on button "$1,875.37 in your order" at bounding box center [96, 116] width 142 height 29
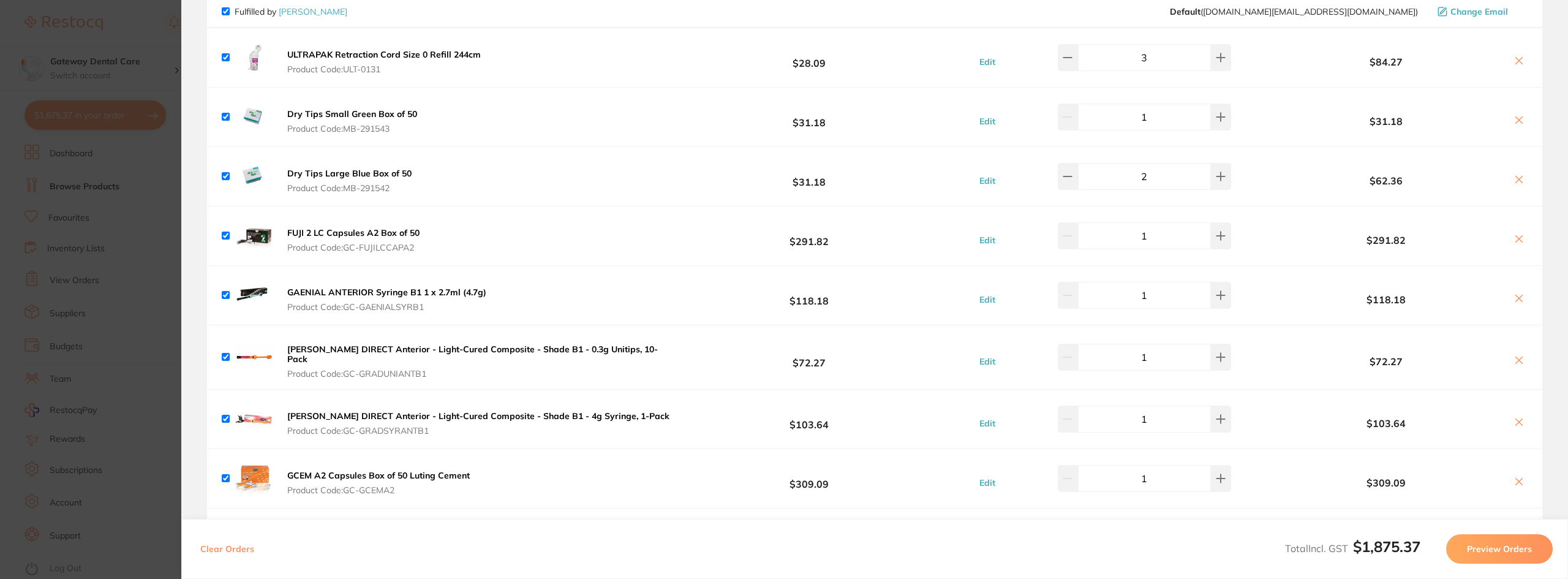
scroll to position [184, 0]
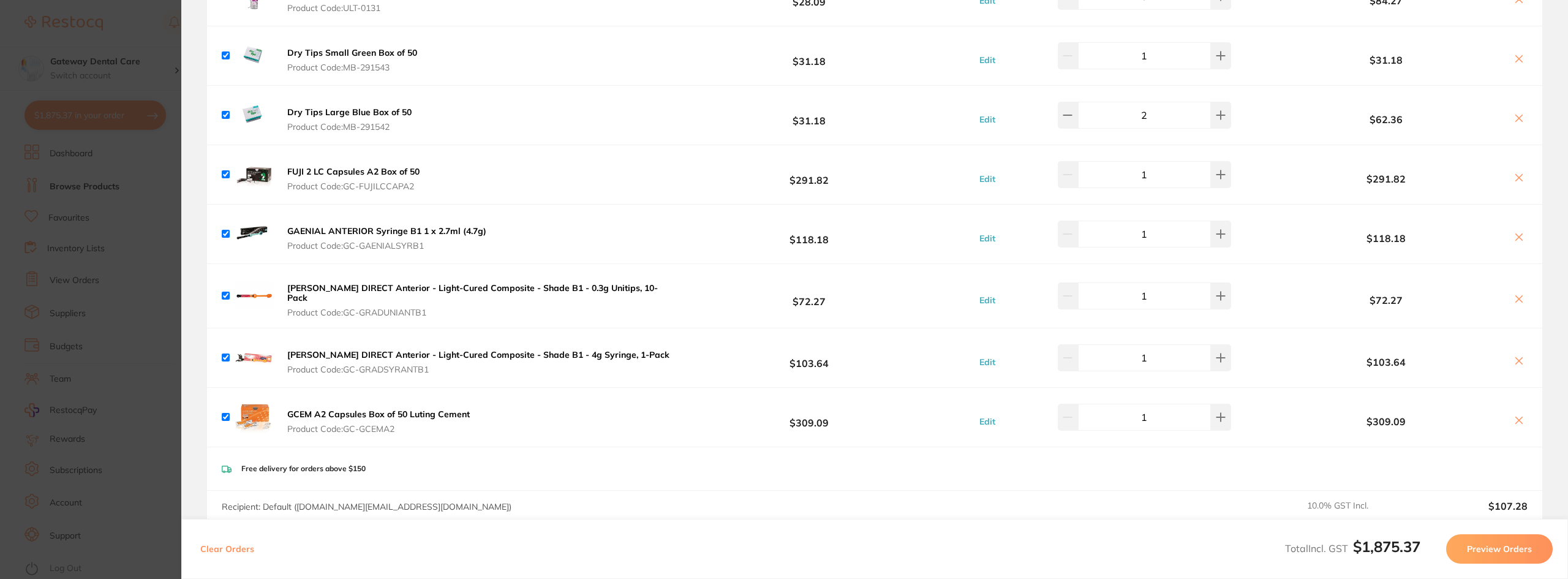
click at [313, 409] on b "GCEM A2 Capsules Box of 50 Luting Cement" at bounding box center [379, 414] width 183 height 11
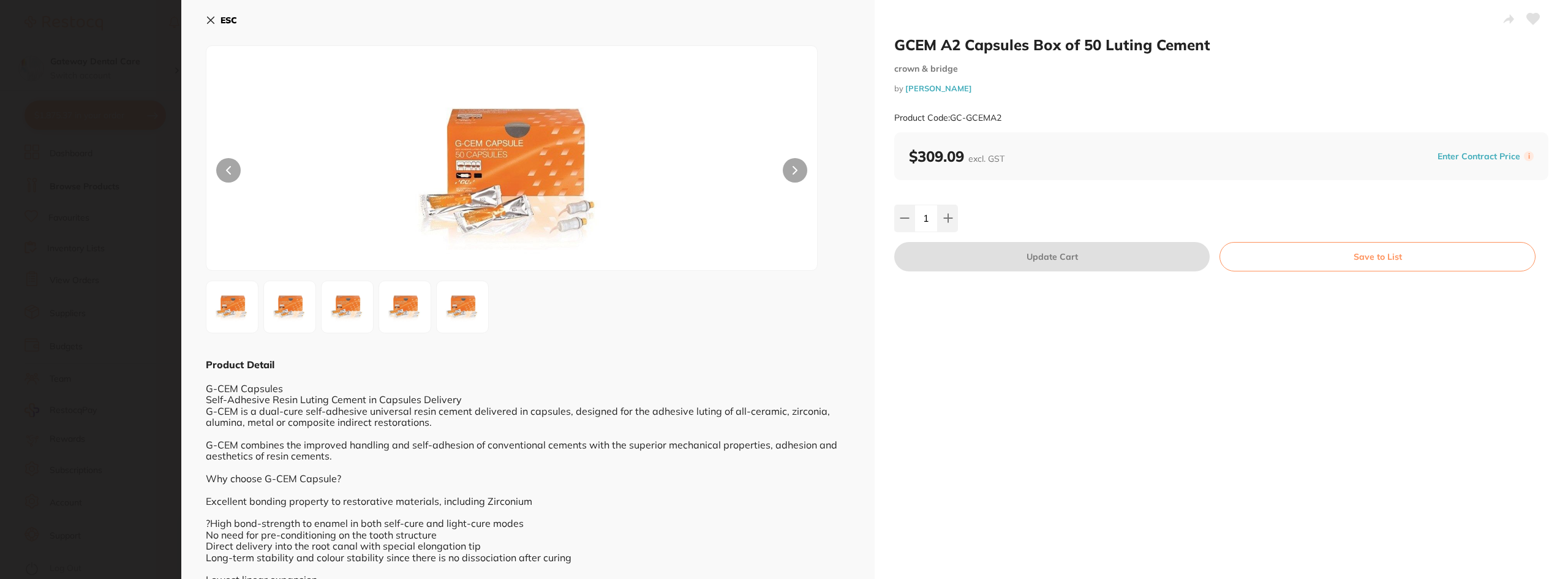
scroll to position [0, 0]
click at [43, 213] on section "GCEM A2 Capsules Box of 50 Luting Cement crown & bridge by Henry Schein Halas P…" at bounding box center [784, 290] width 1568 height 579
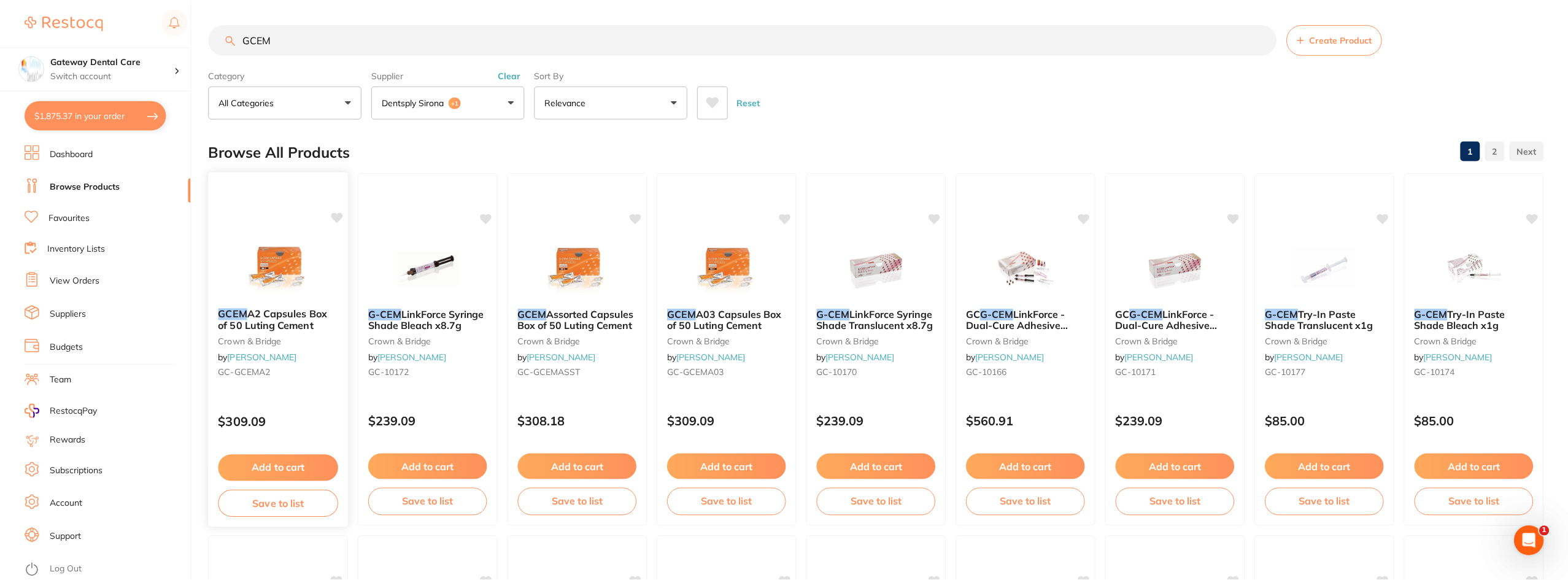
scroll to position [1, 0]
click at [134, 115] on button "$1,875.37 in your order" at bounding box center [96, 116] width 142 height 29
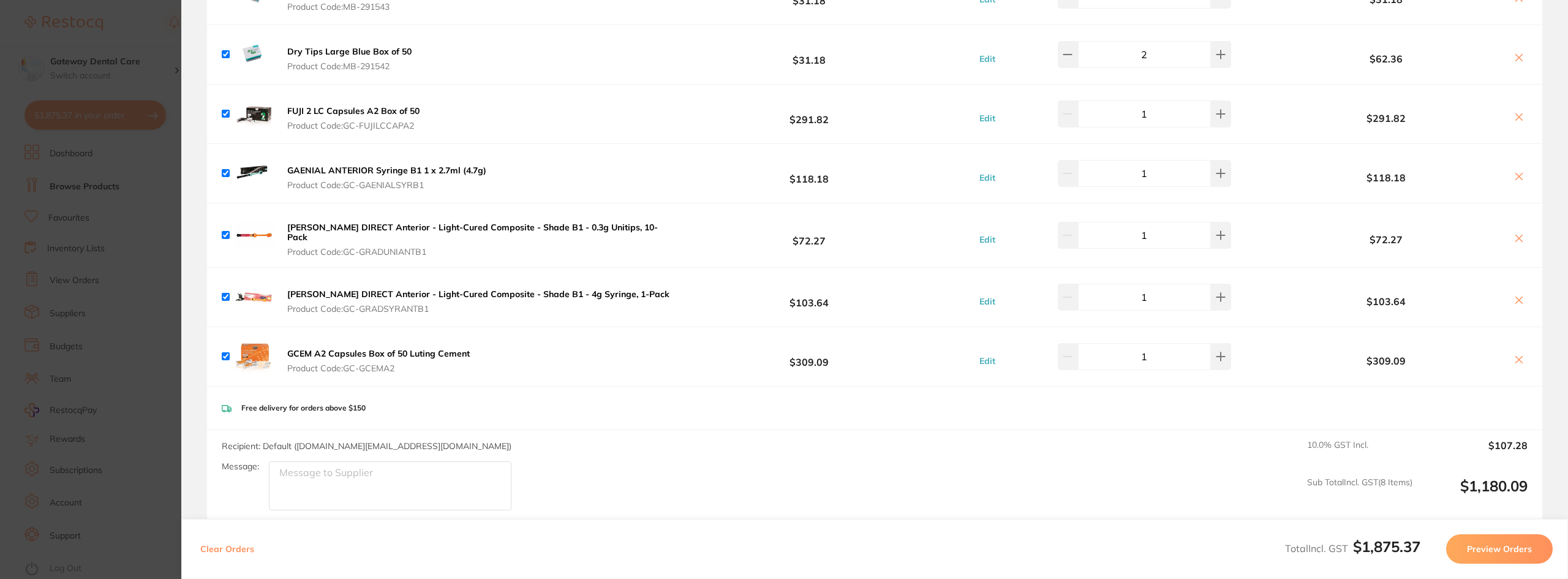
scroll to position [245, 0]
click at [339, 288] on b "[PERSON_NAME] DIRECT Anterior - Light-Cured Composite - Shade B1 - 4g Syringe, …" at bounding box center [478, 294] width 382 height 11
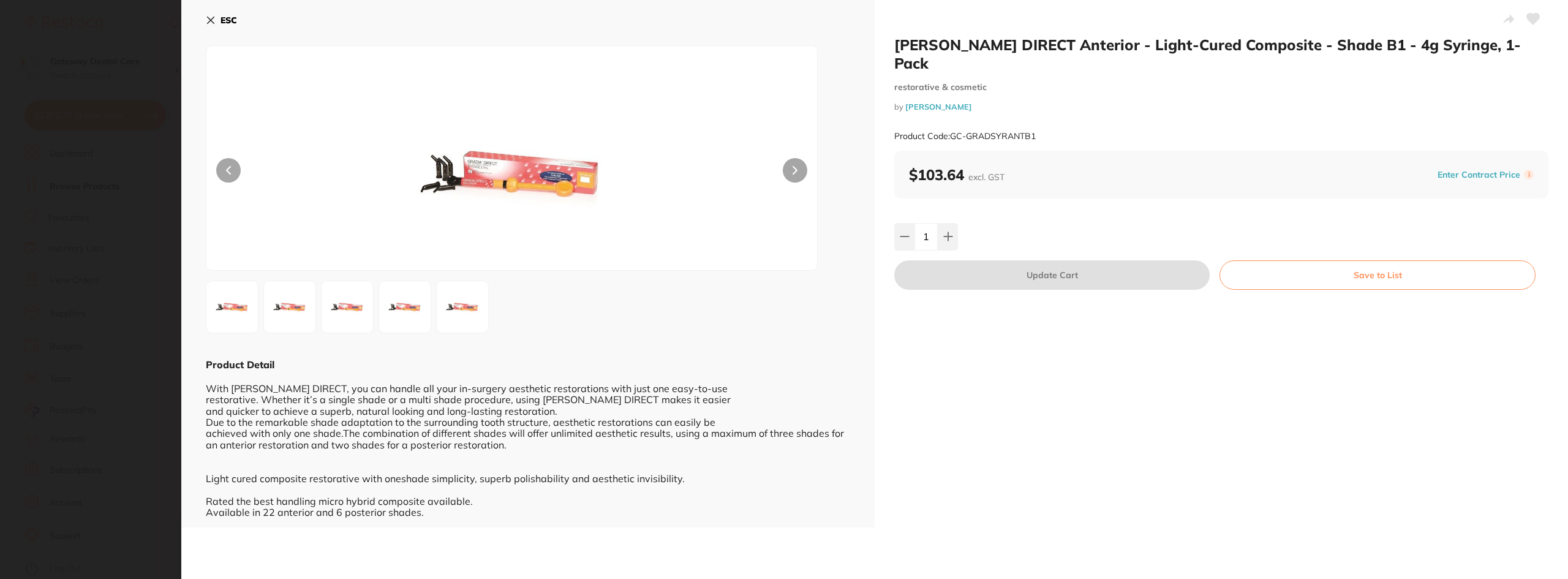
scroll to position [0, 0]
click at [89, 105] on section "GC GRADIA DIRECT Anterior - Light-Cured Composite - Shade B1 - 4g Syringe, 1-Pa…" at bounding box center [784, 290] width 1568 height 579
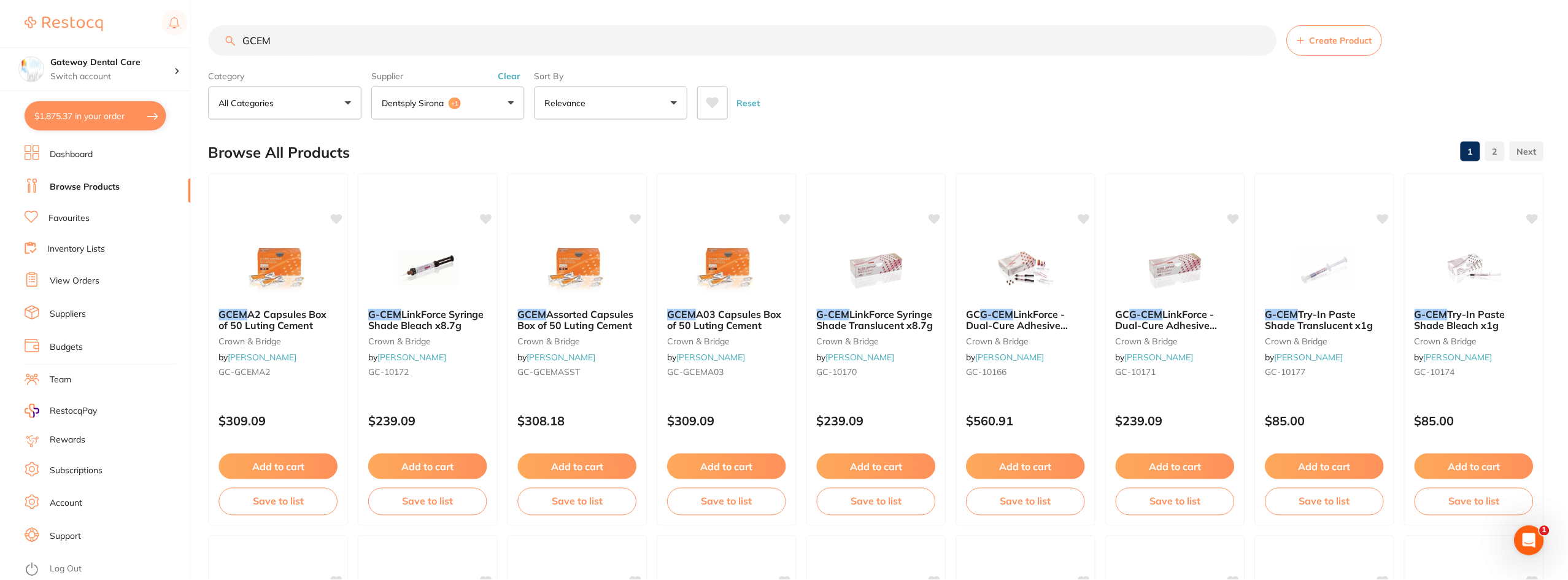
scroll to position [1, 0]
click at [131, 118] on button "$1,875.37 in your order" at bounding box center [96, 116] width 142 height 29
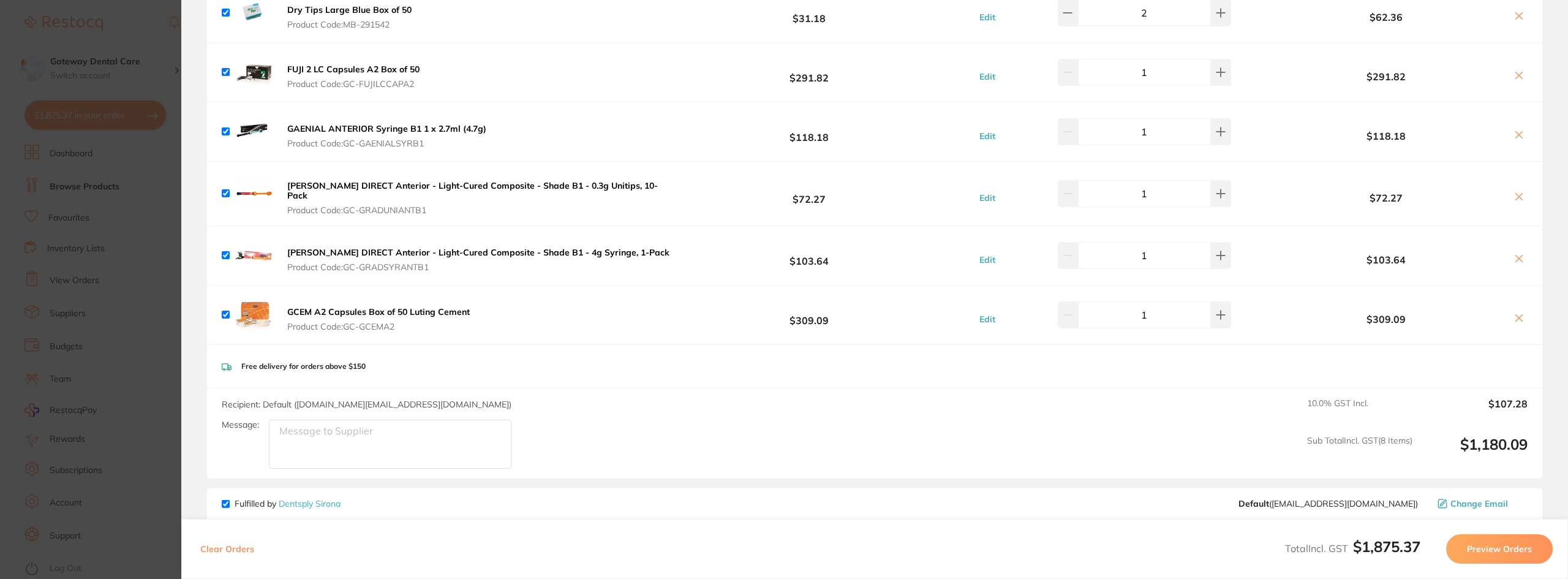
scroll to position [306, 0]
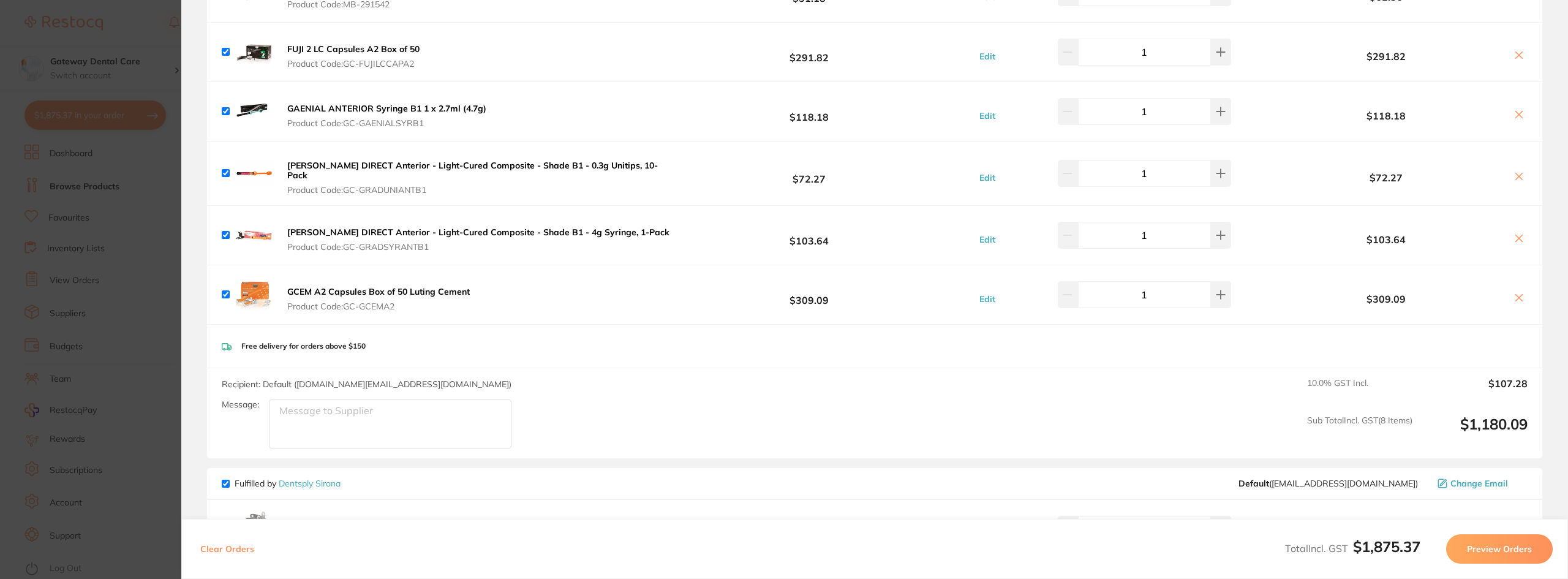
click at [1518, 293] on icon at bounding box center [1519, 298] width 10 height 10
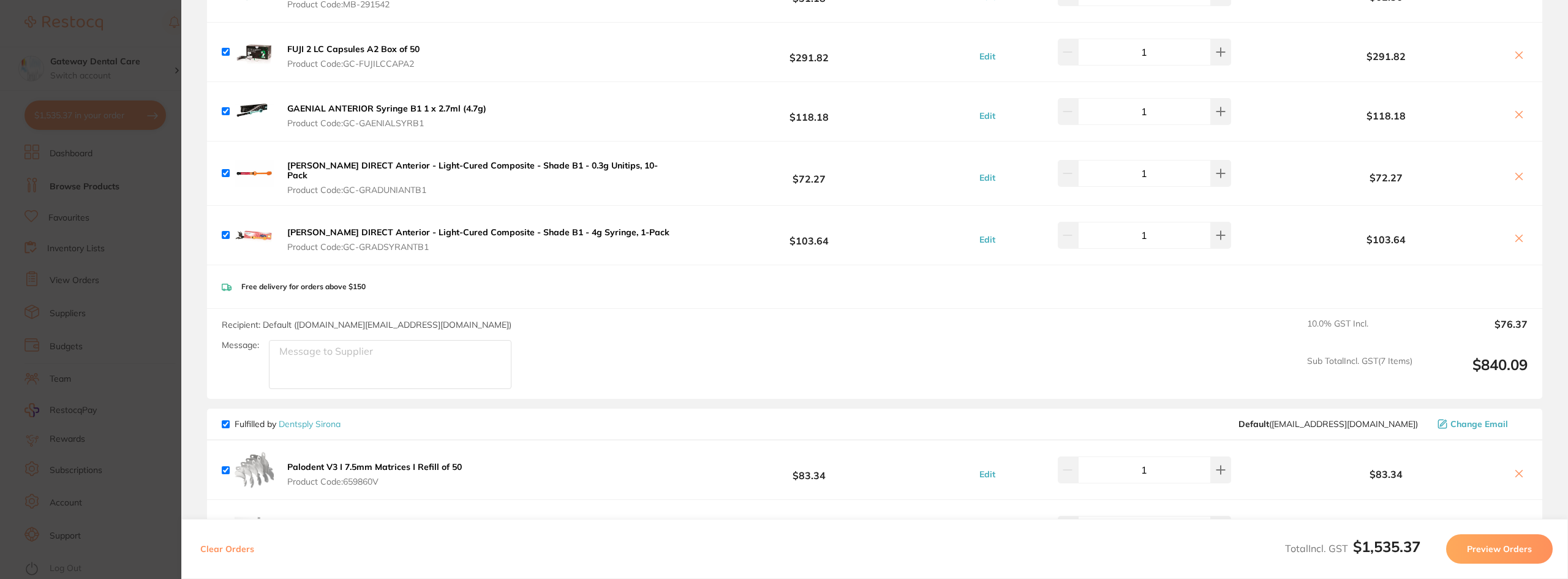
click at [1514, 233] on icon at bounding box center [1519, 238] width 10 height 10
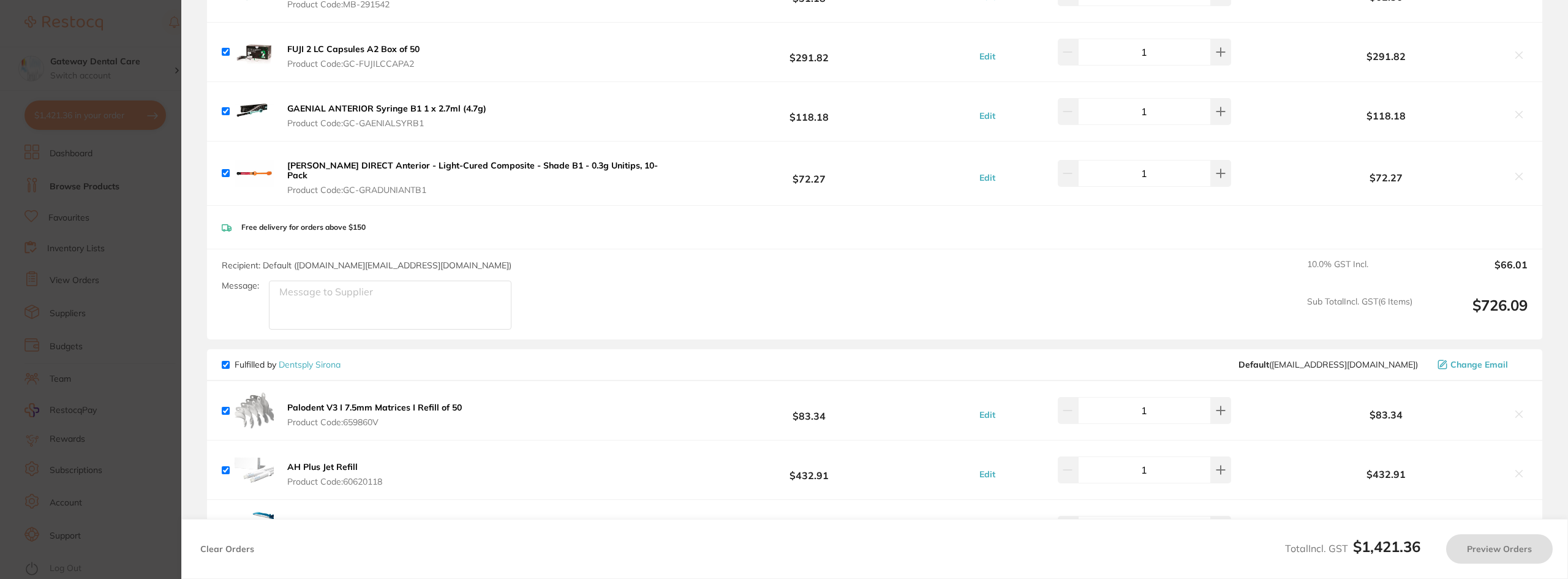
click at [1514, 176] on icon at bounding box center [1519, 176] width 10 height 10
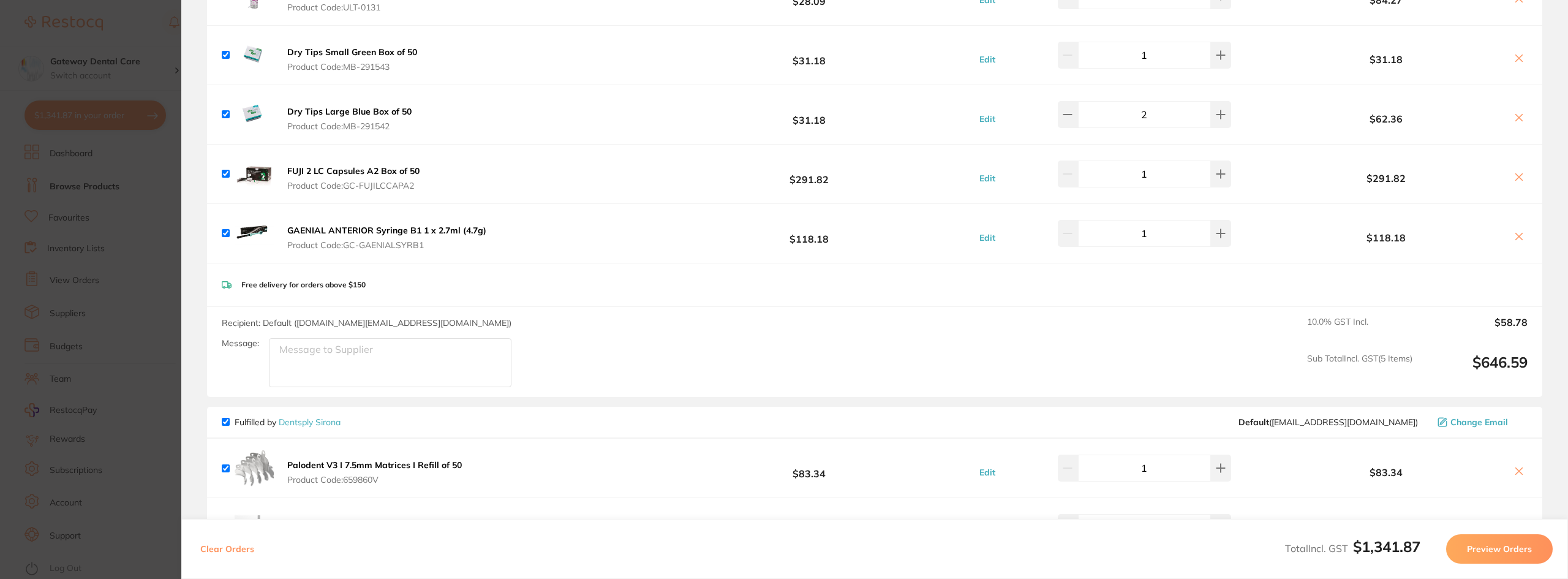
scroll to position [184, 0]
click at [1510, 232] on button at bounding box center [1519, 237] width 17 height 13
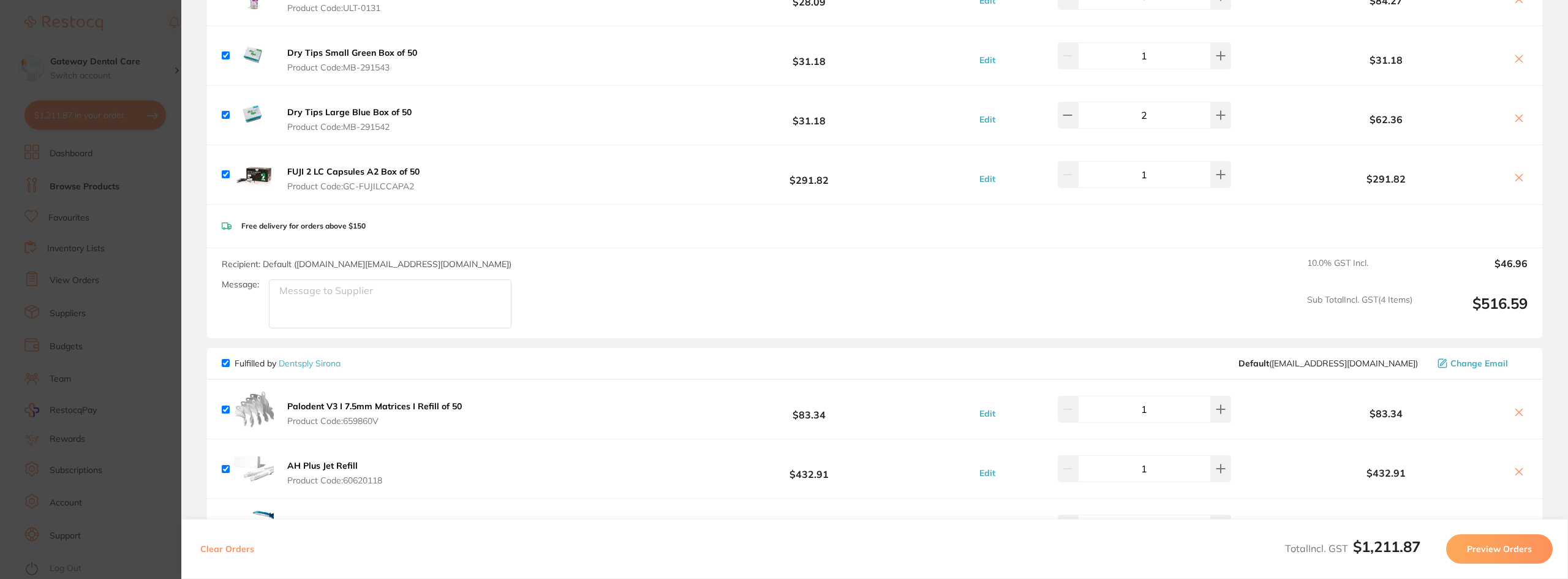
click at [1515, 120] on icon at bounding box center [1519, 118] width 10 height 10
checkbox input "false"
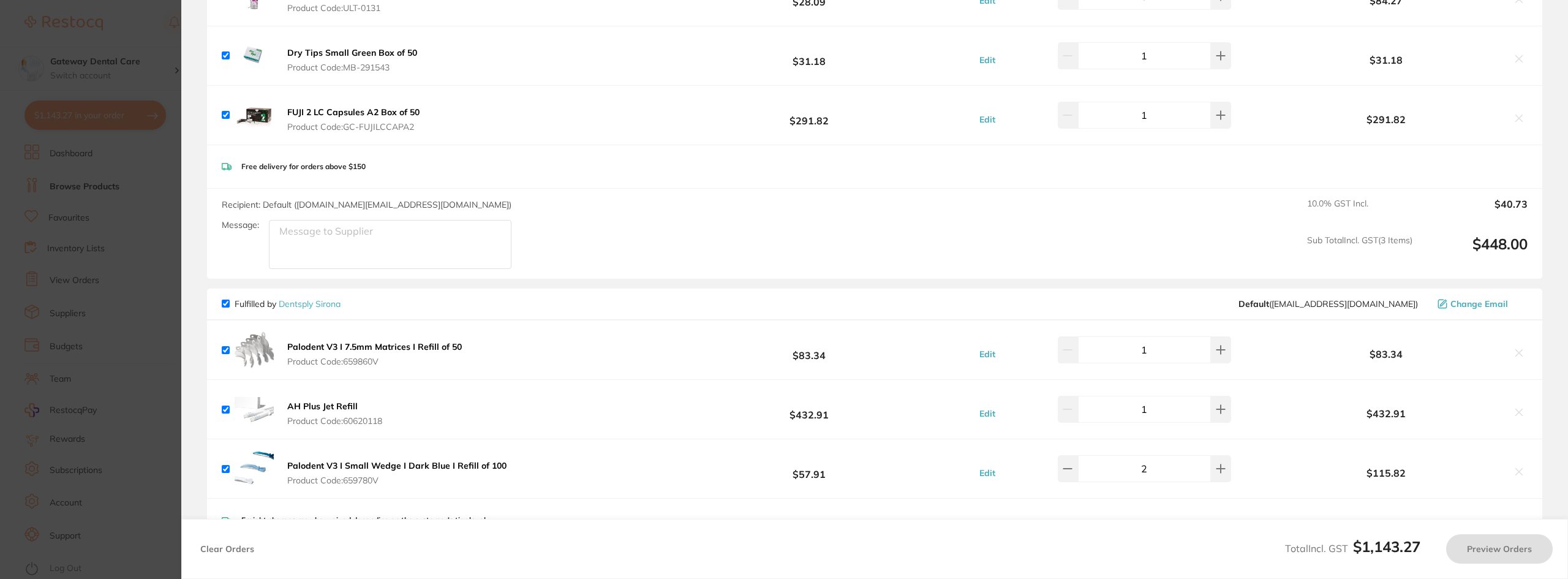
scroll to position [142, 0]
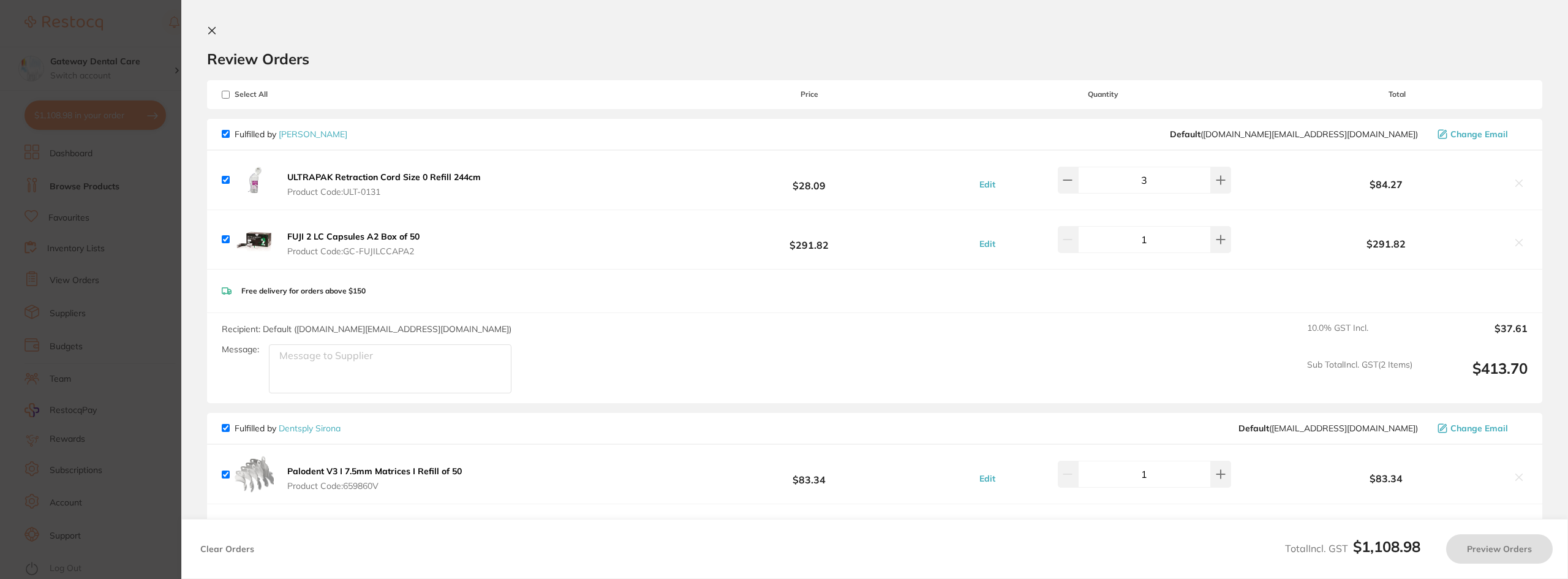
scroll to position [123, 0]
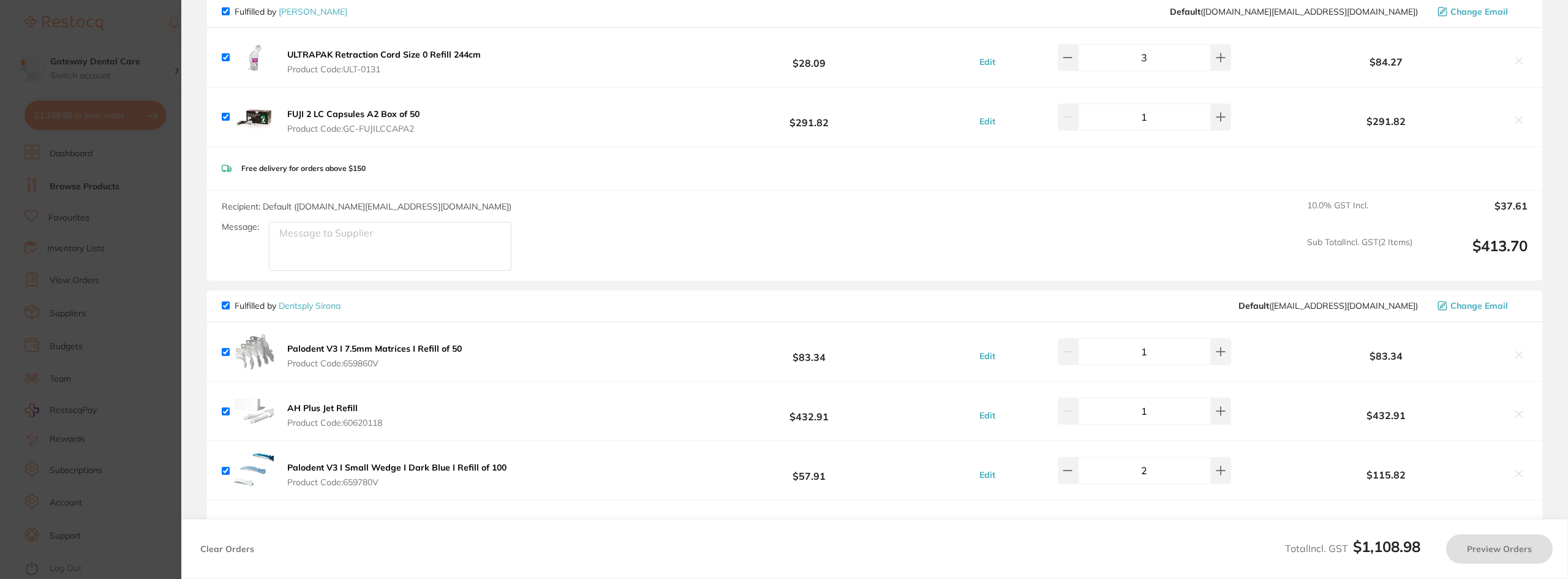
click at [1515, 123] on icon at bounding box center [1519, 120] width 7 height 7
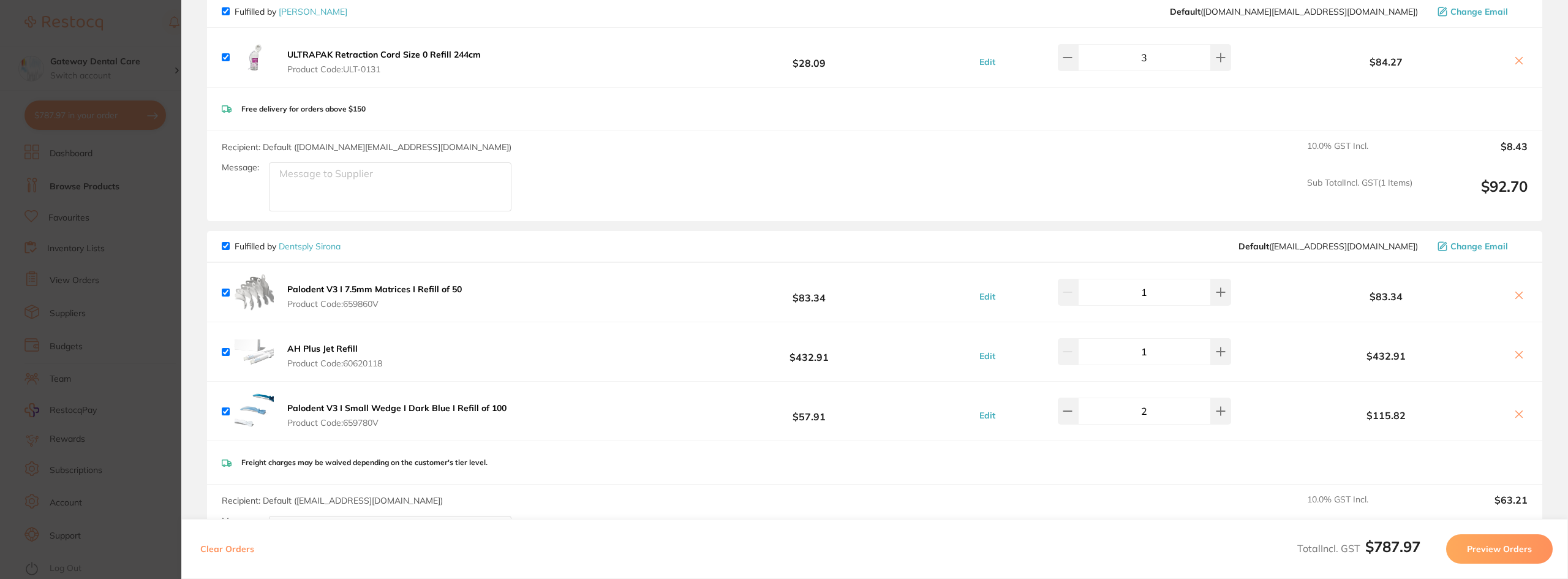
click at [1517, 61] on icon at bounding box center [1519, 61] width 10 height 10
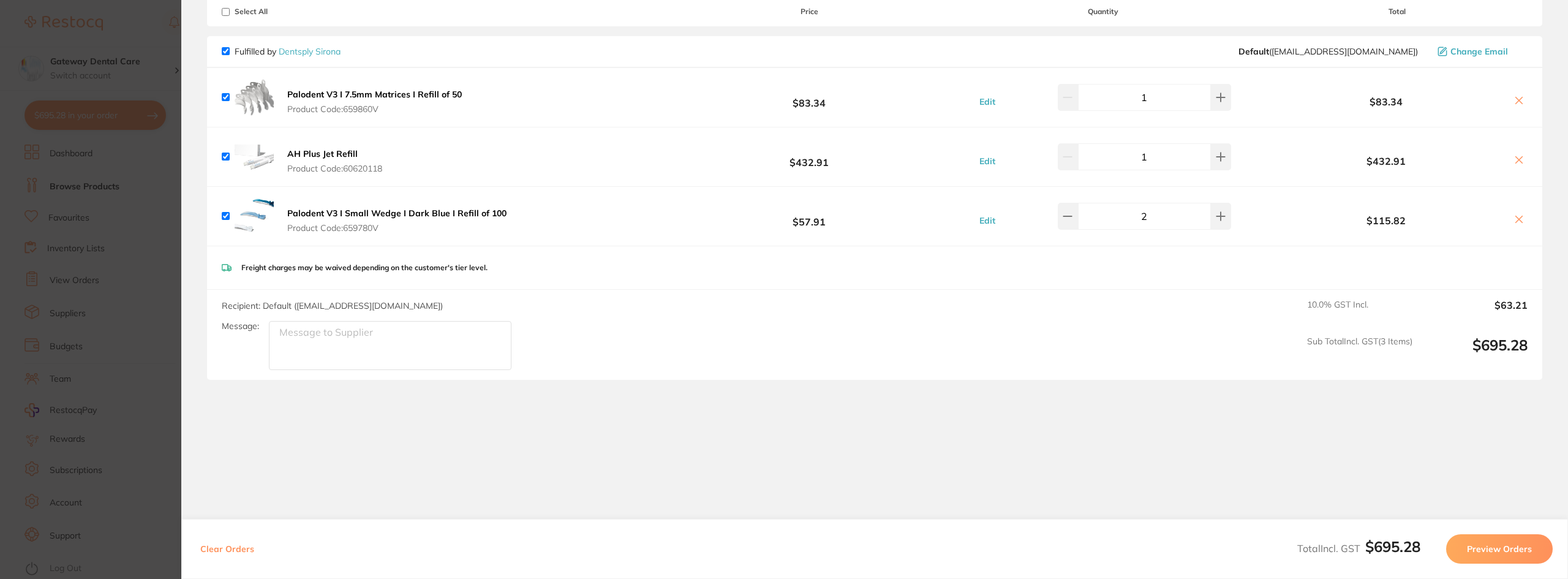
scroll to position [83, 0]
checkbox input "true"
click at [1480, 542] on button "Preview Orders" at bounding box center [1499, 549] width 107 height 29
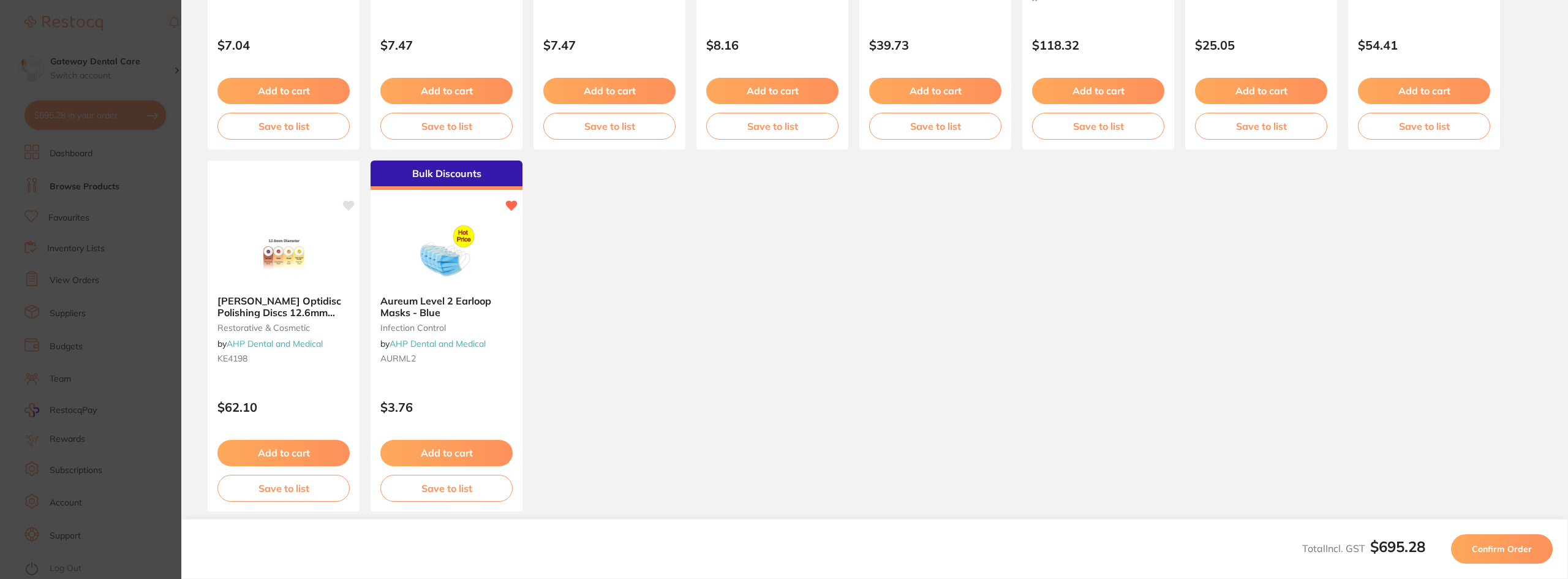
scroll to position [0, 0]
click at [1504, 553] on span "Confirm Order" at bounding box center [1501, 549] width 60 height 11
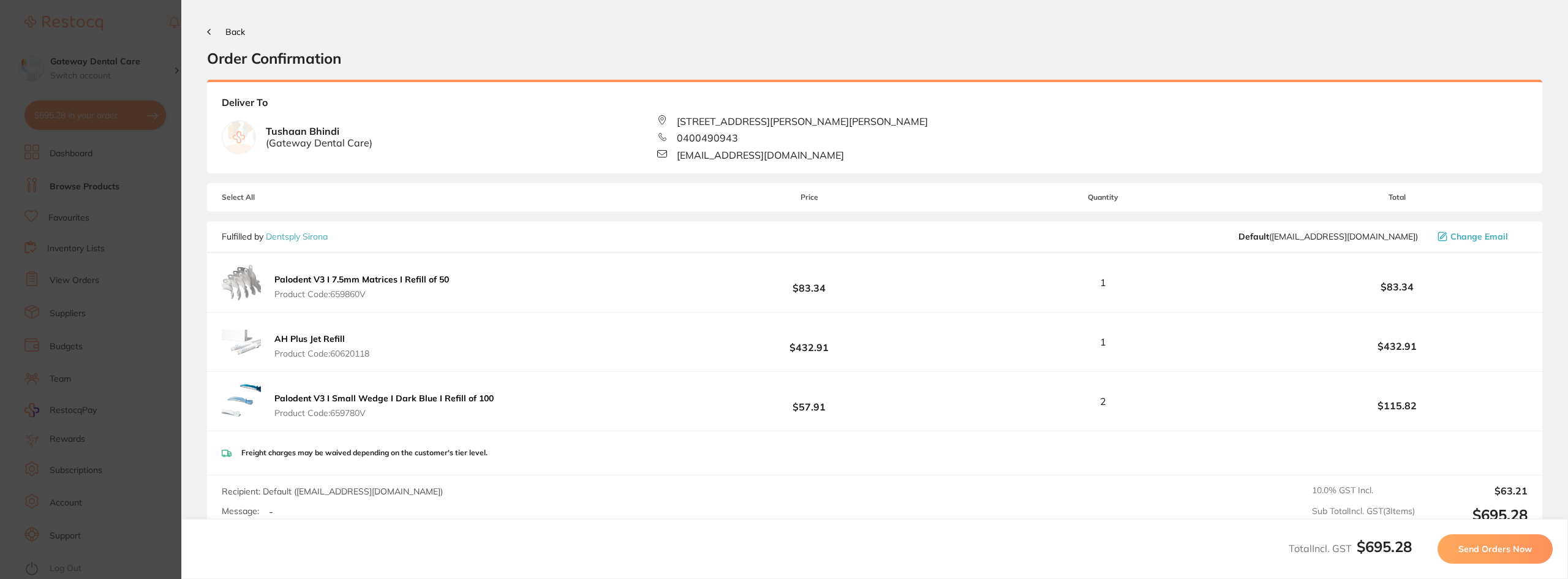
scroll to position [154, 0]
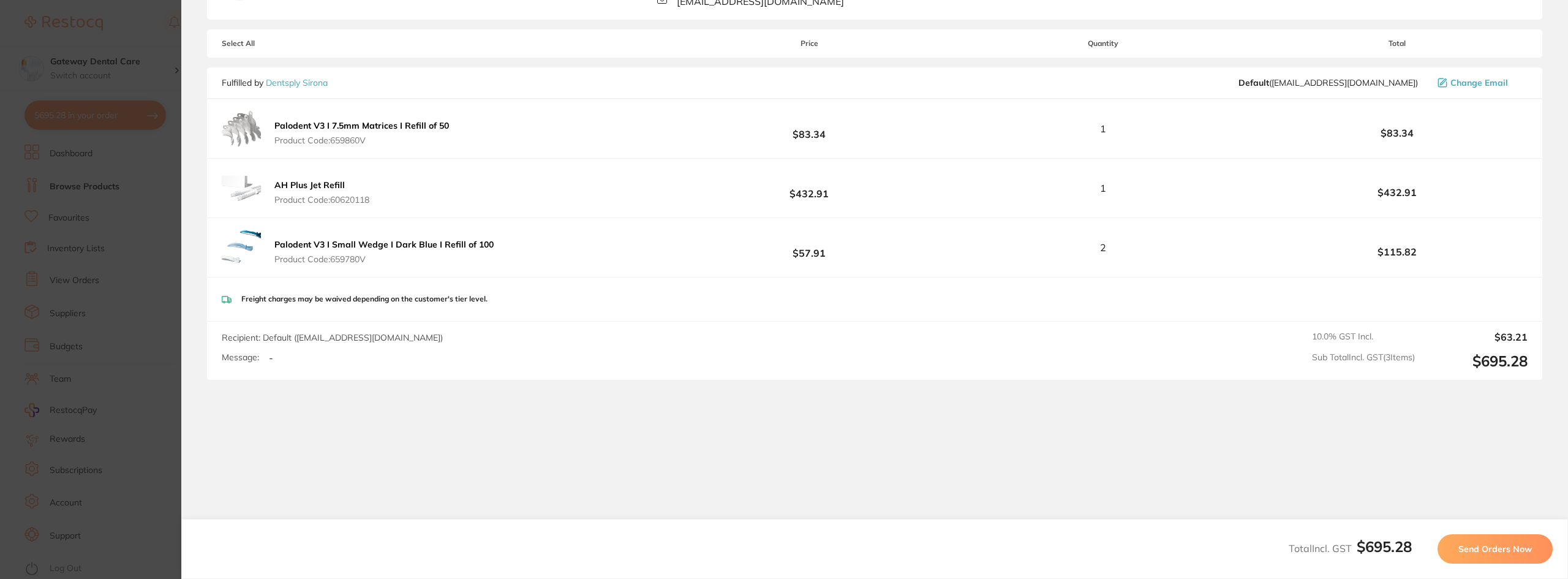
click at [1471, 548] on span "Send Orders Now" at bounding box center [1495, 549] width 73 height 11
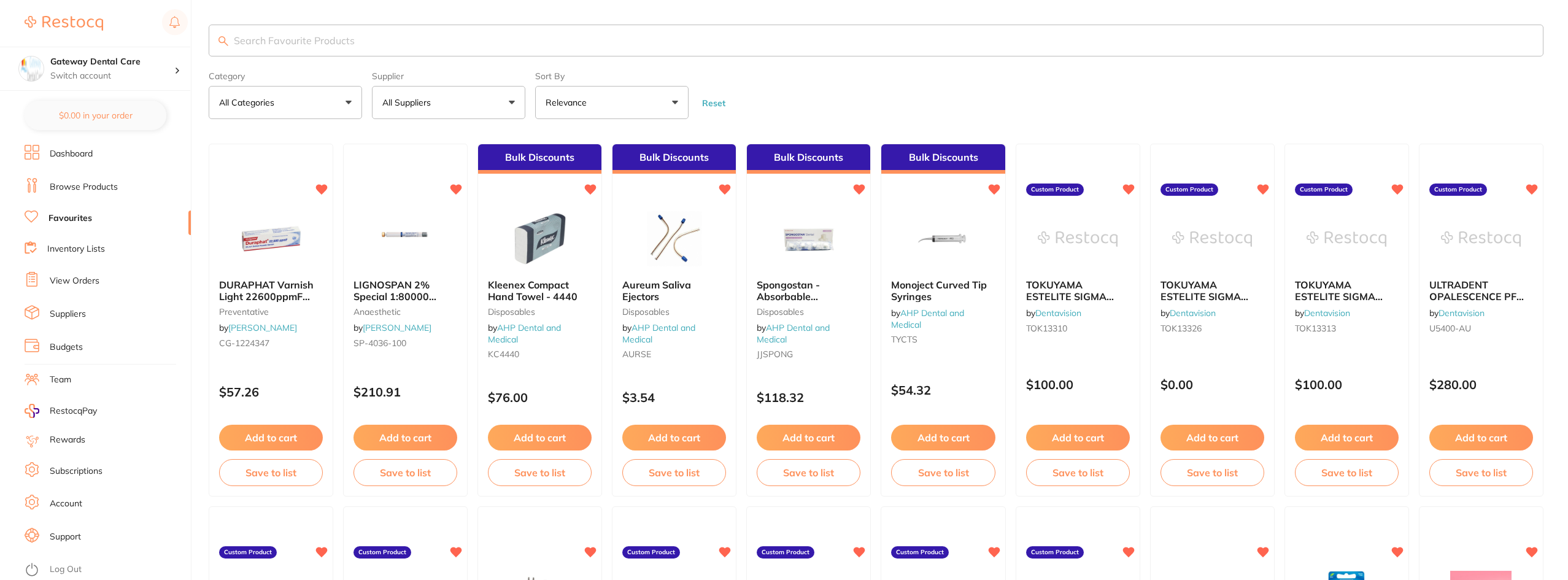
click at [299, 33] on input "search" at bounding box center [876, 41] width 1335 height 32
type input "eye shield"
